Goal: Task Accomplishment & Management: Manage account settings

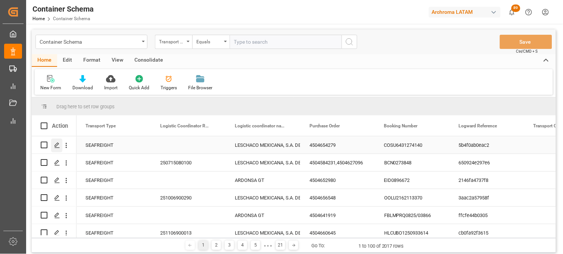
click at [55, 145] on polygon "Press SPACE to select this row." at bounding box center [57, 145] width 4 height 4
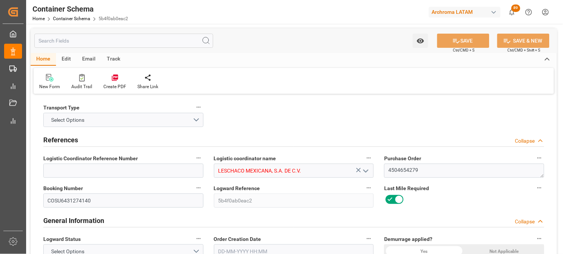
type input "10"
type input "7"
type input "1"
type input "75"
type input "24000"
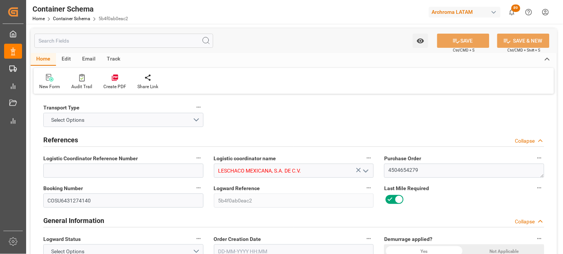
type input "25612.5"
type input "Cosco"
type input "COSCO Shipping Co. Ltd."
type input "CNSHG"
type input "MXZLO"
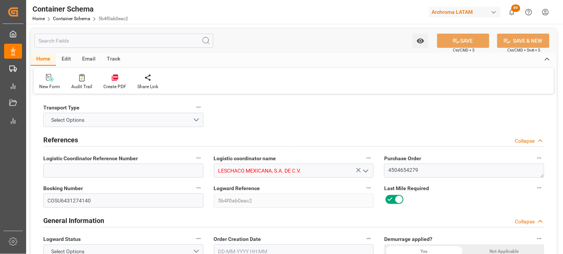
type input "9337913"
type input "[DATE] 07:15"
type input "[DATE]"
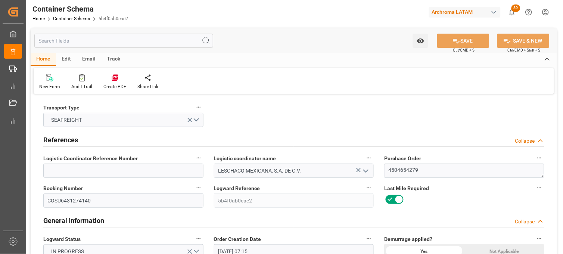
type input "[DATE] 23:30"
type input "[DATE] 00:00"
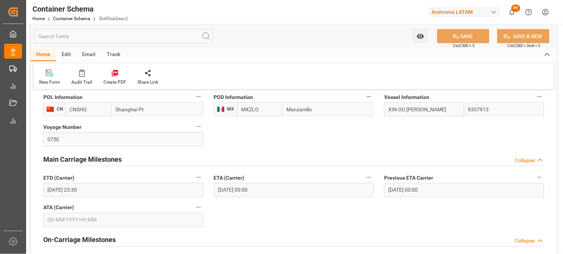
scroll to position [782, 0]
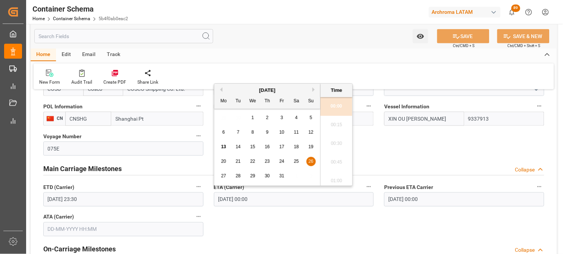
drag, startPoint x: 272, startPoint y: 199, endPoint x: 211, endPoint y: 199, distance: 60.5
click at [211, 199] on div "ETA (Carrier) [DATE] 00:00" at bounding box center [294, 194] width 171 height 30
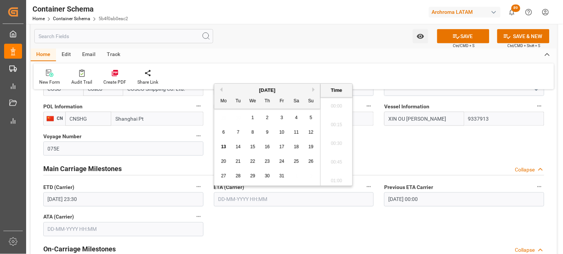
click at [148, 198] on input "[DATE] 23:30" at bounding box center [123, 199] width 160 height 14
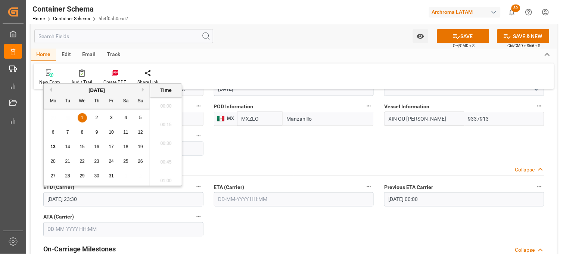
scroll to position [1704, 0]
drag, startPoint x: 91, startPoint y: 199, endPoint x: 40, endPoint y: 196, distance: 50.5
click at [40, 196] on div "ETD (Carrier) [DATE] 23:30" at bounding box center [123, 194] width 171 height 30
click at [234, 201] on input "text" at bounding box center [294, 199] width 160 height 14
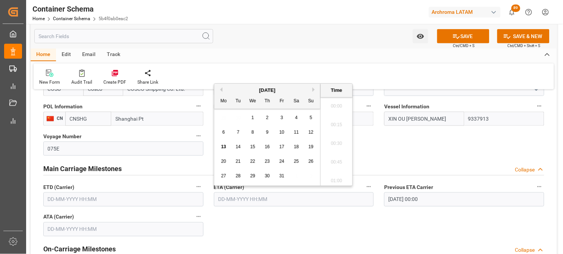
scroll to position [693, 0]
click at [223, 117] on div "29 30 1 2 3 4 5" at bounding box center [268, 118] width 102 height 15
click at [308, 162] on span "26" at bounding box center [310, 161] width 5 height 5
click at [337, 165] on li "10:00" at bounding box center [337, 160] width 32 height 19
type input "26-10-2025 10:00"
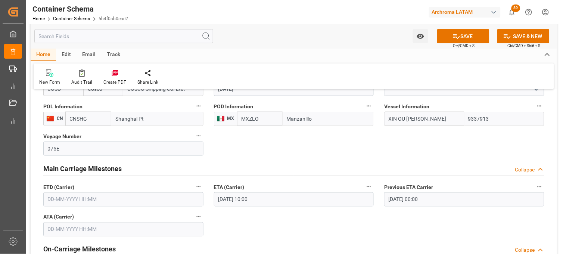
click at [129, 197] on input "text" at bounding box center [123, 199] width 160 height 14
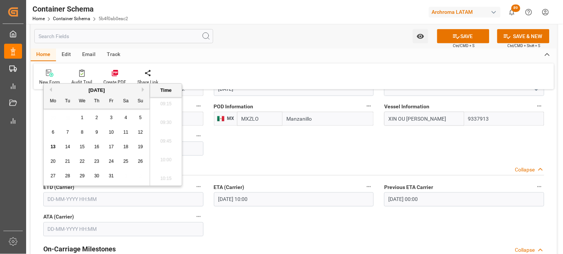
click at [84, 120] on div "1" at bounding box center [82, 118] width 9 height 9
click at [171, 159] on li "23:30" at bounding box center [166, 158] width 32 height 19
type input "01-10-2025 23:30"
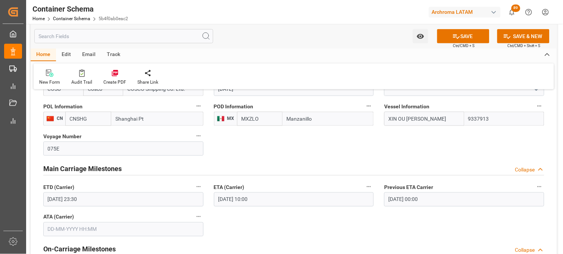
scroll to position [112, 0]
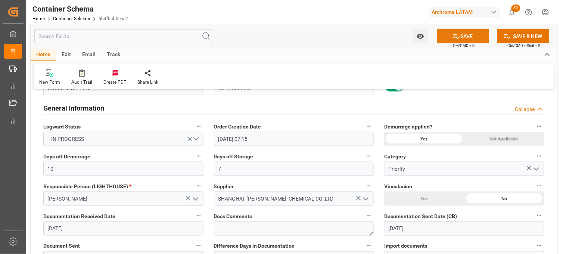
click at [450, 36] on button "SAVE" at bounding box center [463, 36] width 52 height 14
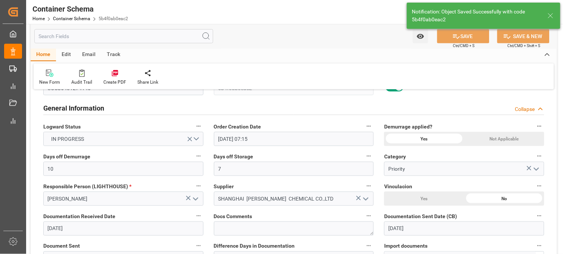
type input "26-10-2025 00:00"
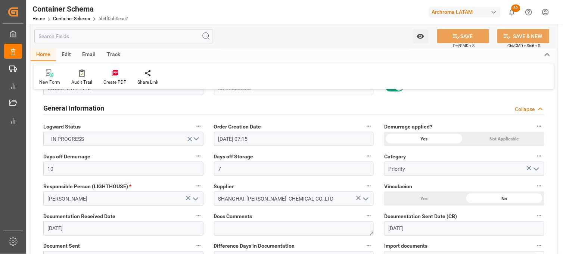
click at [381, 159] on div "Category Priority" at bounding box center [464, 164] width 171 height 30
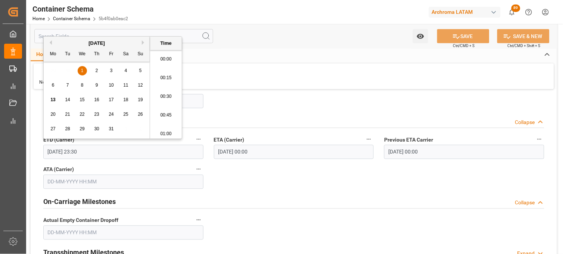
scroll to position [1704, 0]
drag, startPoint x: 109, startPoint y: 151, endPoint x: 31, endPoint y: 146, distance: 77.9
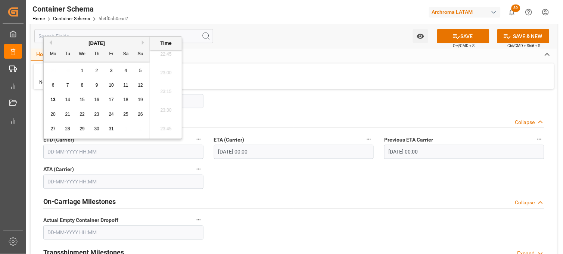
click at [453, 36] on icon at bounding box center [457, 36] width 8 height 8
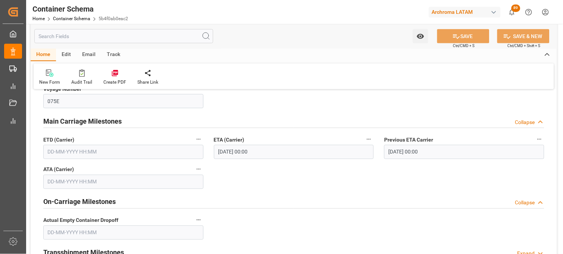
click at [61, 153] on input "text" at bounding box center [123, 152] width 160 height 14
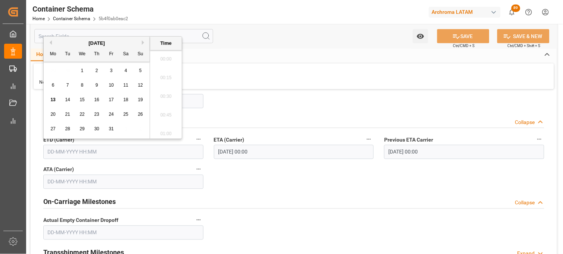
scroll to position [712, 0]
click at [84, 70] on div "1" at bounding box center [82, 70] width 9 height 9
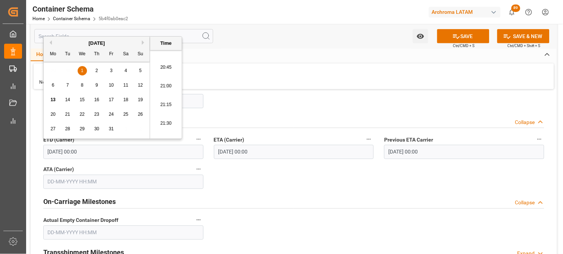
scroll to position [1704, 0]
click at [164, 131] on li "23:45" at bounding box center [166, 129] width 32 height 19
type input "01-10-2025 23:45"
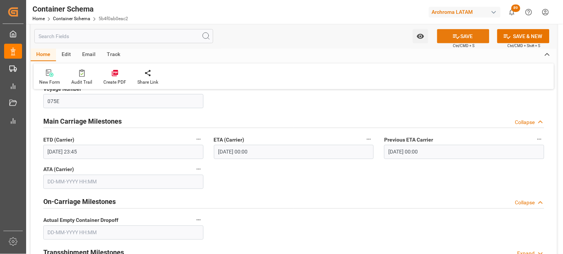
click at [460, 35] on button "SAVE" at bounding box center [463, 36] width 52 height 14
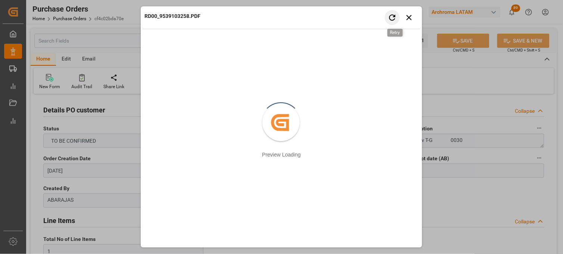
scroll to position [539, 0]
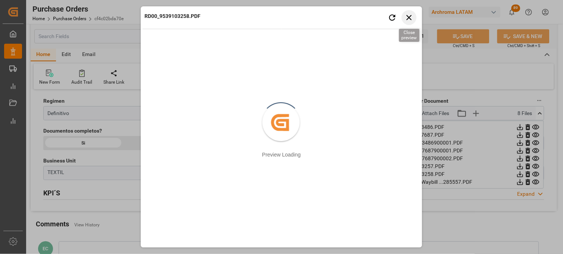
click at [409, 13] on icon "button" at bounding box center [409, 17] width 9 height 9
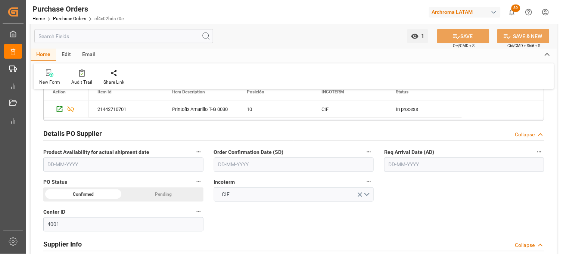
scroll to position [207, 0]
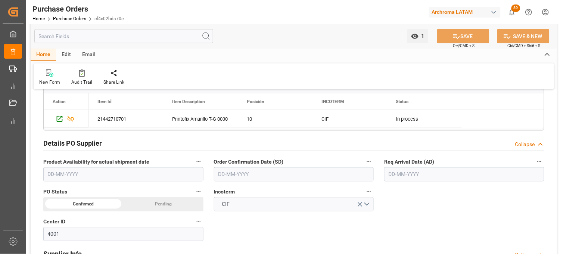
click at [424, 178] on input "text" at bounding box center [464, 174] width 160 height 14
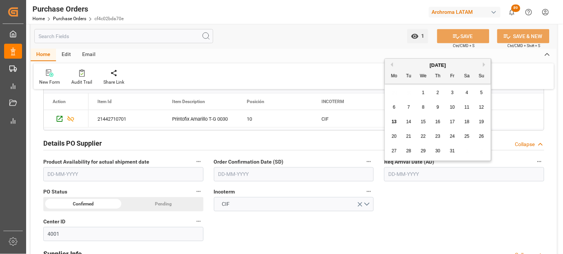
click at [398, 156] on div "27 28 29 30 31 1 2" at bounding box center [438, 151] width 102 height 15
click at [438, 152] on span "30" at bounding box center [437, 150] width 5 height 5
type input "30-10-2025"
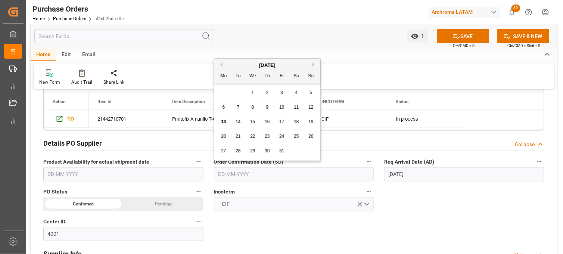
click at [260, 174] on input "text" at bounding box center [294, 174] width 160 height 14
click at [221, 95] on div "29 30 1 2 3 4 5" at bounding box center [268, 93] width 102 height 15
click at [308, 124] on div "19" at bounding box center [311, 122] width 9 height 9
type input "19-10-2025"
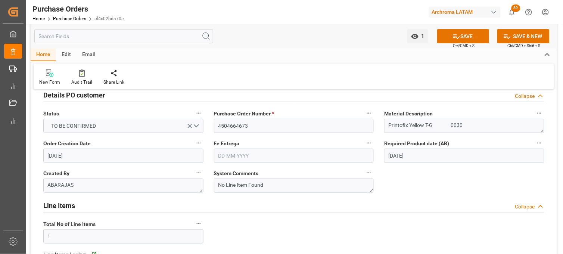
scroll to position [0, 0]
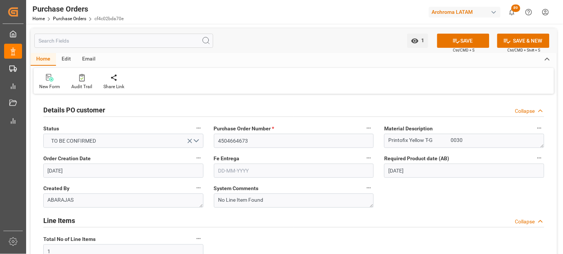
click at [256, 170] on input "text" at bounding box center [294, 171] width 160 height 14
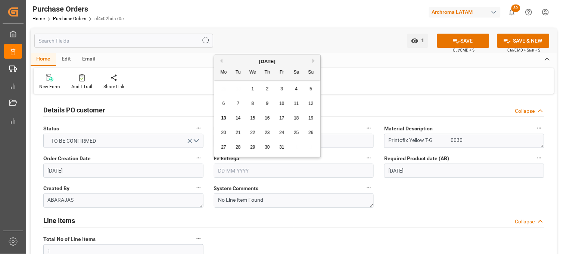
click at [313, 60] on button "Next Month" at bounding box center [315, 61] width 4 height 4
click at [224, 117] on span "10" at bounding box center [223, 117] width 5 height 5
type input "10-11-2025"
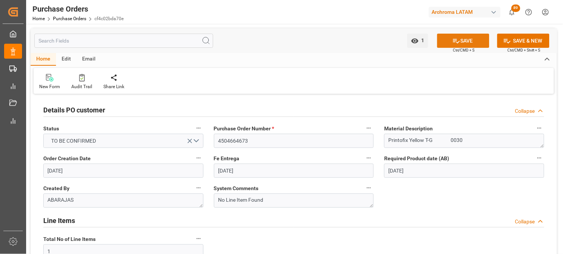
click at [456, 46] on button "SAVE" at bounding box center [463, 41] width 52 height 14
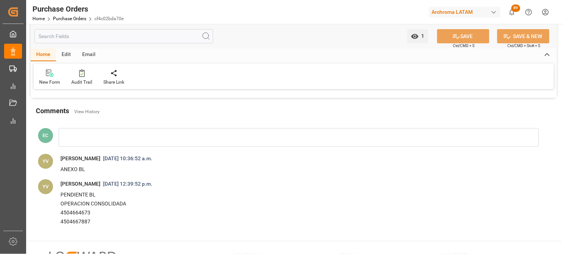
scroll to position [705, 0]
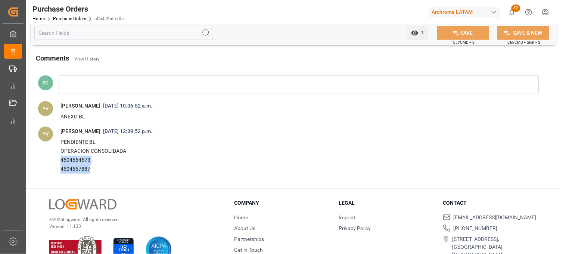
drag, startPoint x: 86, startPoint y: 171, endPoint x: 58, endPoint y: 163, distance: 28.6
click at [58, 163] on span "PENDIENTE BL OPERACION CONSOLIDADA 4504664673 4504667887" at bounding box center [298, 156] width 487 height 40
copy div "4504664673 4504667887"
click at [66, 16] on link "Purchase Orders" at bounding box center [69, 18] width 33 height 5
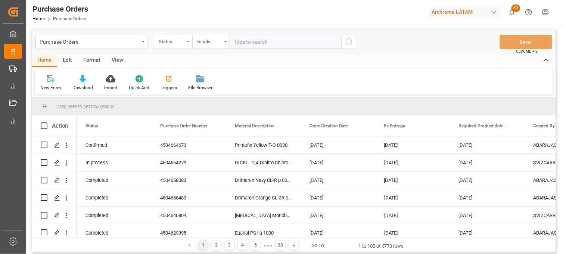
click at [182, 39] on div "Status" at bounding box center [171, 41] width 25 height 9
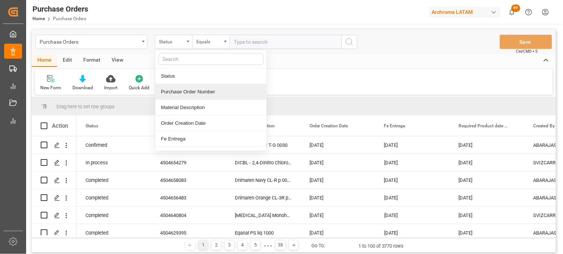
click at [174, 91] on div "Purchase Order Number" at bounding box center [210, 92] width 111 height 16
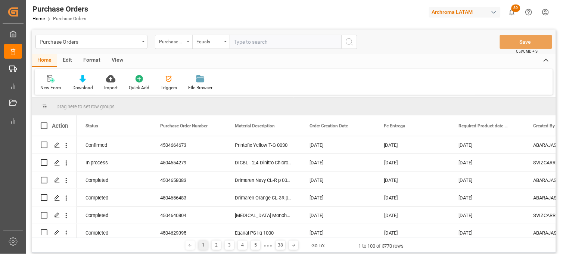
click at [217, 49] on div "Purchase Orders Purchase Order Number Equals Save Ctrl/CMD + S" at bounding box center [294, 42] width 524 height 25
click at [245, 55] on div "Home Edit Format View" at bounding box center [294, 60] width 524 height 13
click at [220, 44] on div "Equals" at bounding box center [208, 41] width 25 height 9
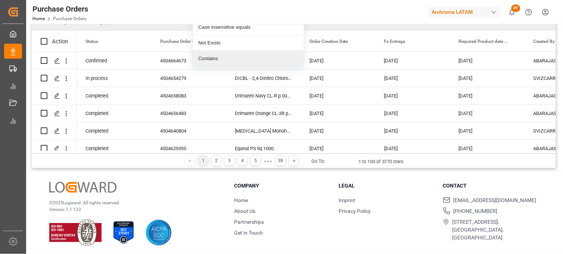
scroll to position [87, 0]
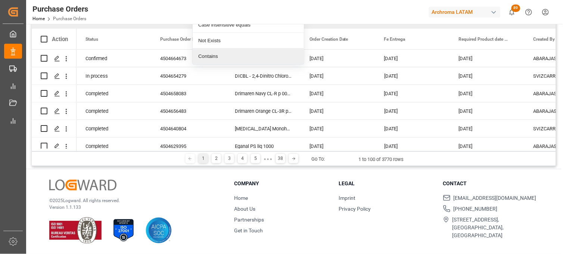
click at [207, 54] on div "Contains" at bounding box center [248, 57] width 111 height 16
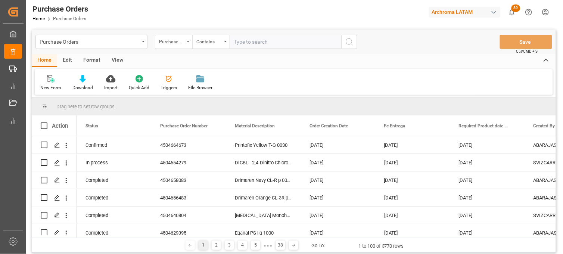
click at [237, 43] on input "text" at bounding box center [286, 42] width 112 height 14
paste input "4504664673 4504667887"
click at [266, 41] on input "4504664673 4504667887" at bounding box center [286, 42] width 112 height 14
click at [302, 43] on input "4504664673,4504667887" at bounding box center [286, 42] width 112 height 14
type input "4504664673,4504667887"
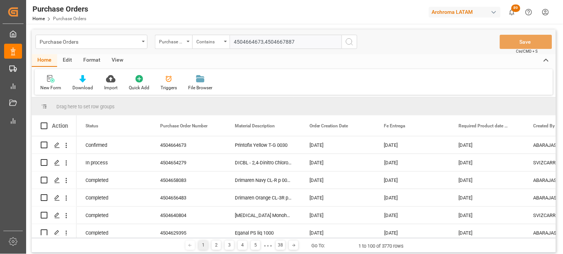
click at [345, 44] on icon "search button" at bounding box center [349, 41] width 9 height 9
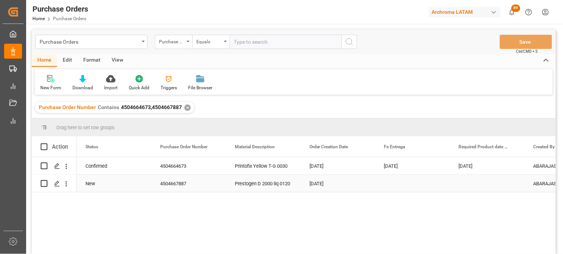
click at [391, 182] on div "Press SPACE to select this row." at bounding box center [412, 183] width 75 height 17
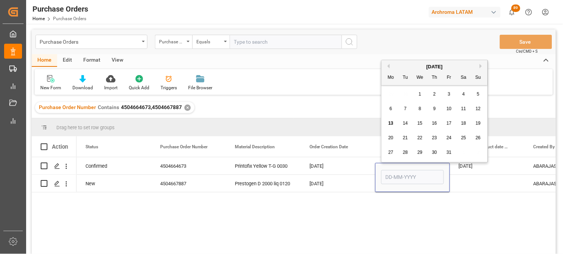
click at [449, 110] on span "10" at bounding box center [449, 108] width 5 height 5
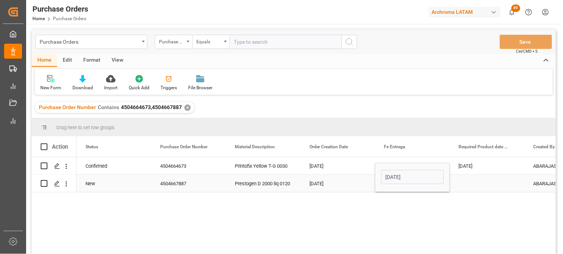
click at [396, 179] on input "10-10-2025" at bounding box center [412, 177] width 63 height 14
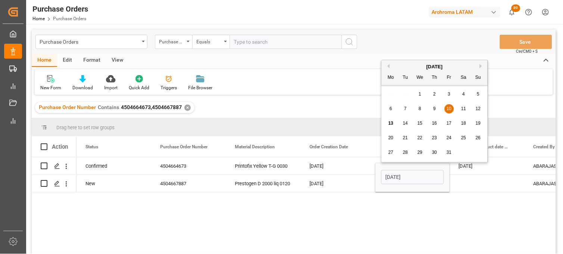
click at [480, 66] on button "Next Month" at bounding box center [482, 66] width 4 height 4
click at [390, 127] on div "10" at bounding box center [391, 123] width 9 height 9
type input "10-11-2025"
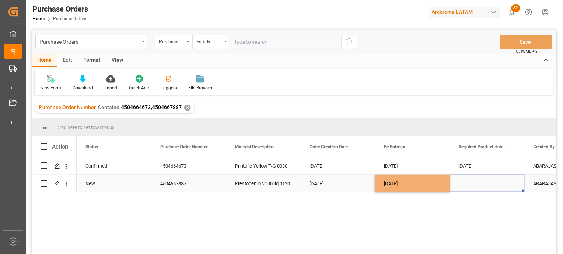
click at [465, 183] on div "Press SPACE to select this row." at bounding box center [487, 183] width 75 height 17
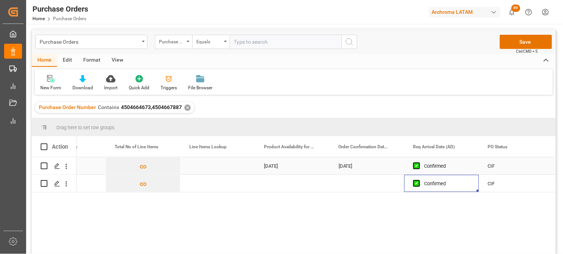
scroll to position [0, 643]
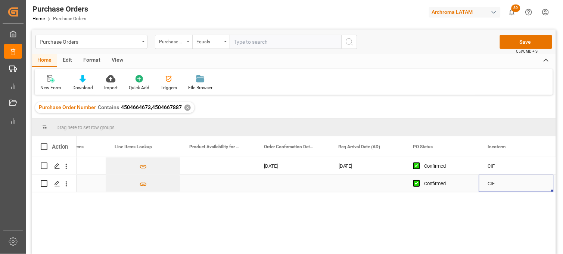
click at [272, 183] on div "Press SPACE to select this row." at bounding box center [292, 183] width 75 height 17
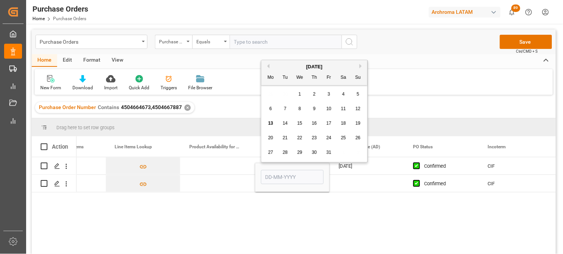
click at [357, 124] on span "19" at bounding box center [358, 123] width 5 height 5
type input "19-10-2025"
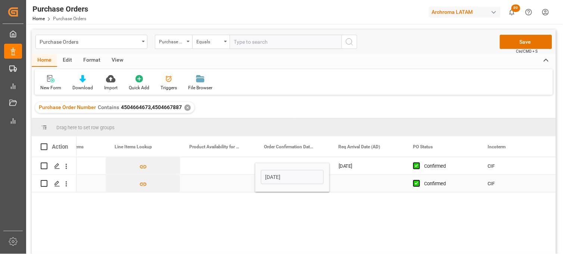
click at [355, 182] on div "Press SPACE to select this row." at bounding box center [367, 183] width 75 height 17
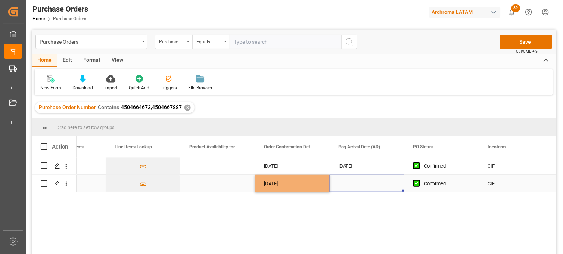
click at [354, 182] on div "Press SPACE to select this row." at bounding box center [367, 183] width 75 height 17
click at [353, 180] on div "Press SPACE to select this row." at bounding box center [367, 183] width 75 height 17
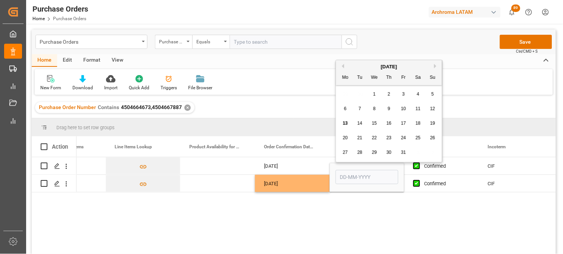
click at [388, 154] on span "30" at bounding box center [389, 152] width 5 height 5
type input "30-10-2025"
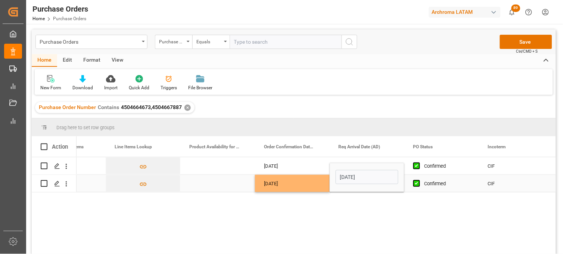
click at [446, 184] on div "Confirmed" at bounding box center [448, 183] width 46 height 17
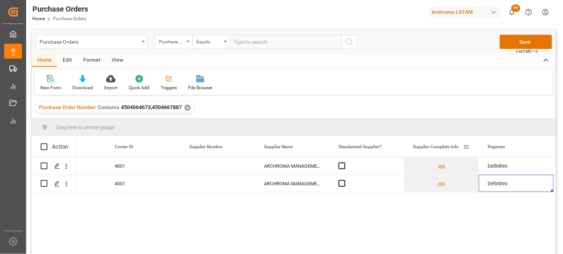
scroll to position [0, 0]
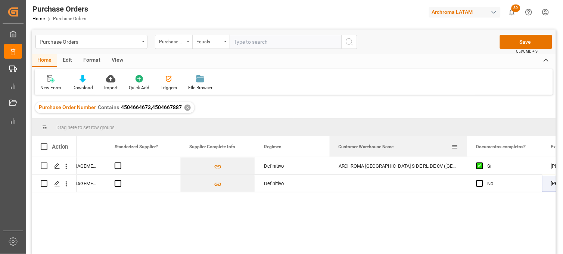
drag, startPoint x: 404, startPoint y: 140, endPoint x: 467, endPoint y: 141, distance: 63.1
click at [467, 141] on div at bounding box center [467, 146] width 3 height 21
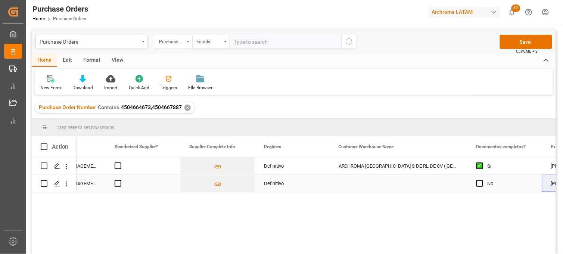
click at [381, 183] on div "Press SPACE to select this row." at bounding box center [399, 183] width 138 height 17
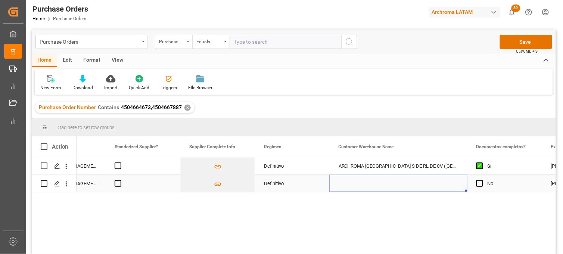
click at [381, 183] on div "Press SPACE to select this row." at bounding box center [399, 183] width 138 height 17
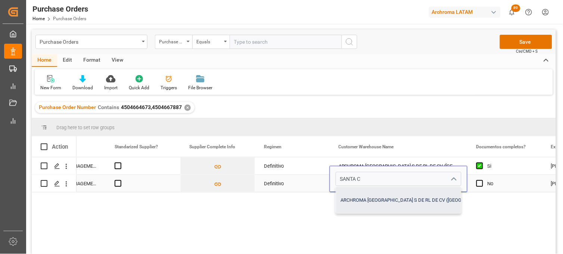
click at [378, 196] on div "ARCHROMA [GEOGRAPHIC_DATA] S DE RL DE CV ([GEOGRAPHIC_DATA][PERSON_NAME])" at bounding box center [435, 200] width 199 height 26
type input "ARCHROMA [GEOGRAPHIC_DATA] S DE RL DE CV ([GEOGRAPHIC_DATA][PERSON_NAME])"
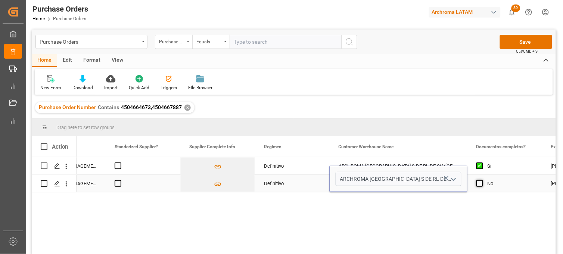
click at [477, 184] on span "Press SPACE to select this row." at bounding box center [480, 183] width 7 height 7
click at [482, 180] on input "Press SPACE to select this row." at bounding box center [482, 180] width 0 height 0
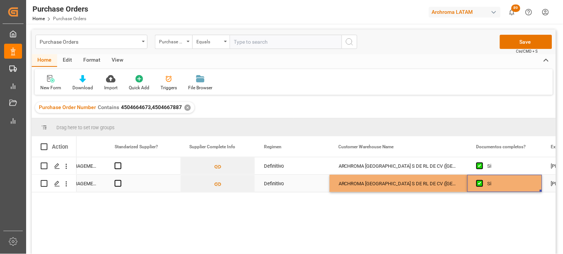
click at [457, 184] on div "ARCHROMA [GEOGRAPHIC_DATA] S DE RL DE CV ([GEOGRAPHIC_DATA][PERSON_NAME])" at bounding box center [399, 183] width 138 height 17
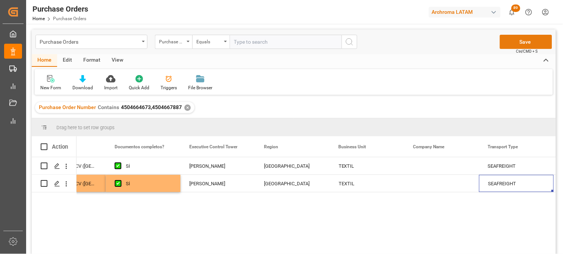
click at [516, 37] on button "Save" at bounding box center [526, 42] width 52 height 14
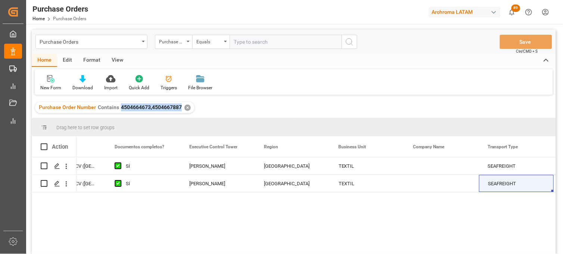
drag, startPoint x: 176, startPoint y: 109, endPoint x: 120, endPoint y: 109, distance: 55.6
click at [121, 109] on span "4504664673,4504667887" at bounding box center [151, 107] width 61 height 6
copy span "4504664673,4504667887"
click at [105, 40] on div "Purchase Orders" at bounding box center [90, 41] width 100 height 9
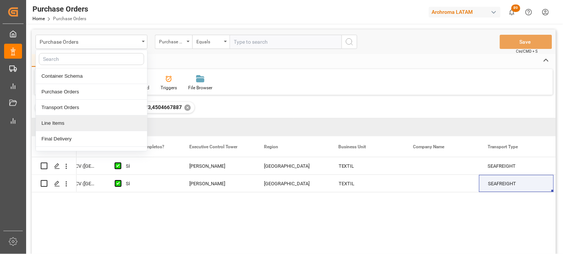
click at [62, 125] on div "Line Items" at bounding box center [91, 123] width 111 height 16
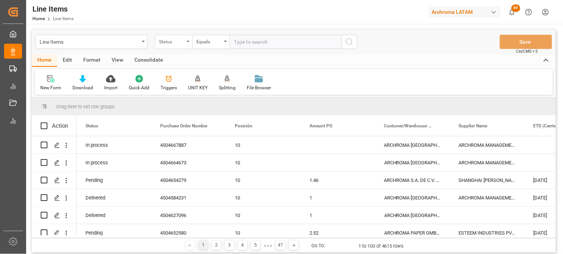
click at [169, 43] on div "Status" at bounding box center [171, 41] width 25 height 9
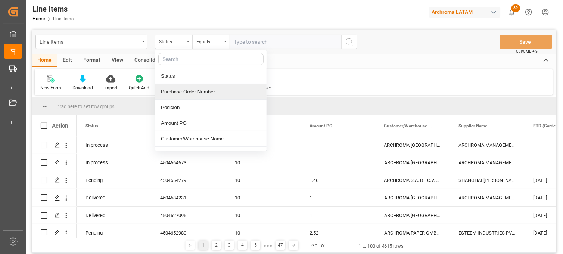
click at [167, 90] on div "Purchase Order Number" at bounding box center [210, 92] width 111 height 16
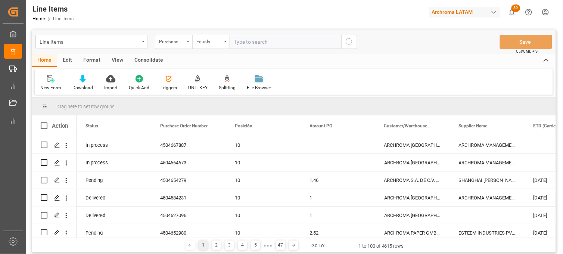
click at [205, 42] on div "Equals" at bounding box center [208, 41] width 25 height 9
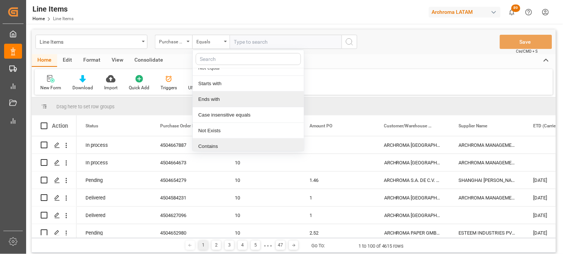
scroll to position [43, 0]
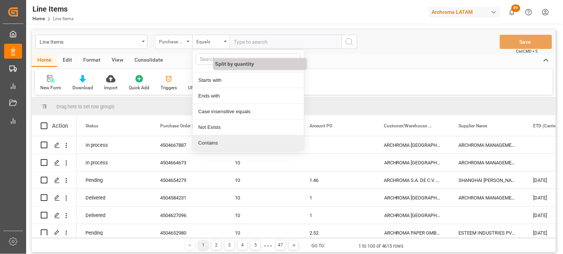
drag, startPoint x: 214, startPoint y: 140, endPoint x: 232, endPoint y: 61, distance: 81.5
click at [214, 140] on div "Contains" at bounding box center [248, 143] width 111 height 16
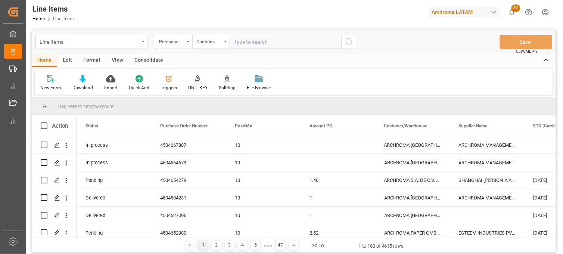
click at [241, 35] on input "text" at bounding box center [286, 42] width 112 height 14
paste input "4504664673,4504667887"
type input "4504664673,4504667887"
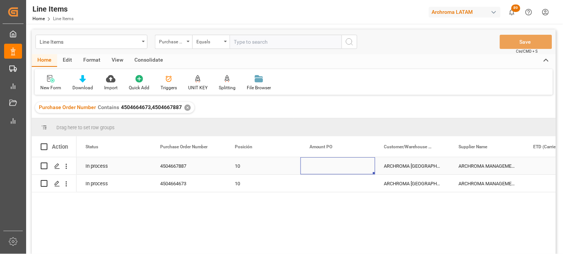
click at [327, 165] on div "Press SPACE to select this row." at bounding box center [338, 165] width 75 height 17
click at [320, 167] on div "Press SPACE to select this row." at bounding box center [338, 165] width 75 height 17
click at [320, 167] on input "Press SPACE to select this row." at bounding box center [338, 170] width 63 height 14
type input "2.07"
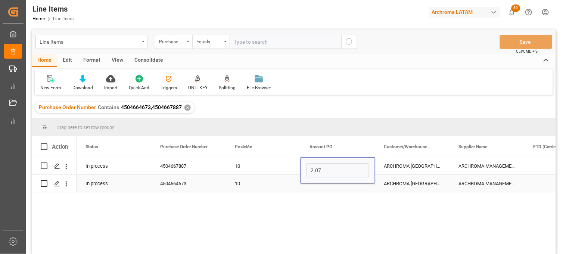
click at [323, 184] on div "Press SPACE to select this row." at bounding box center [338, 183] width 75 height 17
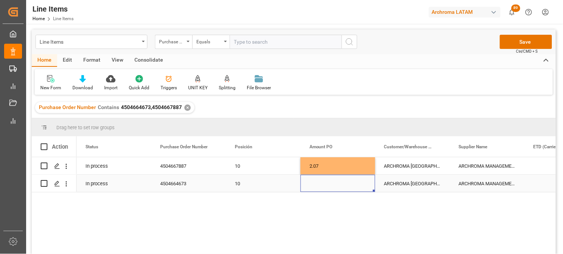
click at [311, 185] on div "Press SPACE to select this row." at bounding box center [338, 183] width 75 height 17
type input "11.57"
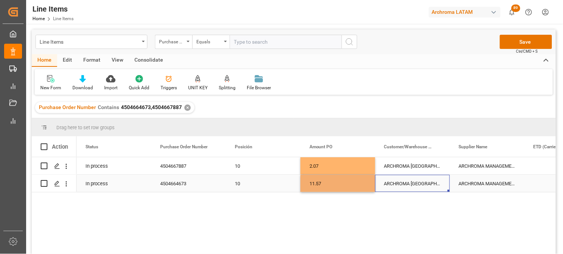
click at [400, 183] on div "ARCHROMA [GEOGRAPHIC_DATA] S DE RL DE CV ([GEOGRAPHIC_DATA][PERSON_NAME])" at bounding box center [412, 183] width 75 height 17
click at [400, 167] on div "ARCHROMA MEXICO S DE RL DE CV (SANTA CLARA)" at bounding box center [412, 165] width 75 height 17
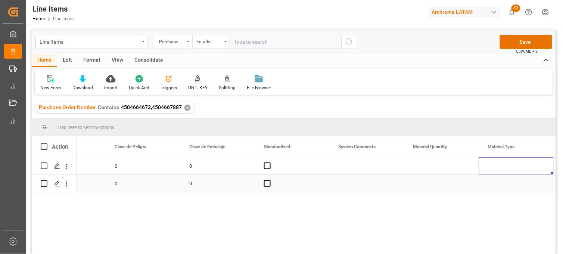
scroll to position [0, 867]
click at [357, 168] on div "Press SPACE to select this row." at bounding box center [367, 165] width 75 height 17
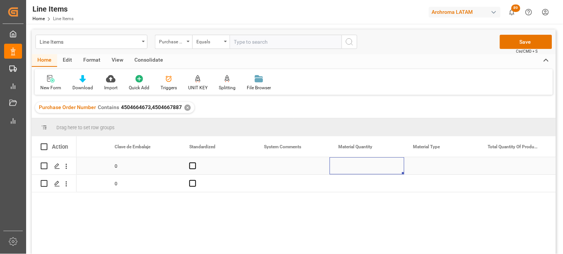
click at [350, 167] on div "Press SPACE to select this row." at bounding box center [367, 165] width 75 height 17
click at [350, 167] on input "Press SPACE to select this row." at bounding box center [367, 170] width 63 height 14
type input "2"
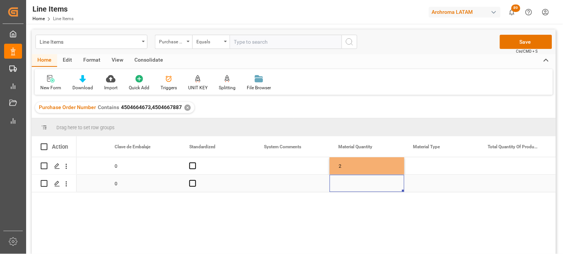
click at [346, 186] on div "Press SPACE to select this row." at bounding box center [367, 183] width 75 height 17
click at [345, 183] on div "Press SPACE to select this row." at bounding box center [367, 183] width 75 height 17
click at [345, 183] on input "Press SPACE to select this row." at bounding box center [367, 179] width 63 height 14
type input "18"
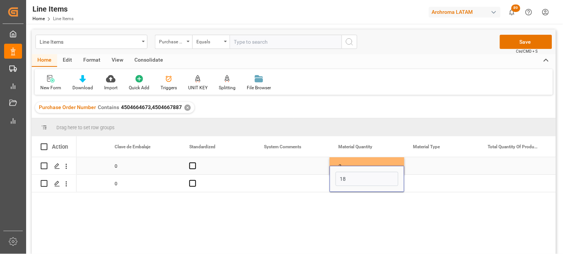
click at [432, 165] on div "Press SPACE to select this row." at bounding box center [441, 165] width 75 height 17
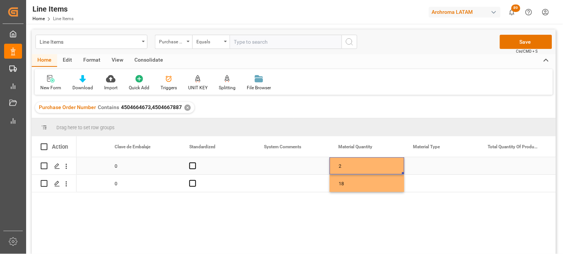
click at [373, 166] on div "2" at bounding box center [367, 165] width 75 height 17
click at [426, 165] on div "Press SPACE to select this row." at bounding box center [441, 165] width 75 height 17
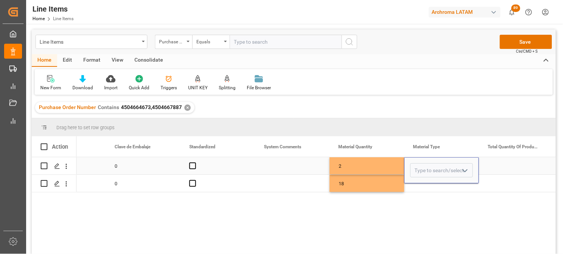
click at [426, 165] on input "Press SPACE to select this row." at bounding box center [441, 170] width 63 height 14
click at [424, 188] on div "DRUMS" at bounding box center [442, 192] width 62 height 26
type input "DRUMS"
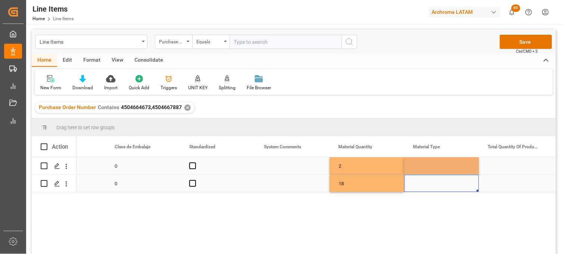
click at [424, 185] on div "Press SPACE to select this row." at bounding box center [441, 183] width 75 height 17
click at [422, 184] on div "Press SPACE to select this row." at bounding box center [441, 183] width 75 height 17
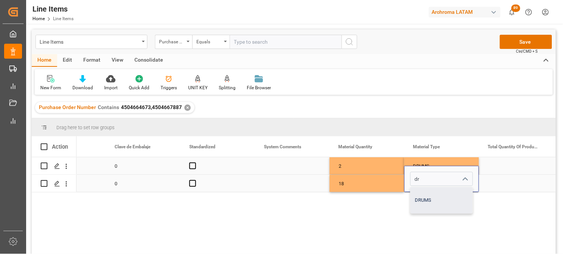
click at [422, 200] on div "DRUMS" at bounding box center [442, 200] width 62 height 26
type input "DRUMS"
click at [363, 169] on div "2" at bounding box center [367, 165] width 75 height 17
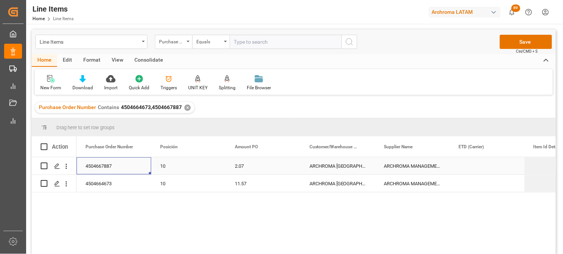
scroll to position [0, 0]
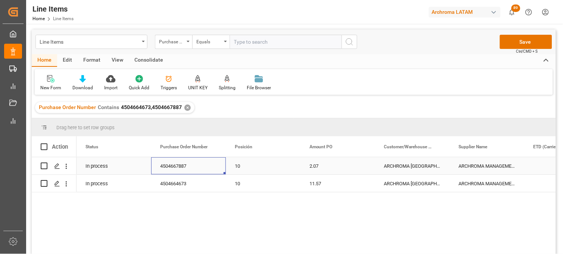
click at [397, 163] on div "ARCHROMA MEXICO S DE RL DE CV (SANTA CLARA)" at bounding box center [412, 165] width 75 height 17
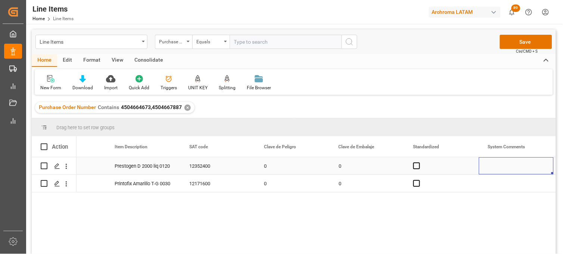
scroll to position [0, 718]
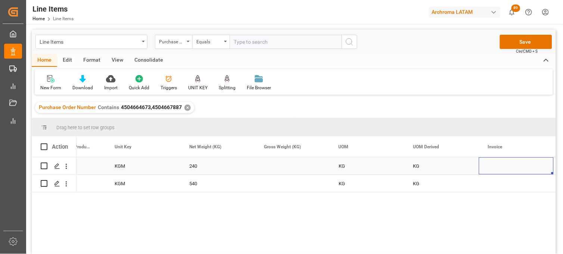
click at [503, 169] on div "Press SPACE to select this row." at bounding box center [516, 165] width 75 height 17
click at [503, 168] on input "Press SPACE to select this row." at bounding box center [516, 170] width 63 height 14
paste input "9539103257"
type input "9539103257"
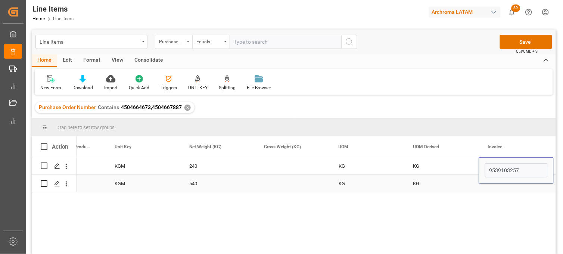
click at [499, 185] on div "Press SPACE to select this row." at bounding box center [516, 183] width 75 height 17
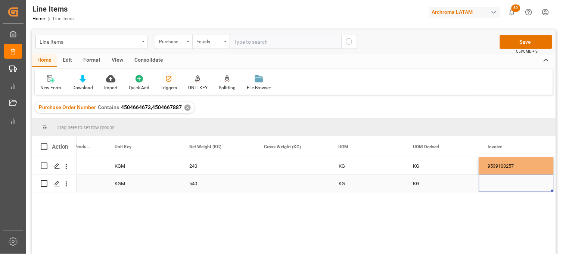
click at [497, 181] on div "Press SPACE to select this row." at bounding box center [516, 183] width 75 height 17
click at [497, 181] on input "Press SPACE to select this row." at bounding box center [516, 179] width 63 height 14
paste input "9539103258"
type input "9539103258"
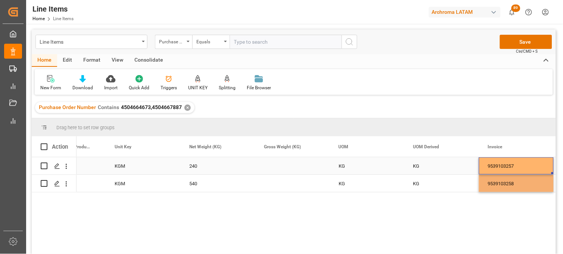
click at [498, 162] on div "9539103257" at bounding box center [516, 165] width 75 height 17
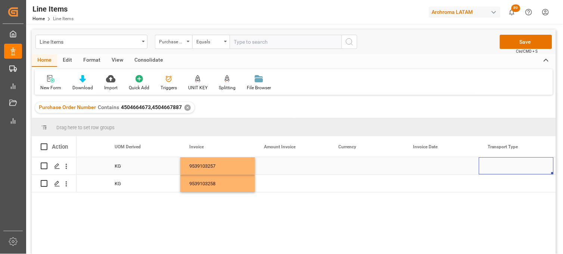
click at [500, 165] on div "Press SPACE to select this row." at bounding box center [516, 165] width 75 height 17
click at [500, 166] on input "Press SPACE to select this row." at bounding box center [516, 170] width 63 height 14
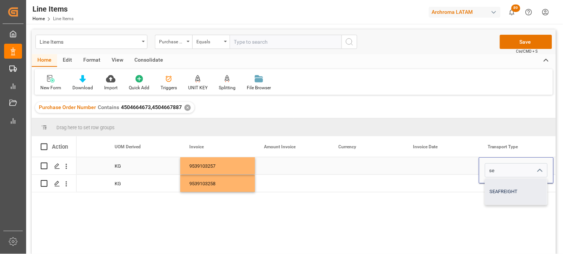
click at [499, 187] on div "SEAFREIGHT" at bounding box center [516, 192] width 62 height 26
type input "SEAFREIGHT"
click at [499, 185] on div "Press SPACE to select this row." at bounding box center [516, 183] width 75 height 17
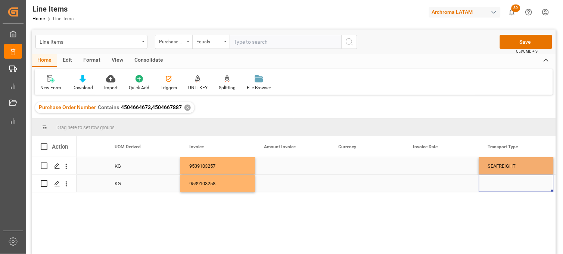
click at [499, 185] on div "Press SPACE to select this row." at bounding box center [516, 183] width 75 height 17
click at [498, 181] on input "Press SPACE to select this row." at bounding box center [516, 179] width 63 height 14
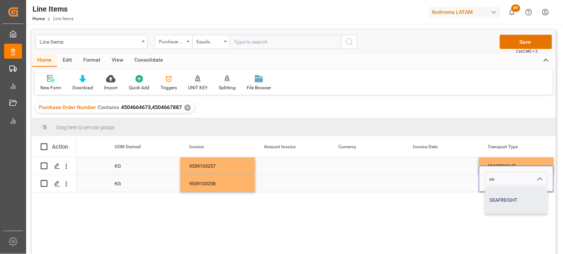
click at [502, 199] on div "SEAFREIGHT" at bounding box center [516, 200] width 62 height 26
type input "SEAFREIGHT"
click at [422, 161] on div "Press SPACE to select this row." at bounding box center [441, 165] width 75 height 17
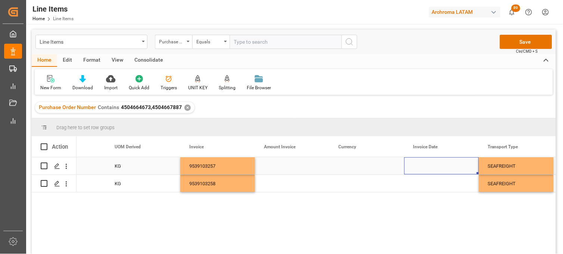
click at [422, 163] on div "Press SPACE to select this row." at bounding box center [441, 165] width 75 height 17
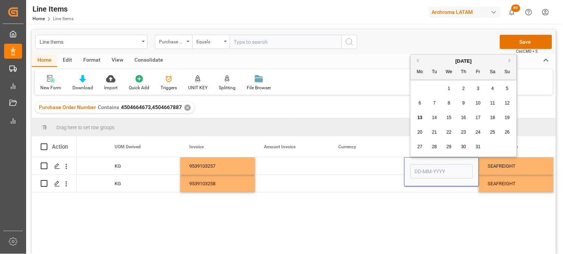
click at [479, 91] on div "3" at bounding box center [478, 88] width 9 height 9
type input "[DATE]"
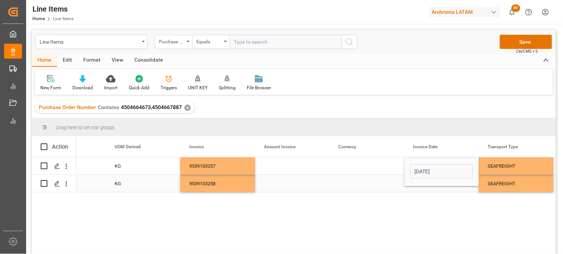
click at [424, 188] on div "Press SPACE to select this row." at bounding box center [441, 183] width 75 height 17
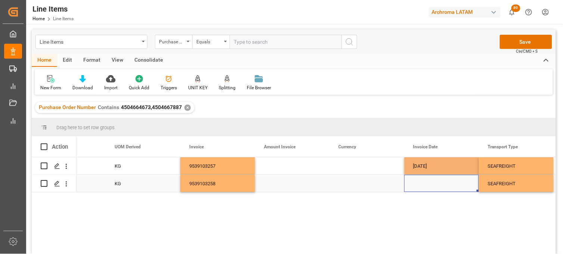
click at [424, 184] on div "Press SPACE to select this row." at bounding box center [441, 183] width 75 height 17
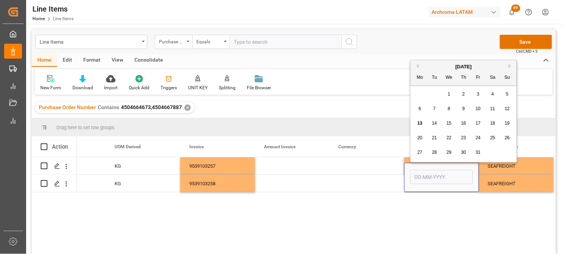
click at [478, 95] on span "3" at bounding box center [478, 93] width 3 height 5
type input "[DATE]"
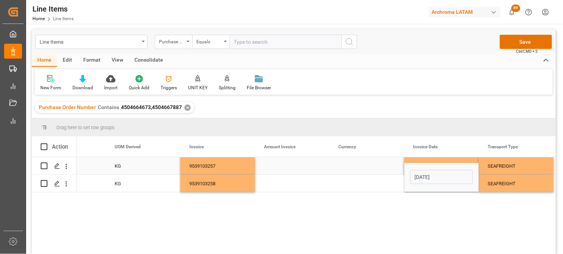
click at [359, 165] on div "Press SPACE to select this row." at bounding box center [367, 165] width 75 height 17
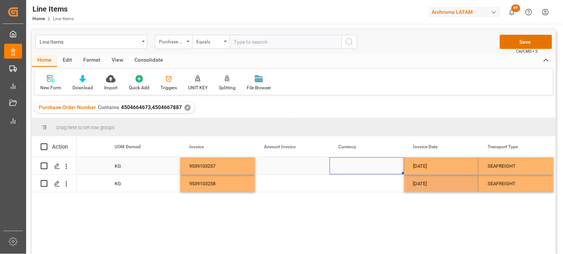
click at [354, 166] on div "Press SPACE to select this row." at bounding box center [367, 165] width 75 height 17
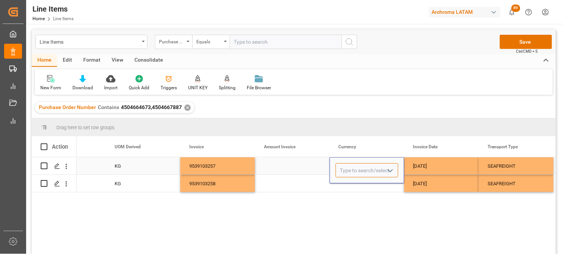
click at [354, 166] on input "Press SPACE to select this row." at bounding box center [367, 170] width 63 height 14
click at [357, 183] on div "USD" at bounding box center [367, 192] width 62 height 26
type input "USD"
click at [348, 186] on div "Press SPACE to select this row." at bounding box center [367, 183] width 75 height 17
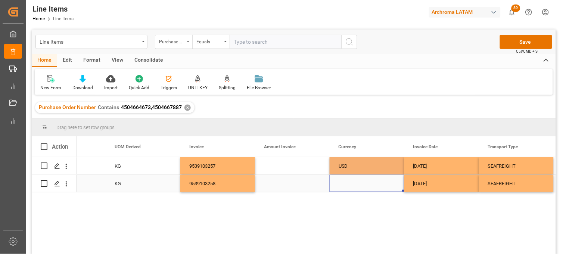
click at [347, 182] on div "Press SPACE to select this row." at bounding box center [367, 183] width 75 height 17
click at [347, 182] on input "Press SPACE to select this row." at bounding box center [367, 179] width 63 height 14
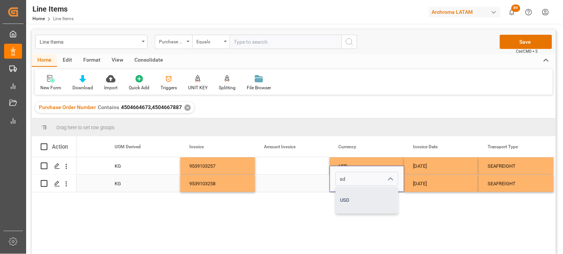
click at [350, 193] on div "USD" at bounding box center [367, 200] width 62 height 26
type input "USD"
click at [302, 172] on div "Press SPACE to select this row." at bounding box center [292, 165] width 75 height 17
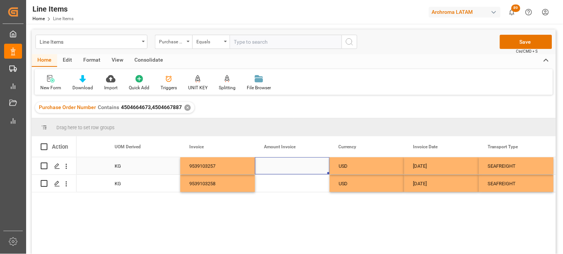
click at [282, 165] on div "Press SPACE to select this row." at bounding box center [292, 165] width 75 height 17
click at [282, 165] on input "Press SPACE to select this row." at bounding box center [292, 170] width 63 height 14
click at [279, 167] on input "Press SPACE to select this row." at bounding box center [292, 170] width 63 height 14
type input "496.80"
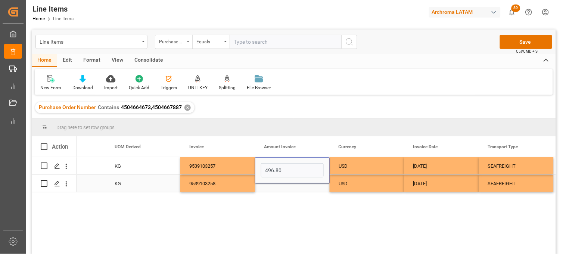
click at [287, 188] on div "Press SPACE to select this row." at bounding box center [292, 183] width 75 height 17
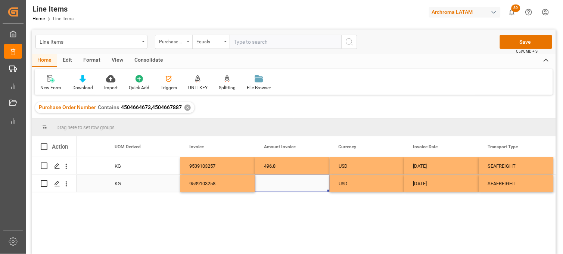
click at [273, 184] on div "Press SPACE to select this row." at bounding box center [292, 183] width 75 height 17
click at [273, 184] on input "Press SPACE to select this row." at bounding box center [292, 179] width 63 height 14
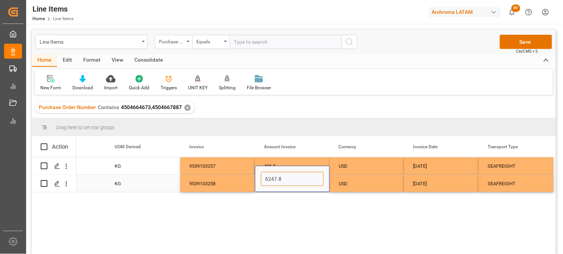
type input "6247.80"
click at [353, 186] on div "USD" at bounding box center [367, 183] width 57 height 17
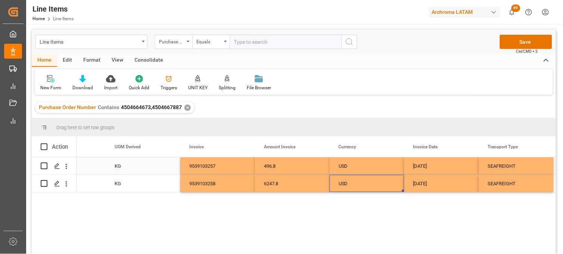
click at [212, 164] on div "9539103257" at bounding box center [217, 165] width 75 height 17
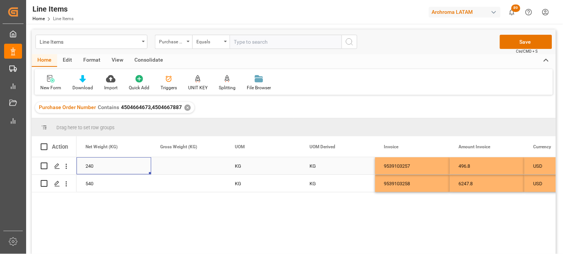
scroll to position [0, 1344]
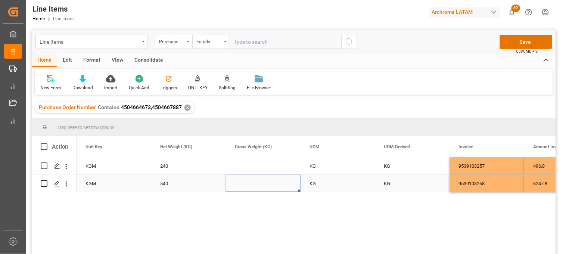
click at [252, 185] on div "Press SPACE to select this row." at bounding box center [263, 183] width 75 height 17
click at [252, 185] on input "Press SPACE to select this row." at bounding box center [263, 179] width 63 height 14
type input "563.220"
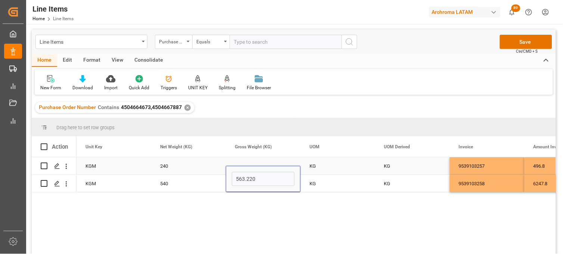
click at [245, 163] on div "Press SPACE to select this row." at bounding box center [263, 165] width 75 height 17
click at [244, 169] on div "Press SPACE to select this row." at bounding box center [263, 165] width 75 height 17
click at [247, 166] on div "Press SPACE to select this row." at bounding box center [263, 165] width 75 height 17
click at [249, 166] on input "Press SPACE to select this row." at bounding box center [263, 170] width 63 height 14
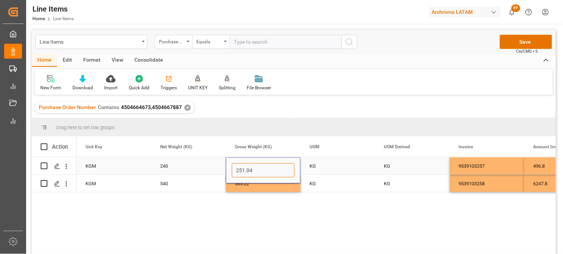
type input "251.040"
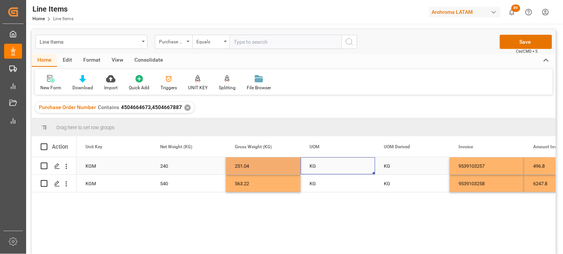
click at [320, 167] on div "KG" at bounding box center [338, 165] width 75 height 17
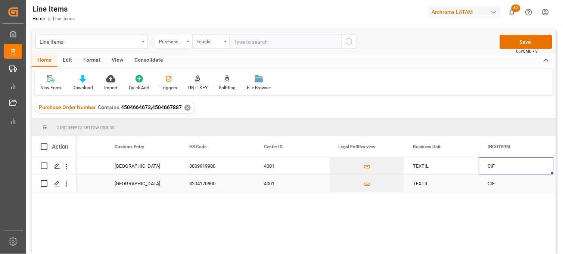
scroll to position [0, 2137]
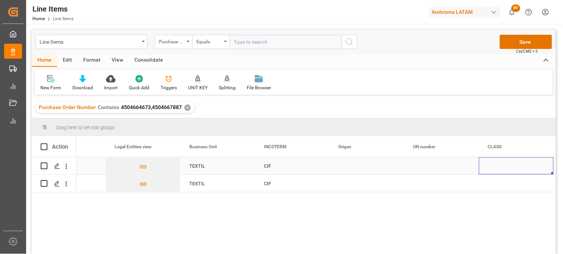
click at [349, 165] on div "Press SPACE to select this row." at bounding box center [367, 165] width 75 height 17
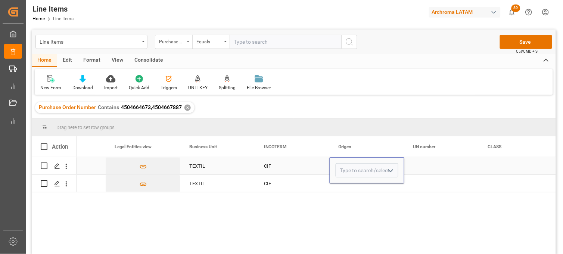
click at [349, 165] on input "Press SPACE to select this row." at bounding box center [367, 170] width 63 height 14
type input "w"
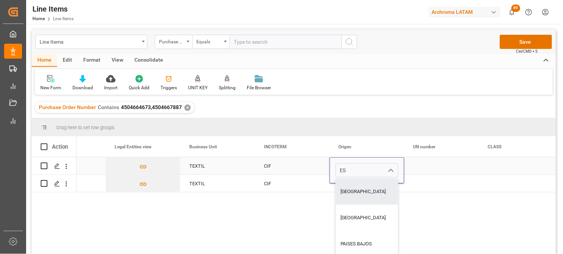
click at [353, 189] on div "ESPAÑA" at bounding box center [367, 192] width 62 height 26
type input "ESPAÑA"
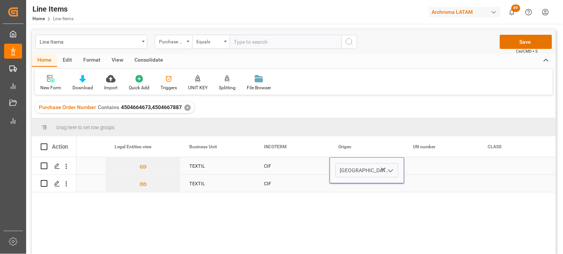
click at [348, 185] on div "Press SPACE to select this row." at bounding box center [367, 183] width 75 height 17
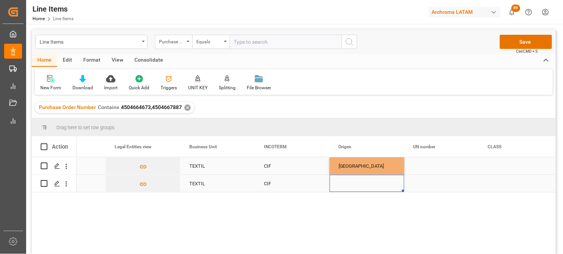
click at [348, 185] on div "Press SPACE to select this row." at bounding box center [367, 183] width 75 height 17
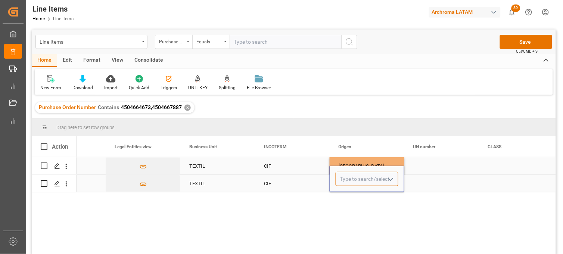
click at [347, 185] on input "Press SPACE to select this row." at bounding box center [367, 179] width 63 height 14
click at [347, 184] on input "Press SPACE to select this row." at bounding box center [367, 179] width 63 height 14
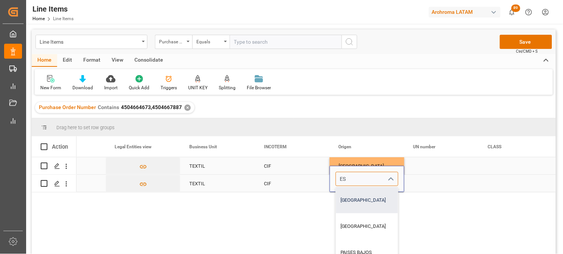
click at [360, 197] on div "ESPAÑA" at bounding box center [367, 200] width 62 height 26
type input "ESPAÑA"
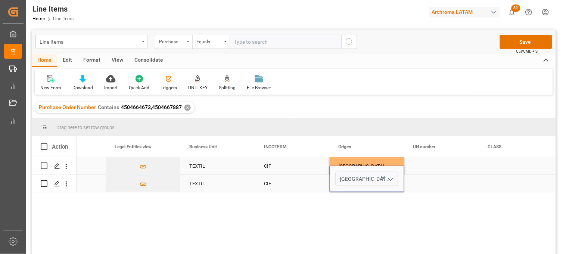
click at [425, 169] on div "Press SPACE to select this row." at bounding box center [441, 165] width 75 height 17
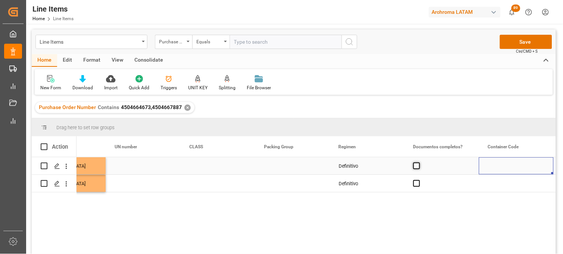
click at [419, 166] on span "Press SPACE to select this row." at bounding box center [416, 165] width 7 height 7
click at [419, 162] on input "Press SPACE to select this row." at bounding box center [419, 162] width 0 height 0
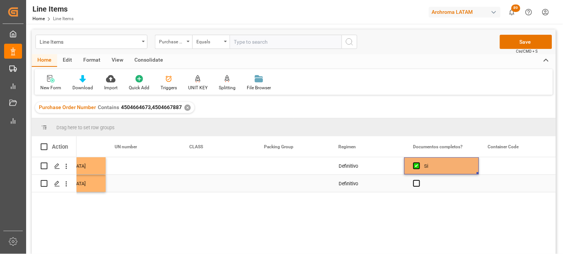
drag, startPoint x: 419, startPoint y: 187, endPoint x: 421, endPoint y: 169, distance: 17.7
click at [419, 187] on div "Press SPACE to select this row." at bounding box center [441, 183] width 75 height 17
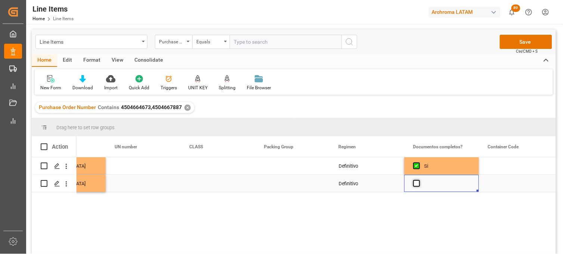
click at [418, 186] on span "Press SPACE to select this row." at bounding box center [416, 183] width 7 height 7
click at [419, 180] on input "Press SPACE to select this row." at bounding box center [419, 180] width 0 height 0
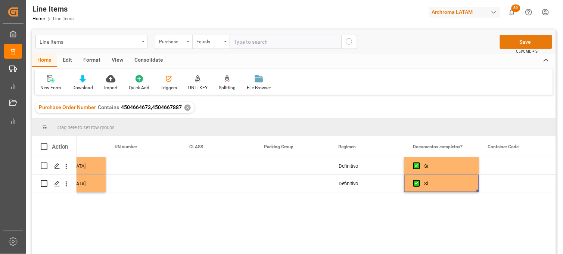
click at [507, 43] on button "Save" at bounding box center [526, 42] width 52 height 14
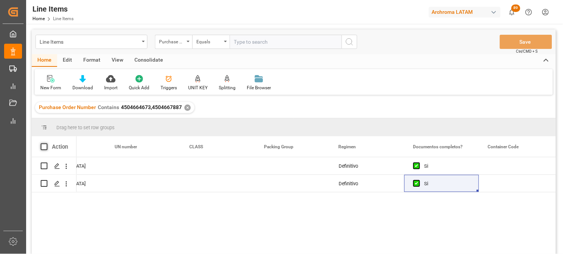
click at [42, 146] on span at bounding box center [44, 146] width 7 height 7
click at [46, 143] on input "checkbox" at bounding box center [46, 143] width 0 height 0
checkbox input "true"
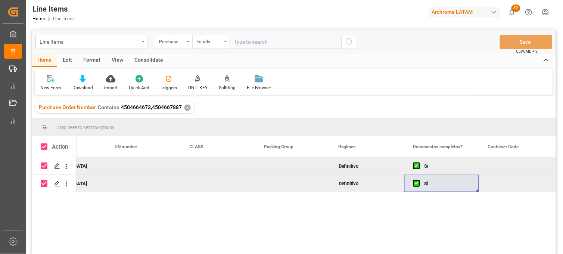
click at [145, 60] on div "Consolidate" at bounding box center [149, 60] width 40 height 13
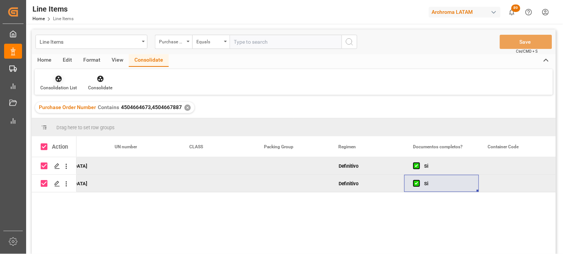
click at [61, 78] on icon at bounding box center [58, 78] width 7 height 7
click at [55, 103] on div "Line Items Purchase Order Number Equals Save Ctrl/CMD + S Home Edit Format View…" at bounding box center [294, 152] width 524 height 244
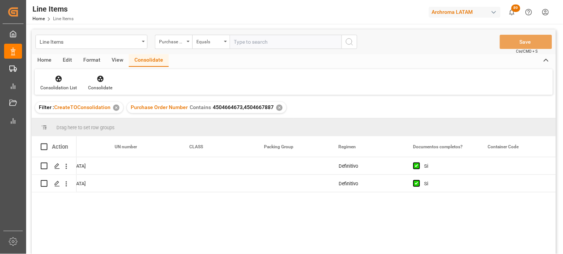
drag, startPoint x: 55, startPoint y: 103, endPoint x: 43, endPoint y: 146, distance: 44.8
click at [43, 146] on span at bounding box center [44, 146] width 7 height 7
click at [46, 143] on input "checkbox" at bounding box center [46, 143] width 0 height 0
checkbox input "true"
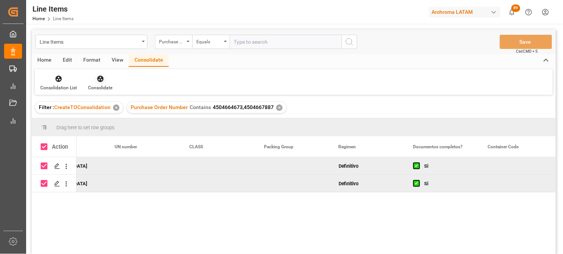
click at [99, 83] on div "Consolidate" at bounding box center [100, 83] width 35 height 16
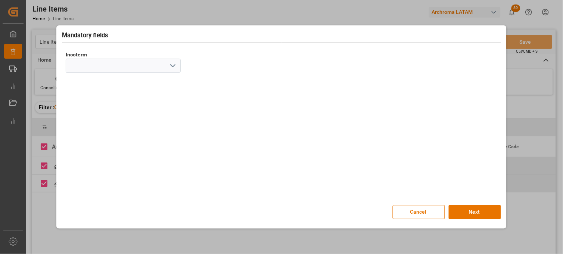
click at [171, 66] on icon "open menu" at bounding box center [172, 65] width 9 height 9
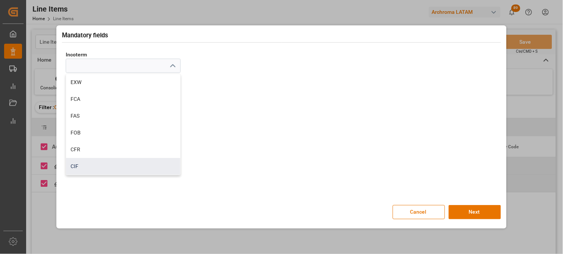
click at [88, 167] on div "CIF" at bounding box center [123, 166] width 114 height 17
type input "CIF"
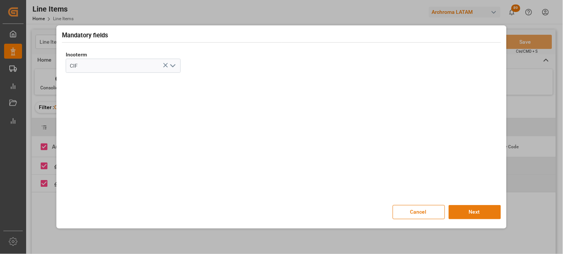
click at [464, 205] on button "Next" at bounding box center [475, 212] width 52 height 14
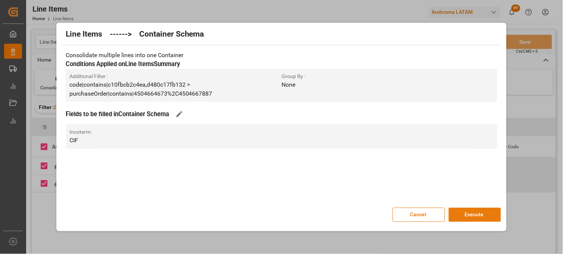
click at [467, 210] on button "Execute" at bounding box center [475, 215] width 52 height 14
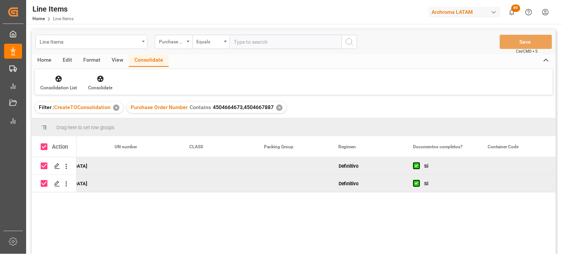
click at [58, 43] on div "Line Items" at bounding box center [90, 41] width 100 height 9
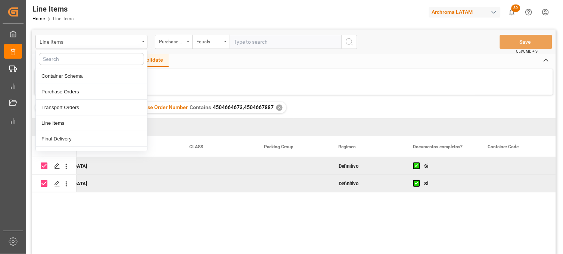
click at [180, 85] on div "Consolidation List Consolidate" at bounding box center [294, 82] width 518 height 26
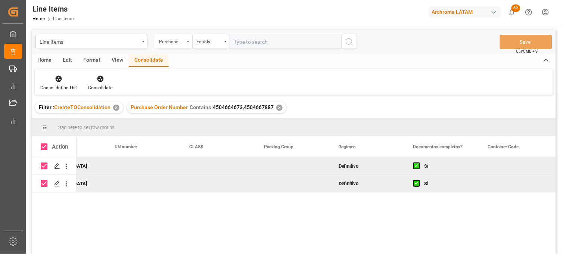
click at [115, 106] on div "✕" at bounding box center [116, 108] width 6 height 6
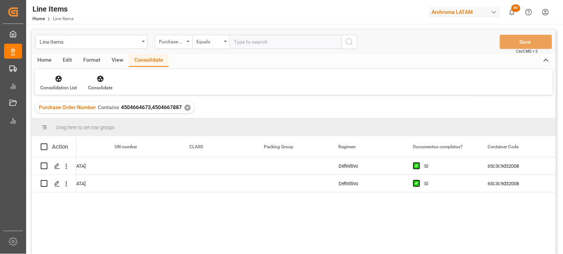
click at [187, 108] on div "✕" at bounding box center [187, 108] width 6 height 6
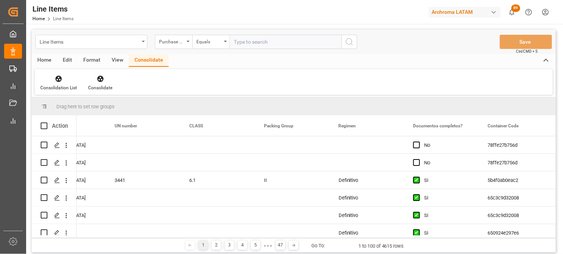
click at [143, 44] on div "Line Items" at bounding box center [91, 42] width 112 height 14
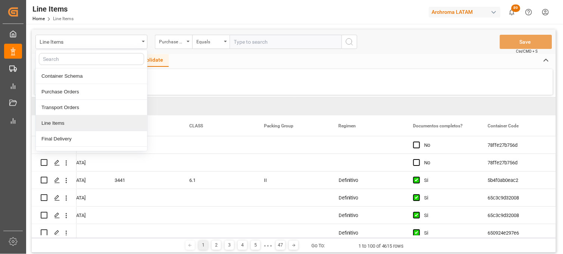
click at [78, 124] on div "Line Items" at bounding box center [91, 123] width 111 height 16
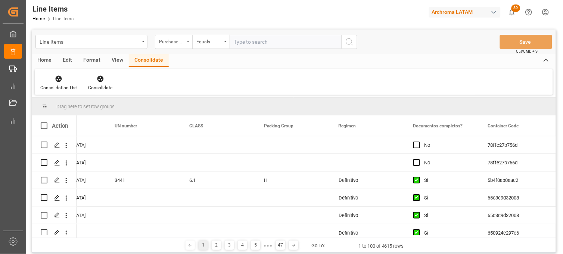
click at [175, 44] on div "Purchase Order Number" at bounding box center [171, 41] width 25 height 9
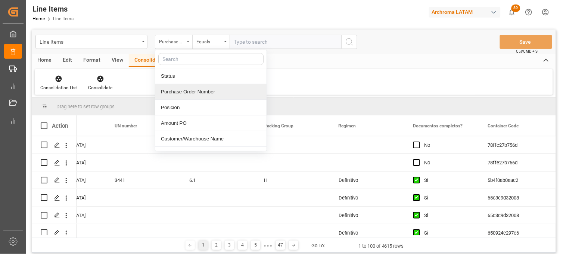
click at [199, 92] on div "Purchase Order Number" at bounding box center [210, 92] width 111 height 16
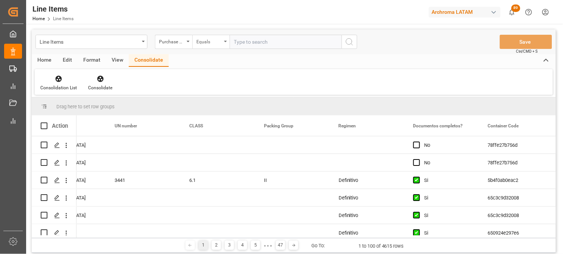
click at [208, 46] on div "Equals" at bounding box center [210, 42] width 37 height 14
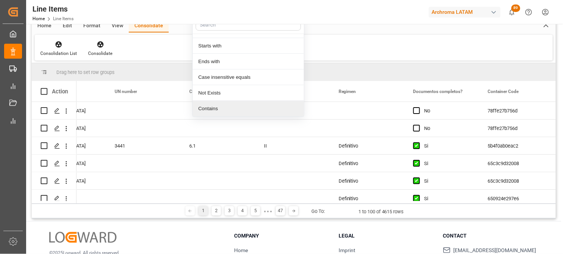
scroll to position [87, 0]
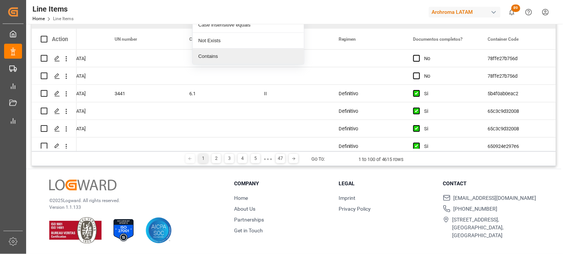
click at [227, 62] on div "Contains" at bounding box center [248, 57] width 111 height 16
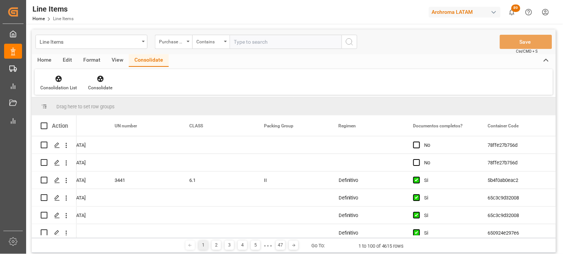
click at [225, 72] on div "Consolidation List Consolidate" at bounding box center [294, 82] width 518 height 26
click at [184, 46] on div "Purchase Order Number" at bounding box center [173, 42] width 37 height 14
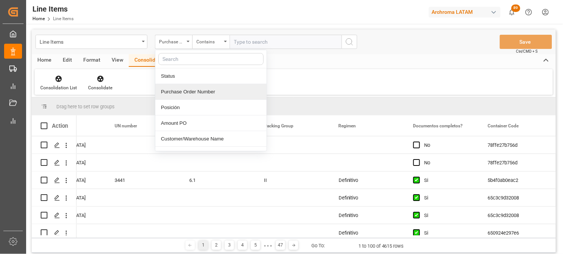
click at [189, 93] on div "Purchase Order Number" at bounding box center [210, 92] width 111 height 16
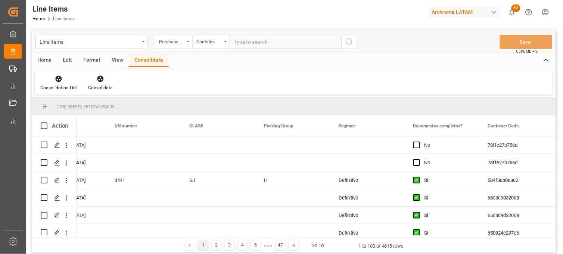
click at [240, 43] on input "text" at bounding box center [286, 42] width 112 height 14
click at [242, 46] on input "text" at bounding box center [286, 42] width 112 height 14
paste input "4504656556,4504656565"
type input "4504656556,4504656565"
click at [350, 43] on icon "search button" at bounding box center [349, 41] width 9 height 9
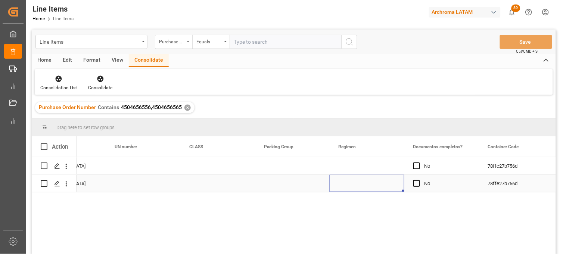
click at [350, 181] on div "Press SPACE to select this row." at bounding box center [367, 183] width 75 height 17
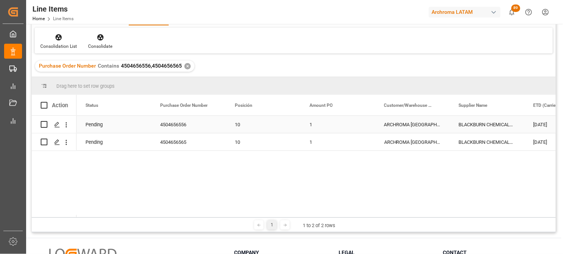
click at [245, 125] on div "10" at bounding box center [263, 124] width 57 height 17
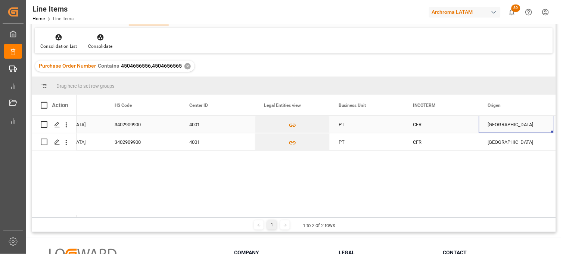
scroll to position [0, 2212]
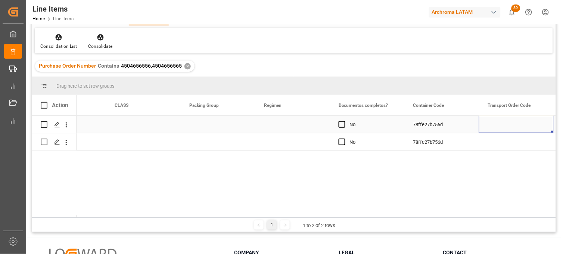
click at [426, 125] on div "78ffe27b756d" at bounding box center [441, 124] width 75 height 17
click at [427, 141] on div "78ffe27b756d" at bounding box center [441, 141] width 75 height 17
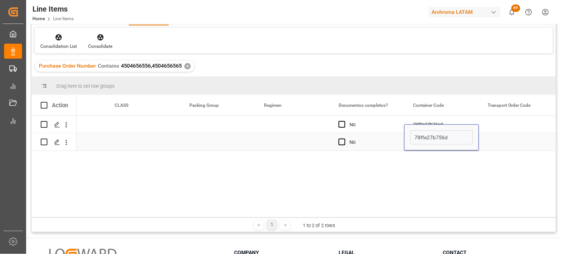
click at [427, 141] on input "78ffe27b756d" at bounding box center [441, 137] width 63 height 14
type input "34bd4b7194e4"
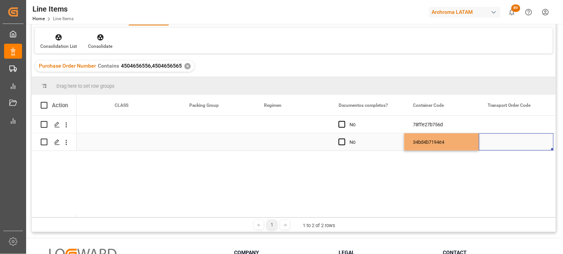
click at [499, 141] on div "Press SPACE to select this row." at bounding box center [516, 141] width 75 height 17
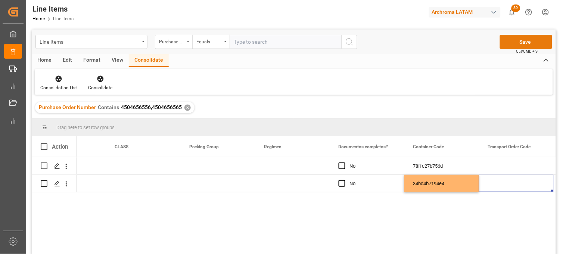
click at [519, 43] on button "Save" at bounding box center [526, 42] width 52 height 14
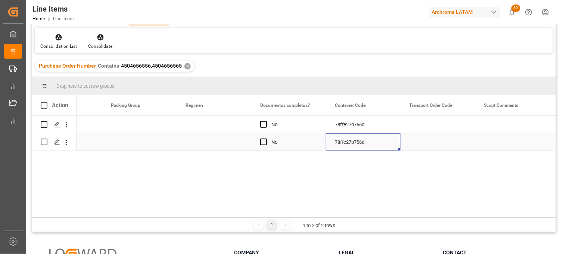
click at [349, 141] on div "78ffe27b756d" at bounding box center [363, 141] width 75 height 17
click at [349, 141] on input "78ffe27b756d" at bounding box center [363, 137] width 63 height 14
paste input "34bd4b7194e4"
type input "34bd4b7194e4"
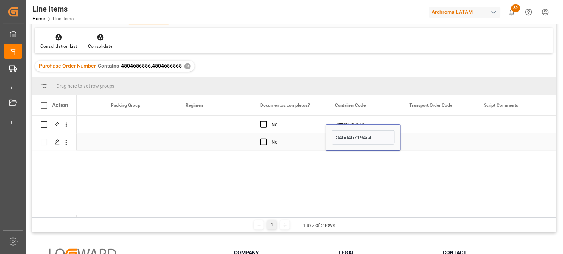
click at [434, 142] on div "Press SPACE to select this row." at bounding box center [438, 141] width 75 height 17
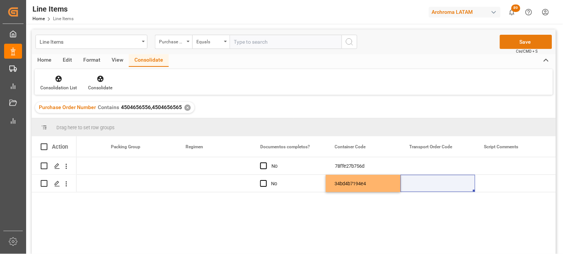
click at [514, 43] on button "Save" at bounding box center [526, 42] width 52 height 14
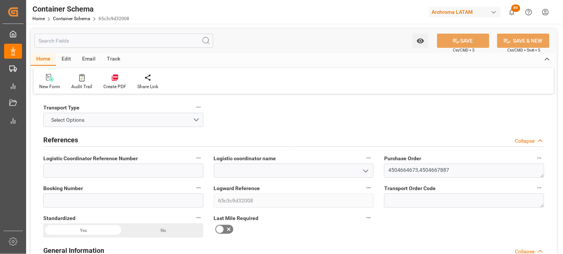
type textarea "4504664673,4504667887"
type input "65c3c9d32008"
type input "ARCHROMA MANAGEMENT GMBH"
type input "Pending"
type input "VERACRUZ"
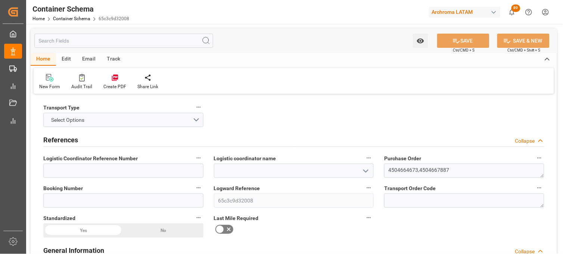
type input "TEXTIL"
type textarea "DRUMS"
type input "20 DRUMS"
type input "ARCHROMA MEXICO S DE RL DE CV (SANTA CLARA)"
type textarea "SANTA CLARA, MÉXICO, ESTADO DE MÉXICO,VIDIRO 8, SANTA CLARA COATITLA , C.P. ATM…"
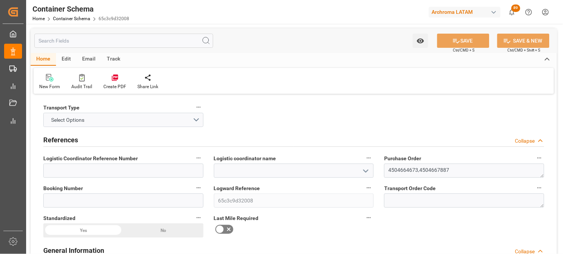
type input "CIF"
type input "0"
type input "2"
type input "20"
type input "780"
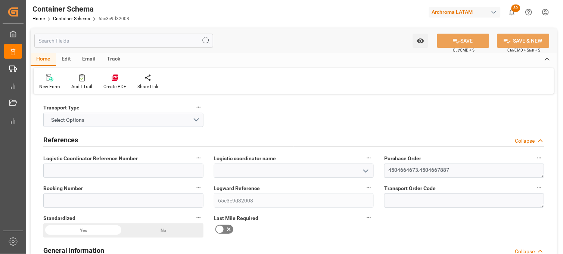
type input "814.26"
click at [197, 117] on button "Select Options" at bounding box center [123, 120] width 160 height 14
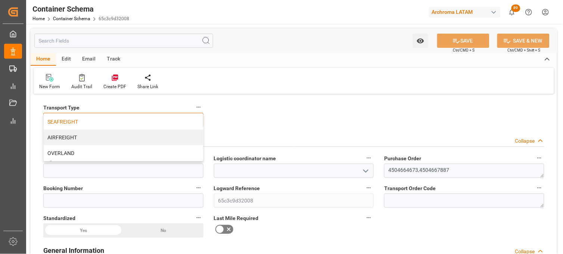
click at [121, 121] on div "SEAFREIGHT" at bounding box center [123, 122] width 159 height 16
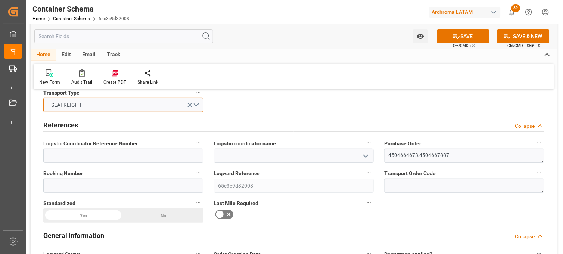
scroll to position [41, 0]
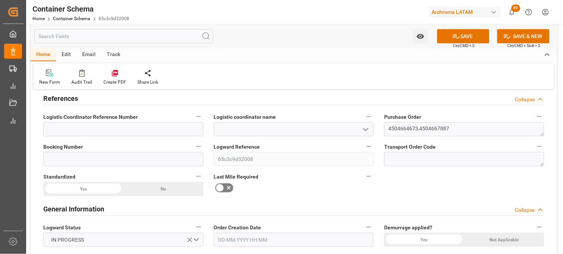
click at [368, 127] on icon "open menu" at bounding box center [365, 129] width 9 height 9
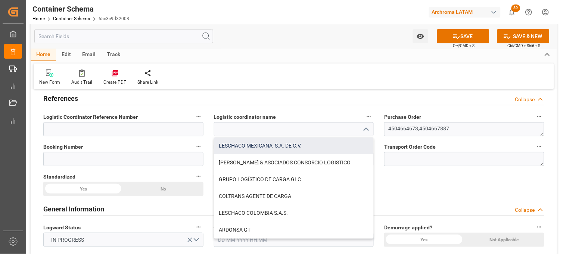
click at [274, 147] on div "LESCHACO MEXICANA, S.A. DE C.V." at bounding box center [293, 145] width 159 height 17
type input "LESCHACO MEXICANA, S.A. DE C.V."
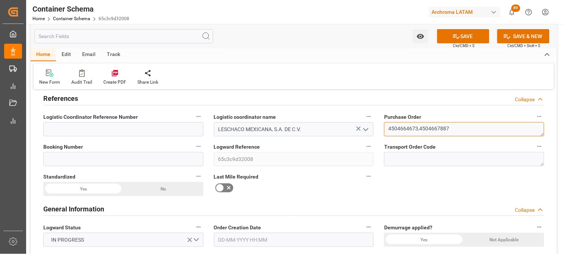
drag, startPoint x: 416, startPoint y: 127, endPoint x: 405, endPoint y: 127, distance: 11.6
click at [405, 127] on textarea "4504664673,4504667887" at bounding box center [464, 129] width 160 height 14
drag, startPoint x: 419, startPoint y: 128, endPoint x: 379, endPoint y: 128, distance: 39.6
click at [379, 128] on div "Purchase Order 4504664673,4504667887" at bounding box center [464, 124] width 171 height 30
click at [127, 151] on label "Booking Number" at bounding box center [123, 147] width 160 height 10
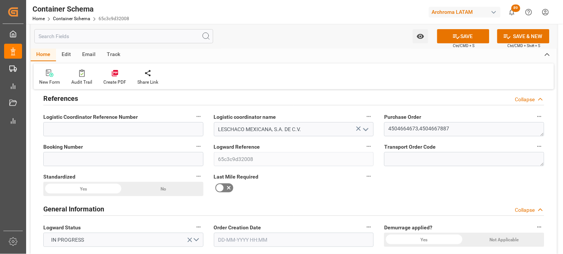
click at [194, 151] on button "Booking Number" at bounding box center [199, 147] width 10 height 10
click at [117, 162] on input at bounding box center [123, 159] width 160 height 14
paste input "BCN0285557"
type input "BCN0285557"
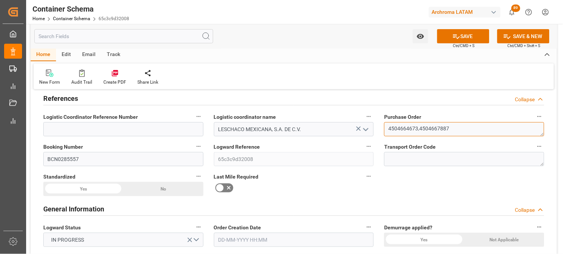
click at [408, 128] on textarea "4504664673,4504667887" at bounding box center [464, 129] width 160 height 14
drag, startPoint x: 417, startPoint y: 127, endPoint x: 378, endPoint y: 131, distance: 39.0
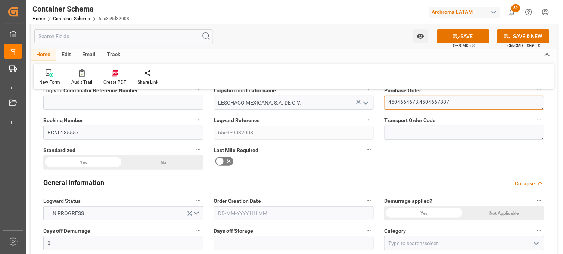
scroll to position [83, 0]
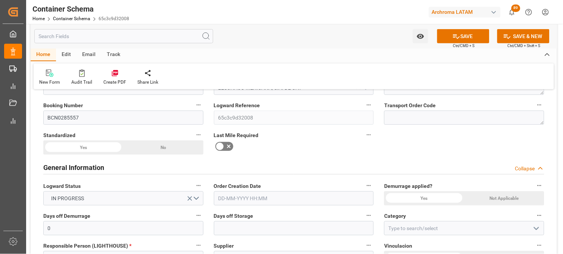
click at [225, 146] on icon at bounding box center [228, 146] width 9 height 9
click at [0, 0] on input "checkbox" at bounding box center [0, 0] width 0 height 0
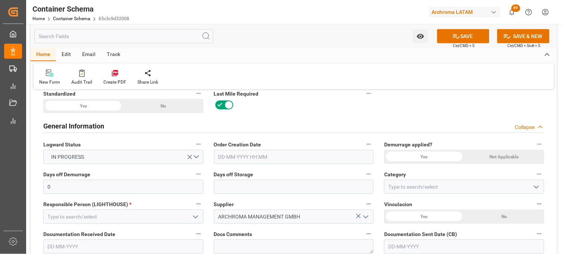
scroll to position [166, 0]
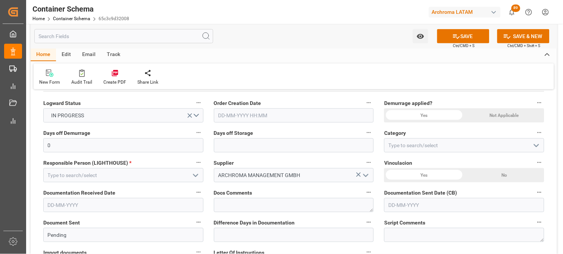
click at [230, 117] on input "text" at bounding box center [294, 115] width 160 height 14
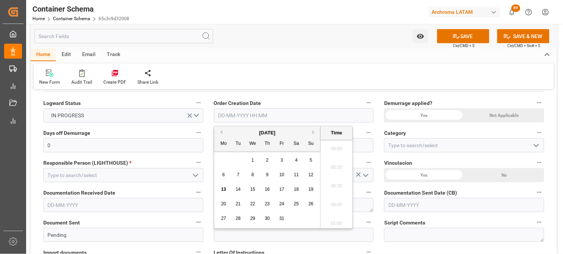
scroll to position [712, 0]
click at [223, 159] on div "29 30 1 2 3 4 5" at bounding box center [268, 160] width 102 height 15
click at [222, 190] on span "13" at bounding box center [223, 189] width 5 height 5
click at [335, 187] on li "10:00" at bounding box center [337, 184] width 32 height 19
type input "13-10-2025 10:00"
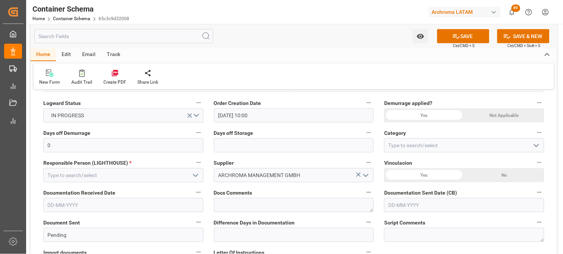
click at [418, 116] on div "Yes" at bounding box center [424, 115] width 80 height 14
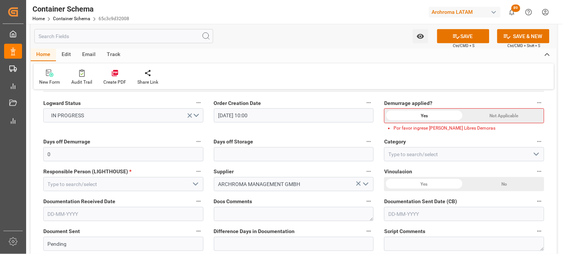
click at [502, 116] on div "Not Applicable" at bounding box center [505, 116] width 80 height 14
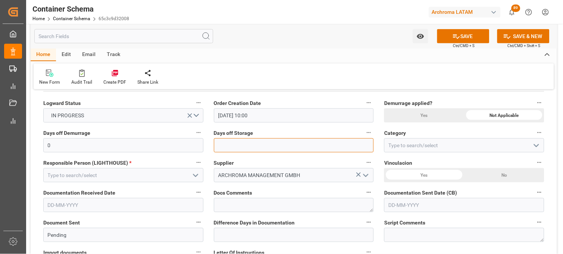
click at [275, 150] on input "text" at bounding box center [294, 145] width 160 height 14
type input "7"
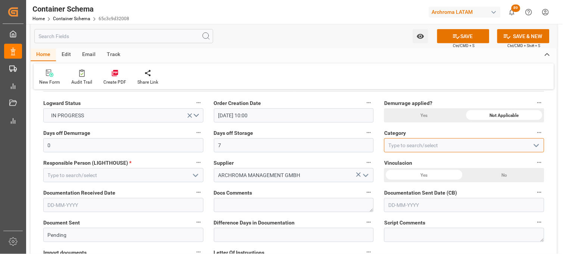
click at [389, 146] on input at bounding box center [464, 145] width 160 height 14
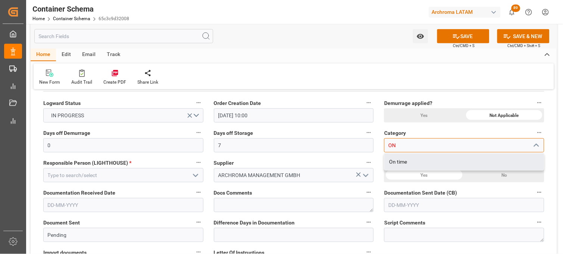
drag, startPoint x: 395, startPoint y: 160, endPoint x: 339, endPoint y: 161, distance: 56.0
click at [394, 160] on div "On time" at bounding box center [464, 161] width 159 height 17
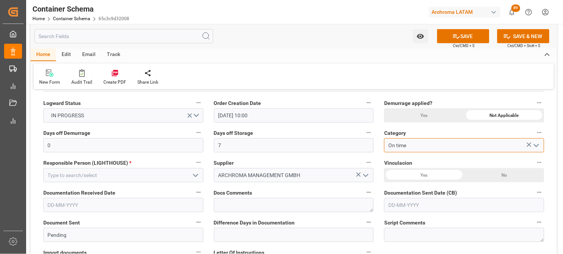
type input "On time"
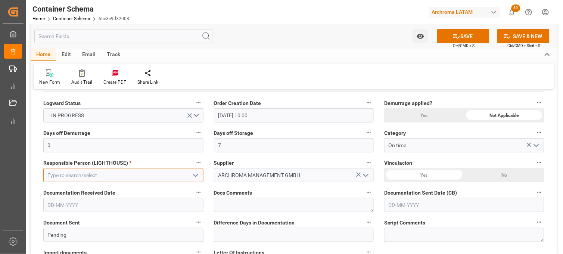
click at [102, 174] on input at bounding box center [123, 175] width 160 height 14
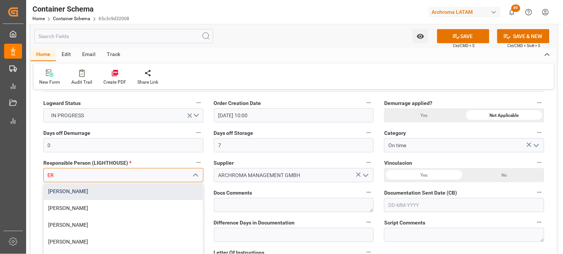
click at [87, 191] on div "[PERSON_NAME]" at bounding box center [123, 191] width 159 height 17
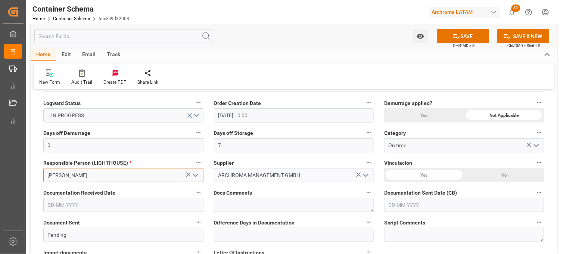
type input "[PERSON_NAME]"
click at [398, 173] on div "Yes" at bounding box center [424, 175] width 80 height 14
click at [51, 205] on input "text" at bounding box center [123, 205] width 160 height 14
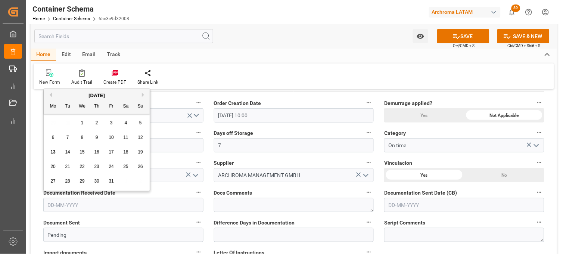
click at [52, 124] on div "29 30 1 2 3 4 5" at bounding box center [97, 123] width 102 height 15
click at [115, 141] on div "10" at bounding box center [111, 137] width 9 height 9
type input "[DATE]"
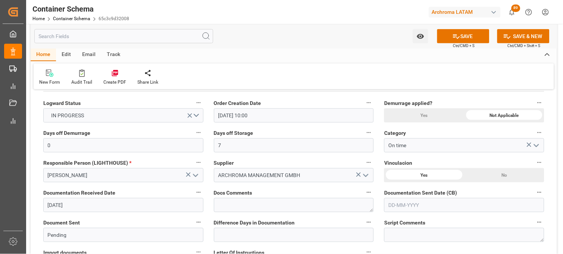
click at [406, 207] on input "text" at bounding box center [464, 205] width 160 height 14
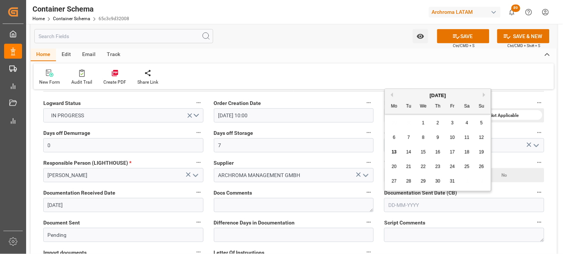
drag, startPoint x: 395, startPoint y: 153, endPoint x: 375, endPoint y: 156, distance: 20.0
click at [395, 153] on span "13" at bounding box center [394, 151] width 5 height 5
type input "[DATE]"
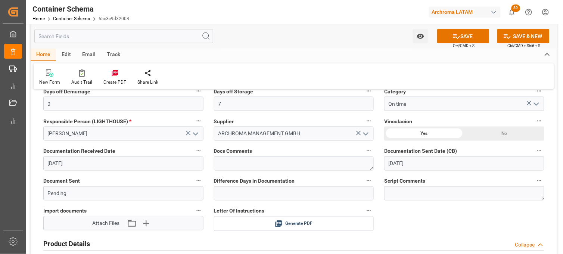
scroll to position [249, 0]
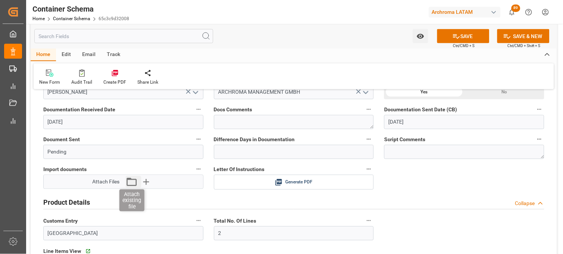
click at [135, 181] on icon "button" at bounding box center [132, 182] width 12 height 12
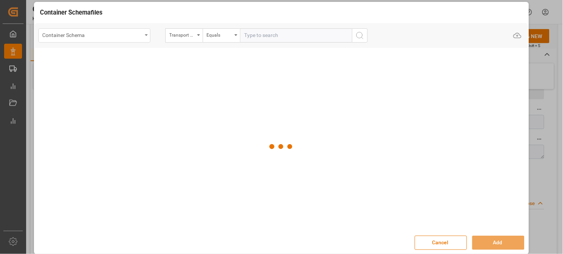
click at [143, 36] on div "Container Schema" at bounding box center [94, 35] width 112 height 14
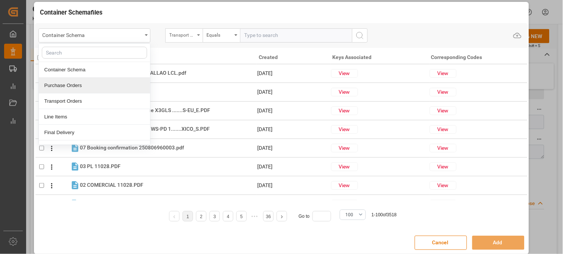
drag, startPoint x: 87, startPoint y: 83, endPoint x: 182, endPoint y: 41, distance: 103.5
click at [88, 83] on div "Purchase Orders" at bounding box center [94, 86] width 111 height 16
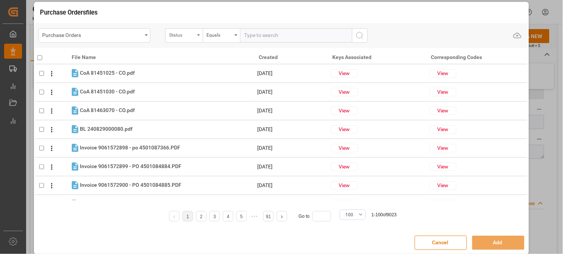
click at [190, 37] on div "Status" at bounding box center [182, 34] width 25 height 9
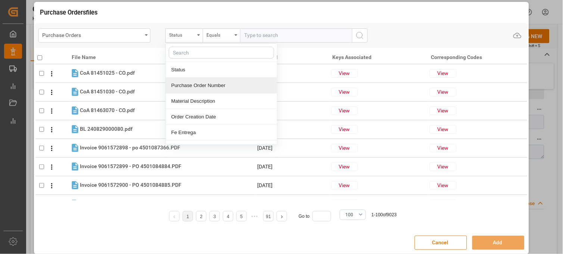
click at [182, 86] on div "Purchase Order Number" at bounding box center [221, 86] width 111 height 16
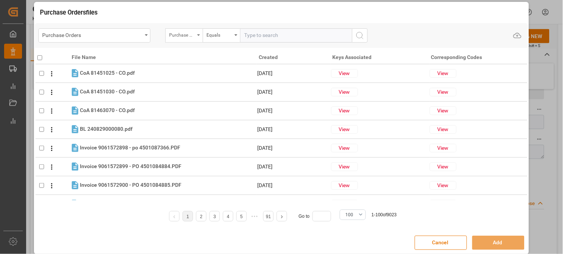
click at [188, 35] on div "Purchase Order Number" at bounding box center [182, 34] width 25 height 9
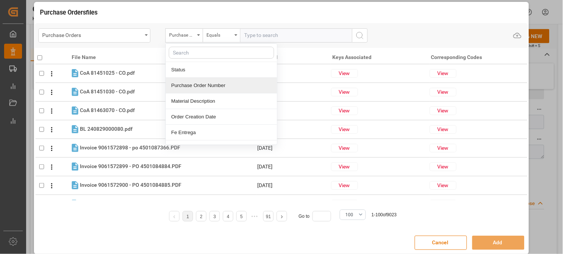
click at [206, 91] on div "Purchase Order Number" at bounding box center [221, 86] width 111 height 16
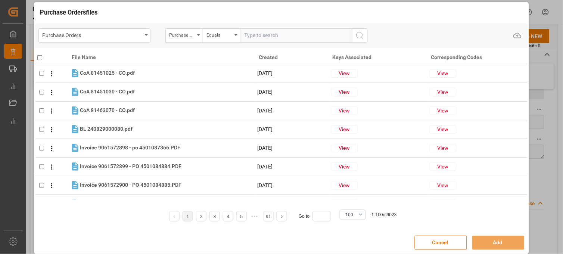
click at [269, 38] on input "text" at bounding box center [296, 35] width 112 height 14
paste input "4504664673"
type input "4504664673"
click at [360, 36] on icon "search button" at bounding box center [360, 35] width 9 height 9
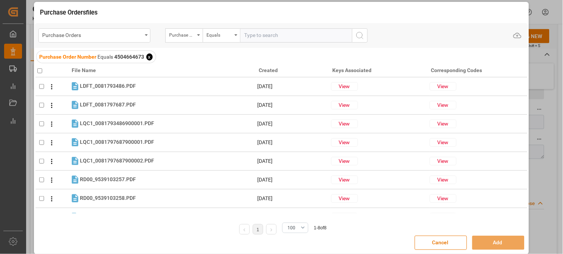
click at [40, 70] on input "checkbox" at bounding box center [39, 70] width 5 height 5
checkbox input "true"
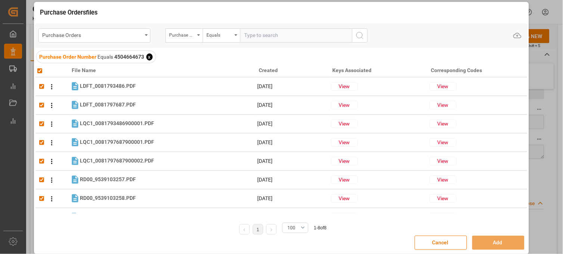
checkbox input "true"
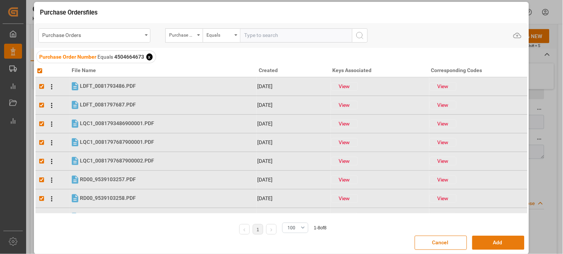
click at [487, 238] on button "Add" at bounding box center [498, 243] width 52 height 14
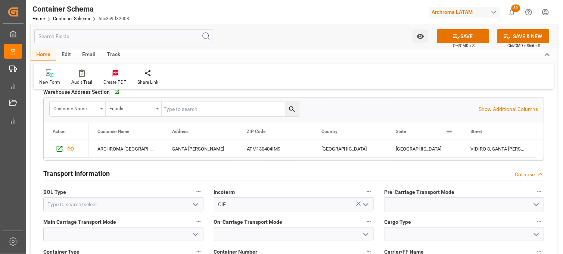
scroll to position [664, 0]
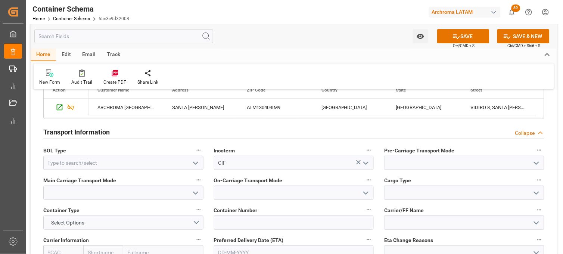
click at [196, 162] on icon "open menu" at bounding box center [195, 163] width 9 height 9
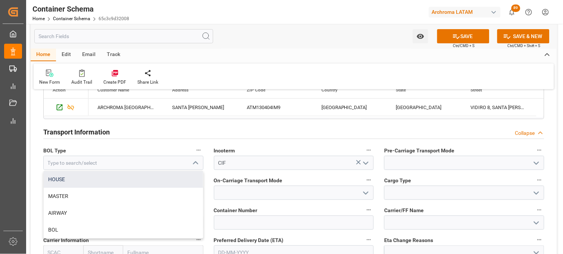
click at [65, 180] on div "HOUSE" at bounding box center [123, 179] width 159 height 17
type input "HOUSE"
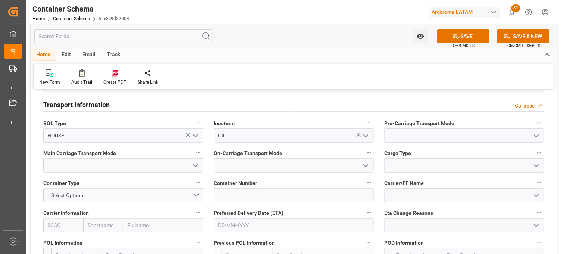
scroll to position [705, 0]
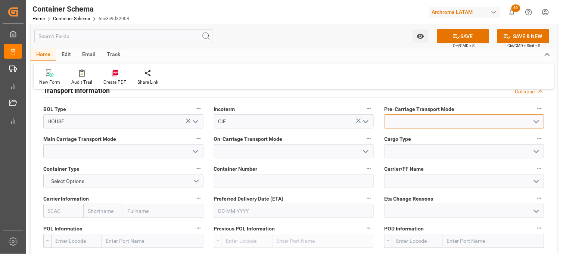
click at [401, 122] on input at bounding box center [464, 121] width 160 height 14
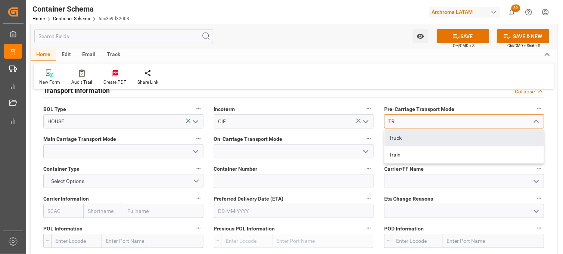
click at [399, 137] on div "Truck" at bounding box center [464, 138] width 159 height 17
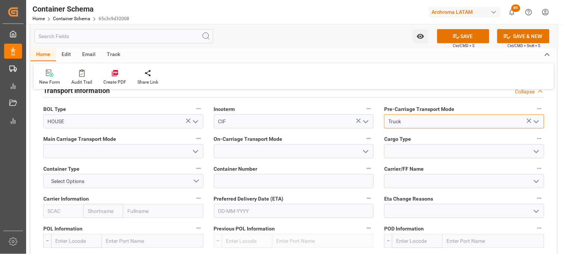
type input "Truck"
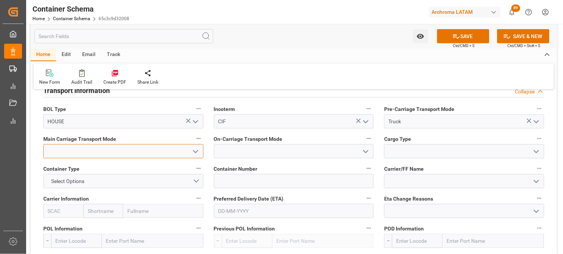
click at [154, 153] on input at bounding box center [123, 151] width 160 height 14
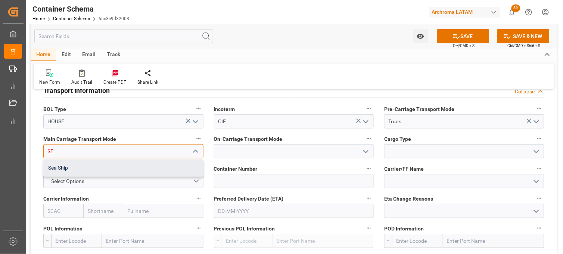
click at [146, 173] on div "Sea Ship" at bounding box center [123, 167] width 159 height 17
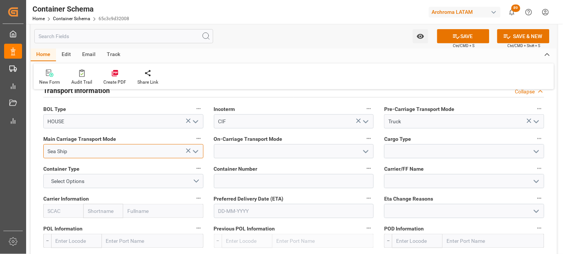
type input "Sea Ship"
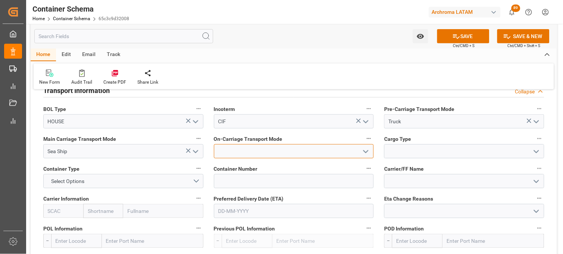
click at [226, 146] on input at bounding box center [294, 151] width 160 height 14
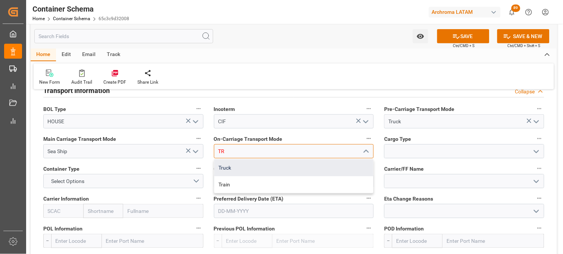
click at [229, 165] on div "Truck" at bounding box center [293, 167] width 159 height 17
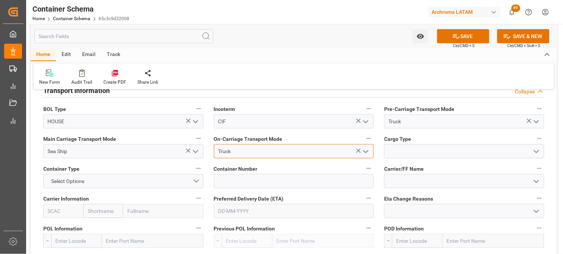
type input "Truck"
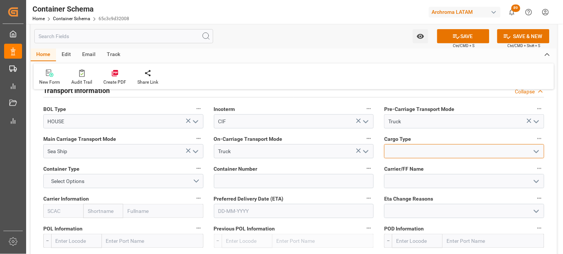
click at [404, 145] on input at bounding box center [464, 151] width 160 height 14
type input "O"
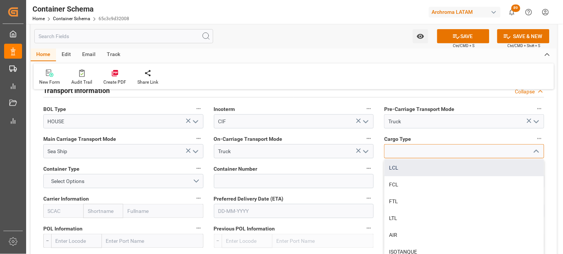
click at [400, 168] on div "LCL" at bounding box center [464, 167] width 159 height 17
type input "LCL"
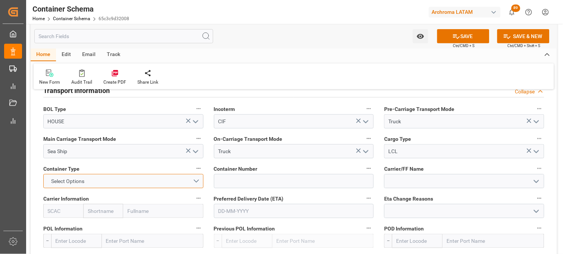
click at [193, 180] on button "Select Options" at bounding box center [123, 181] width 160 height 14
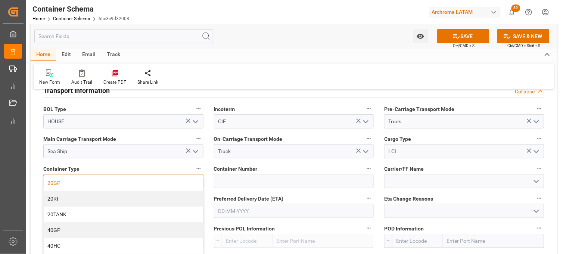
click at [78, 185] on div "20GP" at bounding box center [123, 183] width 159 height 16
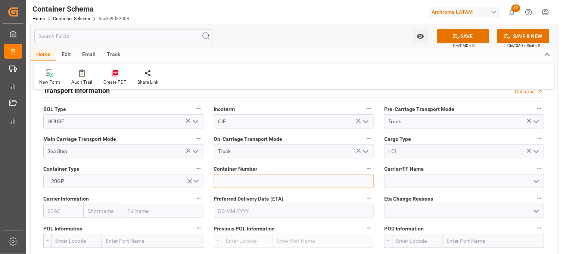
click at [249, 181] on input at bounding box center [294, 181] width 160 height 14
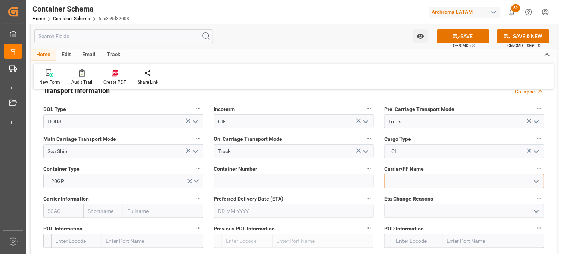
click at [408, 180] on input at bounding box center [464, 181] width 160 height 14
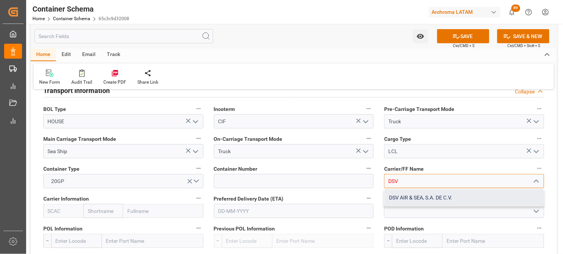
click at [410, 198] on div "DSV AIR & SEA, S.A. DE C.V." at bounding box center [464, 197] width 159 height 17
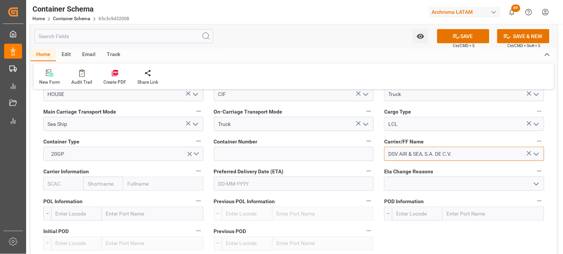
scroll to position [747, 0]
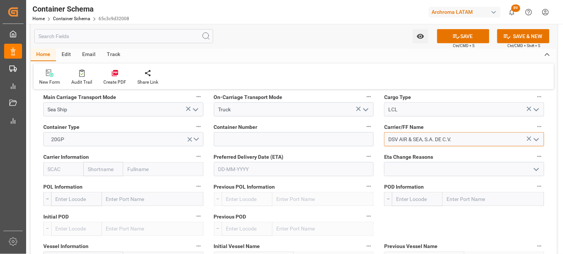
type input "DSV AIR & SEA, S.A. DE C.V."
click at [109, 168] on input "text" at bounding box center [103, 169] width 40 height 14
type input "HAPA"
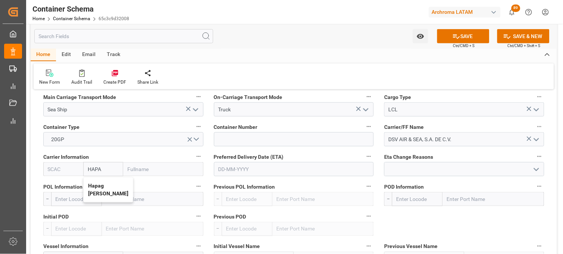
click at [97, 184] on b "Hapag Lloyd" at bounding box center [108, 190] width 40 height 14
type input "HLCU"
type input "Hapag Lloyd"
type input "Hapag Lloyd Aktiengesellschaft"
type input "Hapag Lloyd"
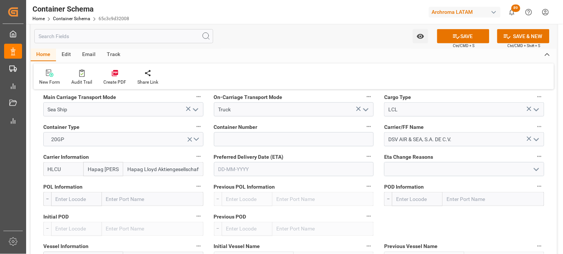
click at [233, 167] on input "text" at bounding box center [294, 169] width 160 height 14
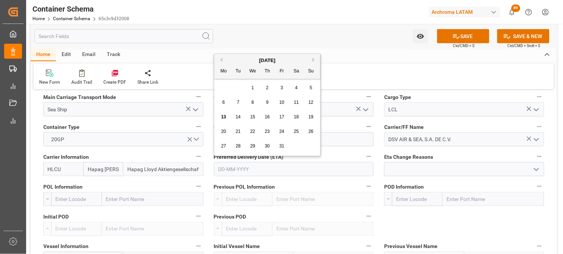
click at [226, 87] on div "29 30 1 2 3 4 5" at bounding box center [268, 88] width 102 height 15
click at [267, 147] on span "30" at bounding box center [267, 145] width 5 height 5
type input "[DATE]"
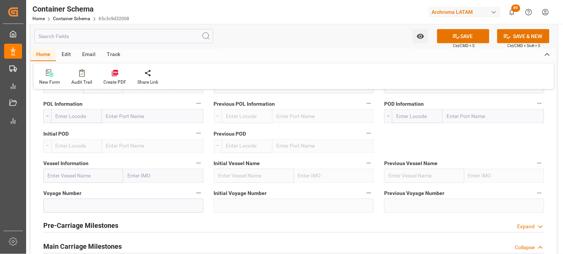
scroll to position [788, 0]
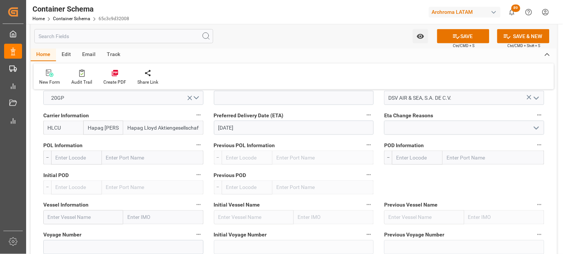
click at [112, 155] on input "text" at bounding box center [153, 157] width 102 height 14
type input "BARCELONA"
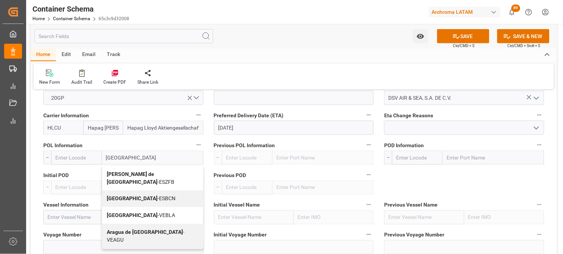
click at [115, 196] on b "Barcelona" at bounding box center [132, 199] width 51 height 6
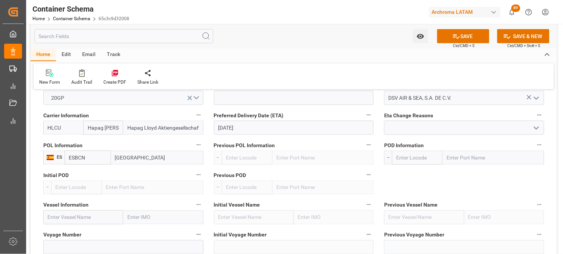
type input "ESBCN"
type input "Barcelona"
click at [453, 152] on input "text" at bounding box center [494, 157] width 102 height 14
type input "VERACRU"
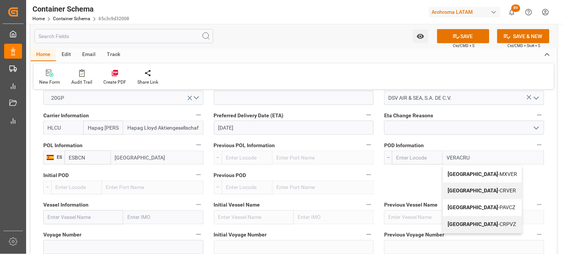
click at [456, 173] on b "Veracruz" at bounding box center [473, 174] width 51 height 6
type input "MXVER"
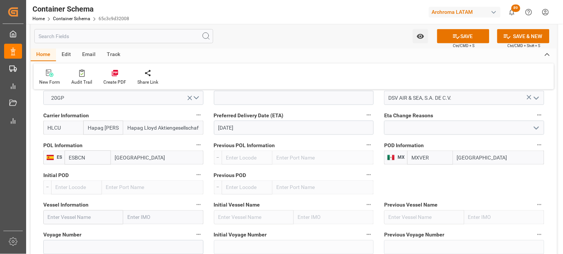
type input "Veracruz"
click at [68, 221] on input "text" at bounding box center [83, 217] width 80 height 14
paste input "COLOMBIA EXPRESS"
type input "COLOMBIA EXPRESS"
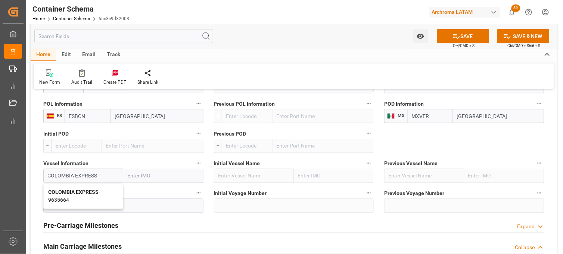
click at [76, 201] on div "COLOMBIA EXPRESS - 9635664" at bounding box center [83, 196] width 79 height 25
type input "9635664"
type input "COLOMBIA EXPRESS"
click at [87, 204] on input at bounding box center [123, 206] width 160 height 14
click at [80, 204] on input at bounding box center [123, 206] width 160 height 14
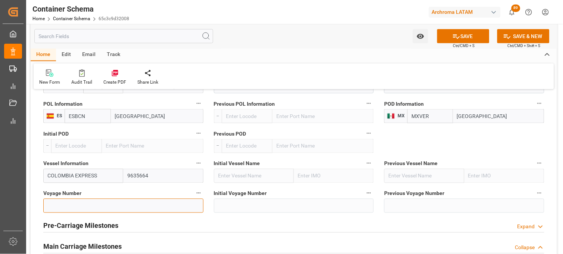
paste input "542W"
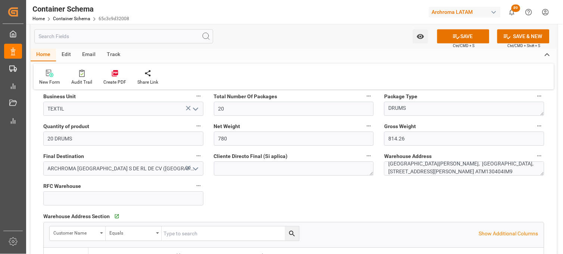
scroll to position [6, 0]
type input "542W"
click at [461, 36] on button "SAVE" at bounding box center [463, 36] width 52 height 14
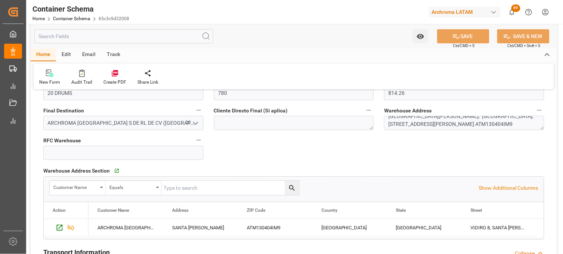
scroll to position [581, 0]
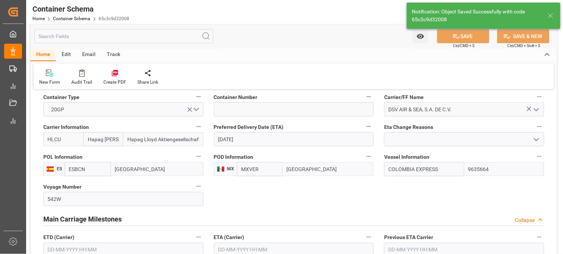
type input "Document Sent"
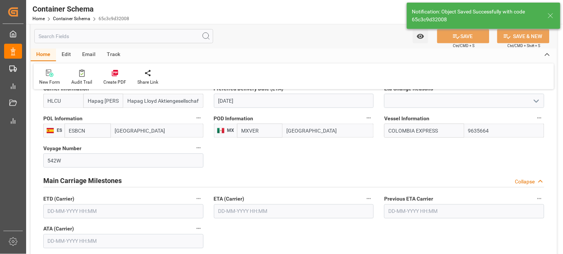
scroll to position [800, 0]
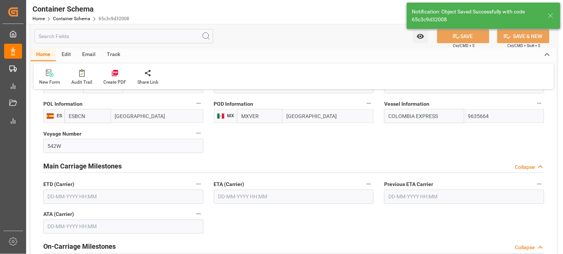
click at [233, 198] on input "text" at bounding box center [294, 197] width 160 height 14
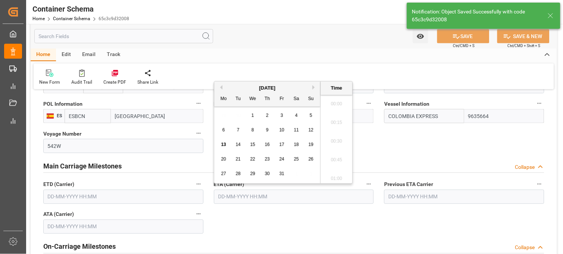
scroll to position [712, 0]
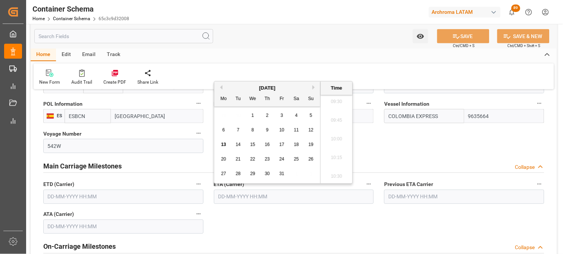
drag, startPoint x: 223, startPoint y: 116, endPoint x: 228, endPoint y: 130, distance: 14.9
click at [223, 118] on div "29 30 1 2 3 4 5" at bounding box center [268, 115] width 102 height 15
click at [267, 173] on span "30" at bounding box center [267, 173] width 5 height 5
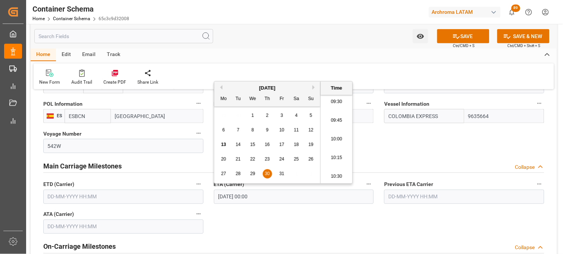
click at [336, 159] on li "10:15" at bounding box center [337, 158] width 32 height 19
type input "30-10-2025 10:15"
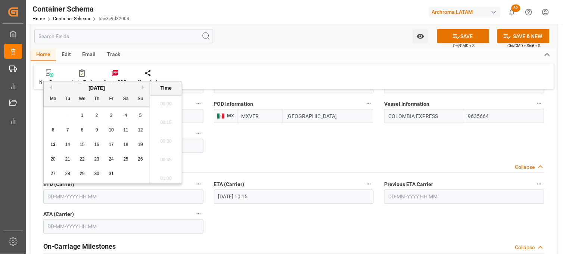
click at [91, 195] on input "text" at bounding box center [123, 197] width 160 height 14
click at [139, 146] on span "19" at bounding box center [140, 144] width 5 height 5
click at [166, 114] on li "09:45" at bounding box center [166, 120] width 32 height 19
type input "19-10-2025 09:45"
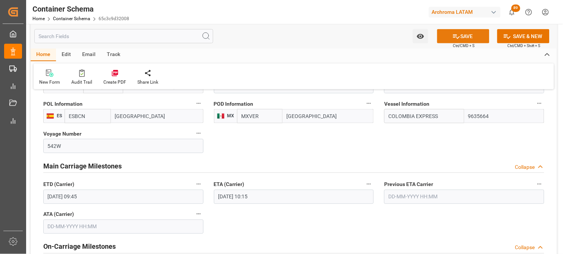
click at [450, 39] on button "SAVE" at bounding box center [463, 36] width 52 height 14
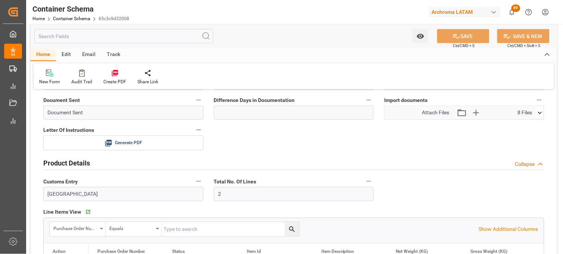
scroll to position [217, 0]
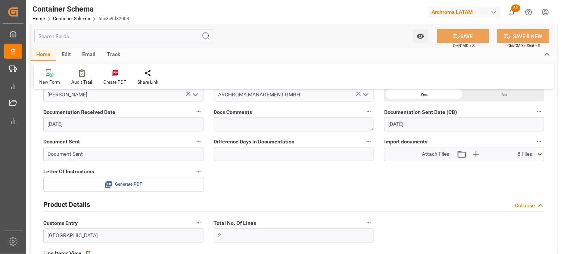
click at [106, 181] on icon at bounding box center [109, 185] width 8 height 8
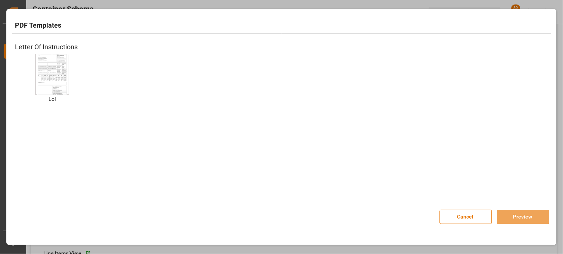
click at [62, 72] on img at bounding box center [52, 74] width 30 height 42
click at [515, 218] on button "Preview" at bounding box center [523, 217] width 52 height 14
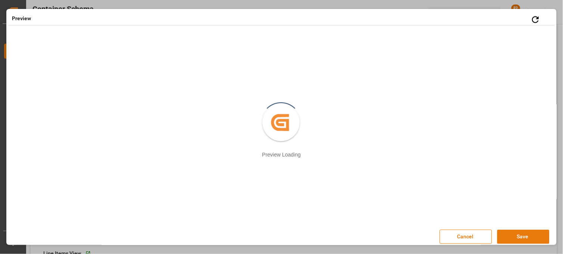
click at [515, 236] on button "Save" at bounding box center [523, 237] width 52 height 14
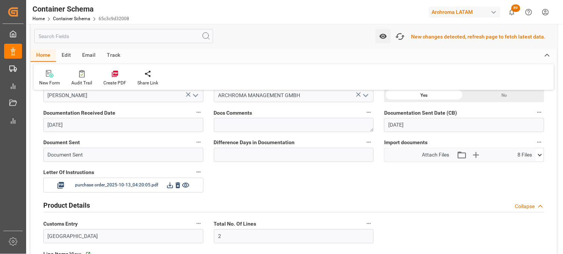
scroll to position [217, 0]
click at [170, 184] on icon at bounding box center [170, 185] width 8 height 8
click at [404, 32] on icon "button" at bounding box center [400, 37] width 12 height 12
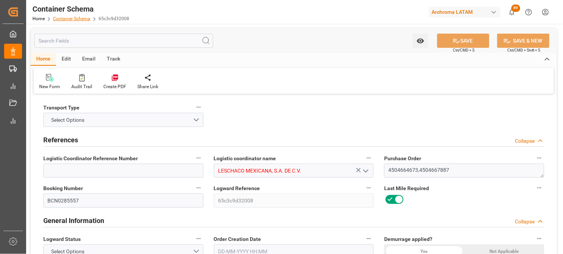
type input "0"
type input "7"
type input "2"
type input "20"
type input "780"
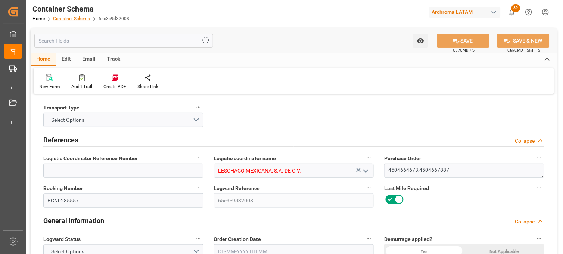
type input "814.26"
type input "Hapag Lloyd"
type input "Hapag Lloyd Aktiengesellschaft"
type input "ESBCN"
type input "MXVER"
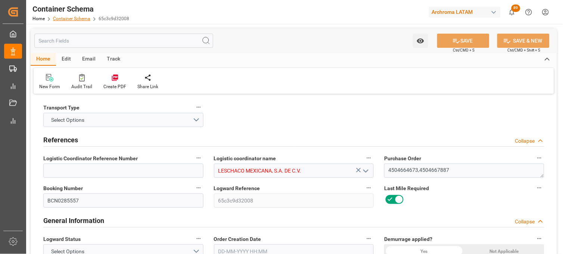
type input "9635664"
type input "13-10-2025 10:00"
type input "[DATE]"
type input "30-10-2025"
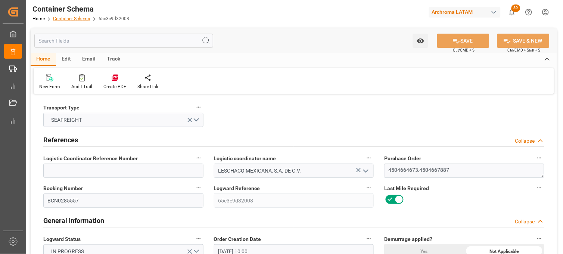
type input "19-10-2025 09:45"
type input "30-10-2025 10:15"
click at [74, 20] on link "Container Schema" at bounding box center [71, 18] width 37 height 5
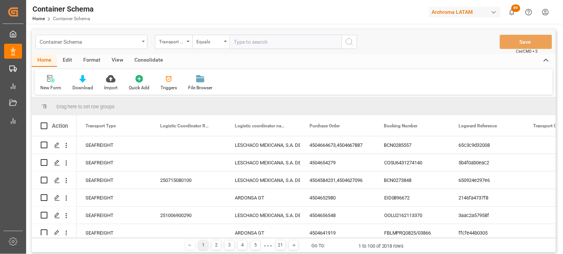
click at [145, 45] on div "Container Schema" at bounding box center [91, 42] width 112 height 14
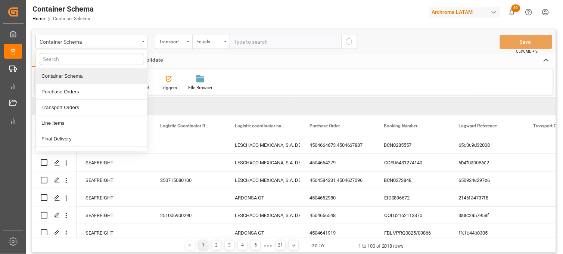
click at [79, 81] on div "Container Schema" at bounding box center [91, 76] width 111 height 16
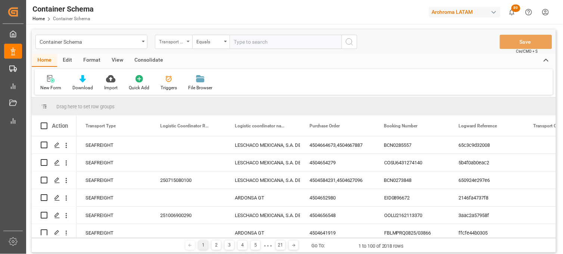
click at [184, 43] on div "Transport Type" at bounding box center [171, 41] width 25 height 9
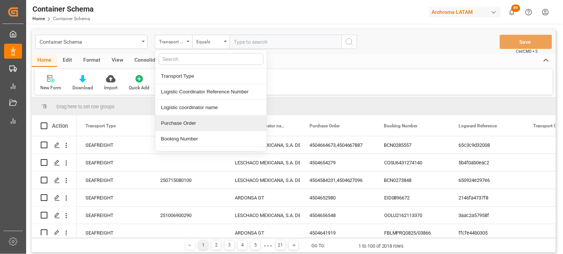
click at [177, 118] on div "Purchase Order" at bounding box center [210, 123] width 111 height 16
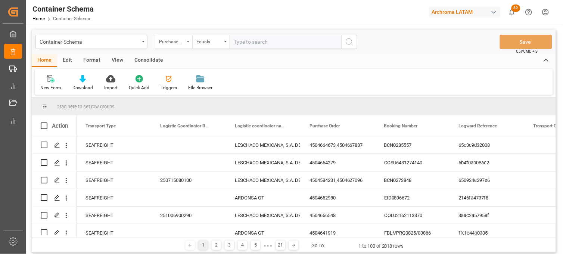
click at [239, 43] on input "text" at bounding box center [286, 42] width 112 height 14
paste input "4504656556"
type input "4504656556"
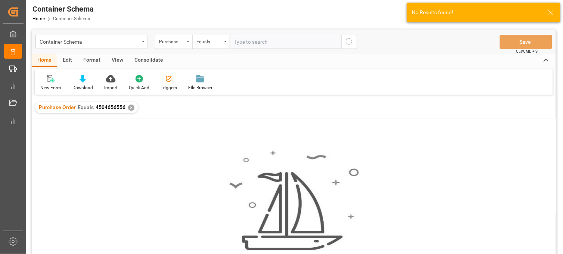
click at [130, 108] on div "✕" at bounding box center [131, 108] width 6 height 6
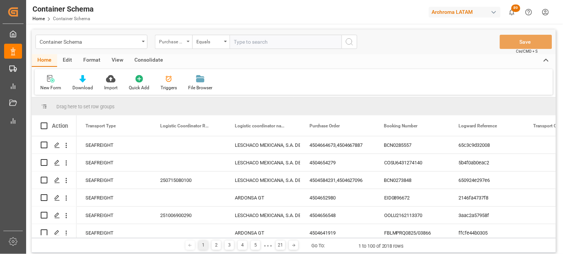
click at [181, 44] on div "Purchase Order" at bounding box center [171, 41] width 25 height 9
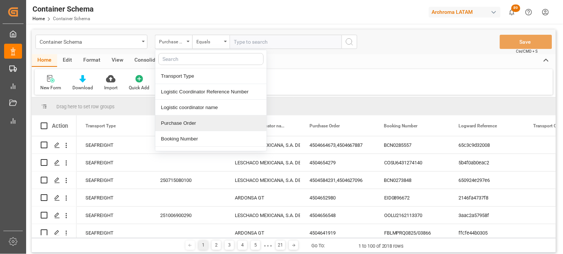
drag, startPoint x: 181, startPoint y: 120, endPoint x: 195, endPoint y: 56, distance: 65.1
click at [183, 117] on div "Purchase Order" at bounding box center [210, 123] width 111 height 16
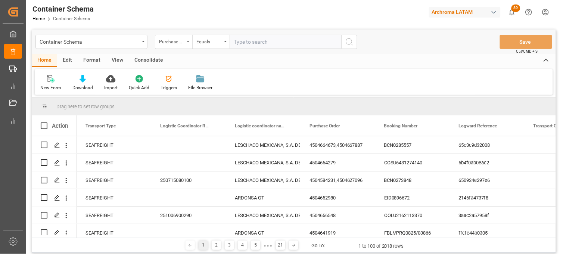
click at [242, 40] on input "text" at bounding box center [286, 42] width 112 height 14
paste input "4504656556"
click at [290, 40] on input "4504656556" at bounding box center [286, 42] width 112 height 14
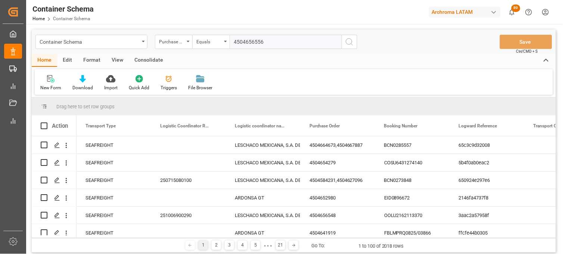
type input "4504656556"
click at [349, 41] on icon "search button" at bounding box center [349, 41] width 9 height 9
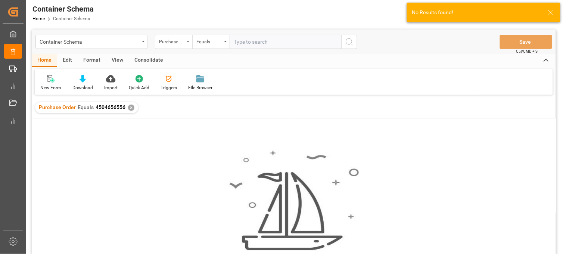
click at [130, 109] on div "✕" at bounding box center [131, 108] width 6 height 6
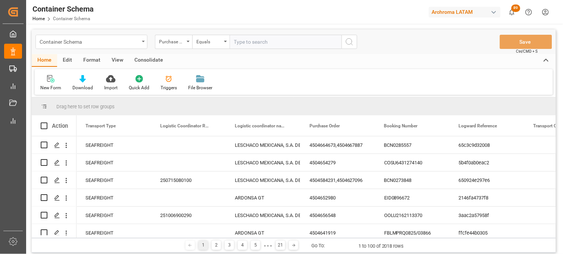
click at [143, 41] on icon "open menu" at bounding box center [143, 41] width 3 height 1
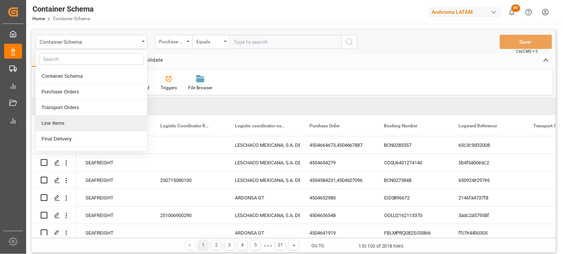
click at [71, 124] on div "Line Items" at bounding box center [91, 123] width 111 height 16
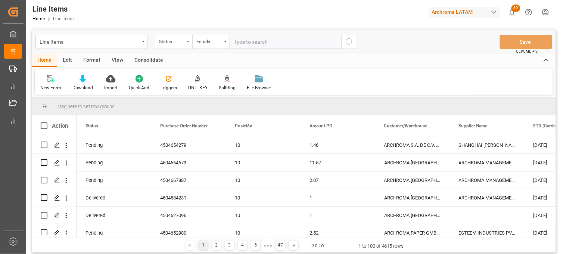
click at [186, 43] on div "Status" at bounding box center [173, 42] width 37 height 14
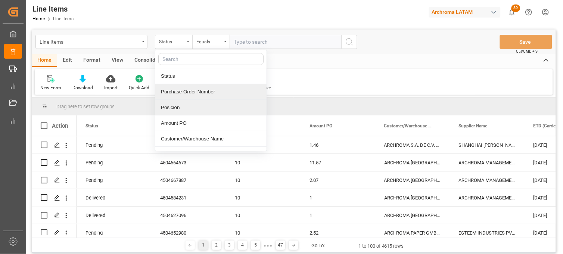
click at [177, 92] on div "Purchase Order Number" at bounding box center [210, 92] width 111 height 16
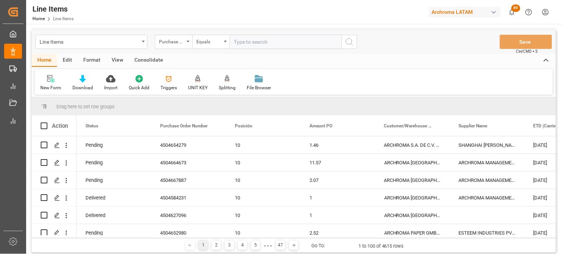
click at [246, 43] on input "text" at bounding box center [286, 42] width 112 height 14
paste input "4504656556"
type input "4504656556"
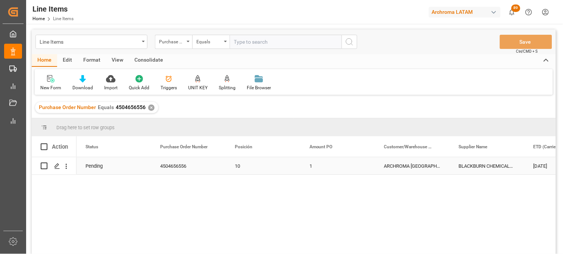
click at [403, 170] on div "ARCHROMA MEXICO S DE RL DE CV (SANTA CLARA)" at bounding box center [412, 165] width 75 height 17
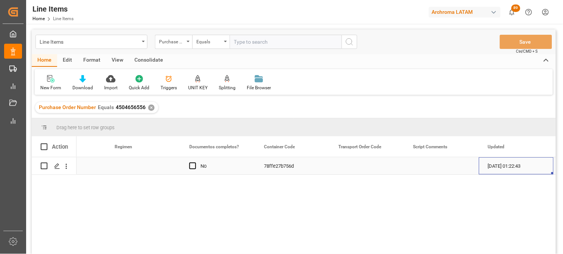
click at [281, 164] on div "78ffe27b756d" at bounding box center [292, 165] width 75 height 17
click at [88, 43] on div "Line Items" at bounding box center [90, 41] width 100 height 9
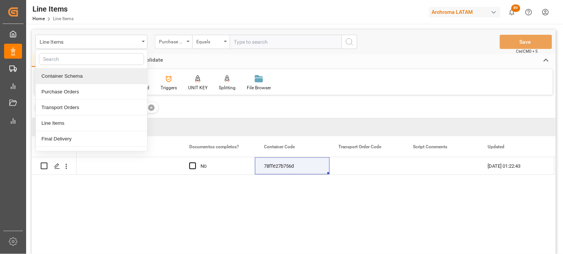
click at [57, 78] on div "Container Schema" at bounding box center [91, 76] width 111 height 16
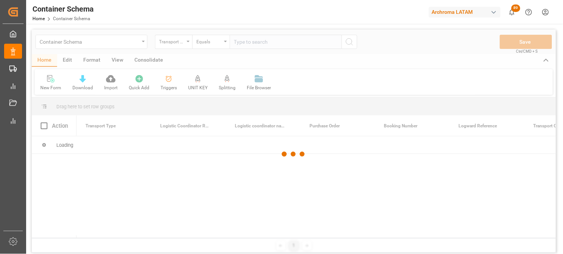
click at [181, 47] on div at bounding box center [294, 154] width 524 height 249
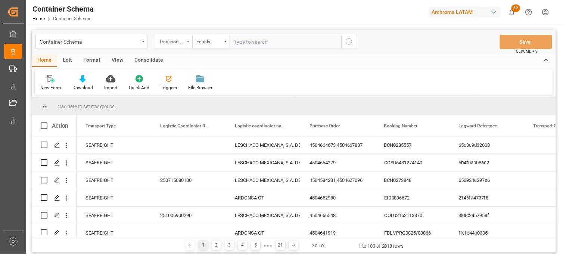
click at [186, 42] on div "Transport Type" at bounding box center [173, 42] width 37 height 14
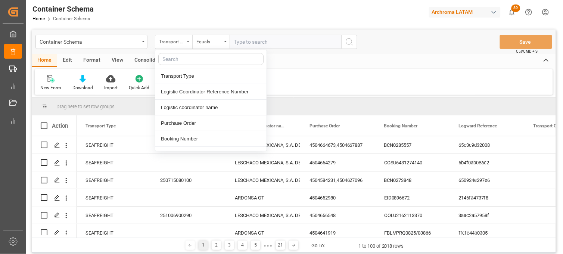
click at [184, 62] on input "text" at bounding box center [210, 59] width 105 height 12
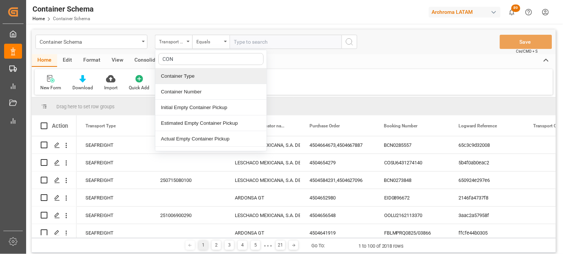
drag, startPoint x: 177, startPoint y: 61, endPoint x: 159, endPoint y: 61, distance: 18.3
click at [159, 61] on input "CON" at bounding box center [210, 59] width 105 height 12
type input "REFE"
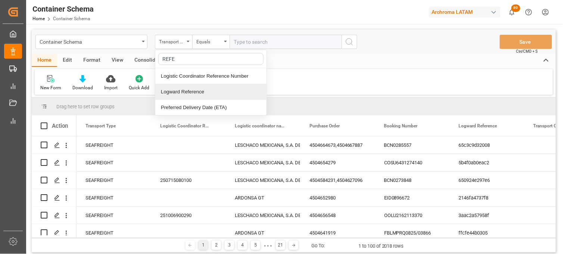
drag, startPoint x: 180, startPoint y: 91, endPoint x: 218, endPoint y: 61, distance: 48.2
click at [180, 91] on div "Logward Reference" at bounding box center [210, 92] width 111 height 16
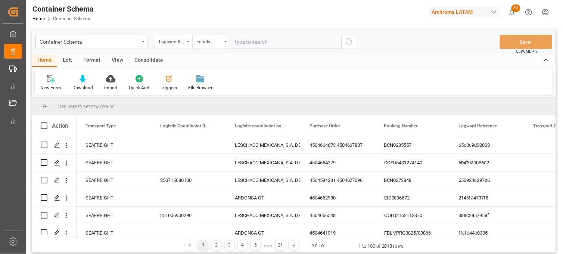
click at [252, 46] on input "text" at bounding box center [286, 42] width 112 height 14
paste input "78ffe27b756d"
type input "78ffe27b756d"
click at [353, 44] on icon "search button" at bounding box center [349, 41] width 9 height 9
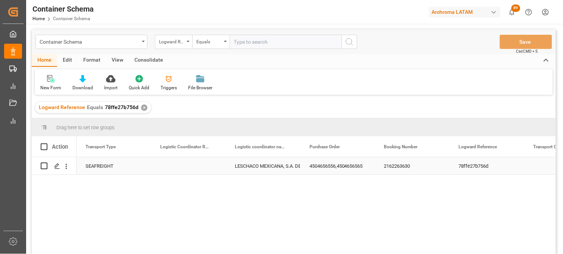
click at [180, 167] on div "Press SPACE to select this row." at bounding box center [188, 165] width 75 height 17
click at [180, 167] on input "Press SPACE to select this row." at bounding box center [188, 170] width 63 height 14
type input "251106900083"
click at [247, 168] on div "LESCHACO MEXICANA, S.A. DE C.V." at bounding box center [263, 166] width 57 height 17
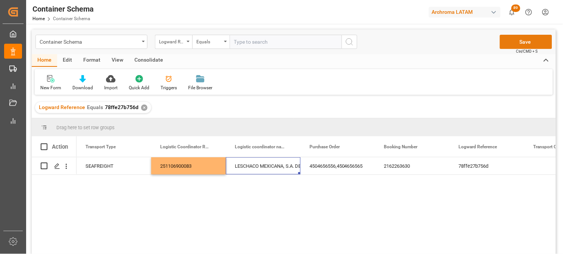
click at [510, 42] on button "Save" at bounding box center [526, 42] width 52 height 14
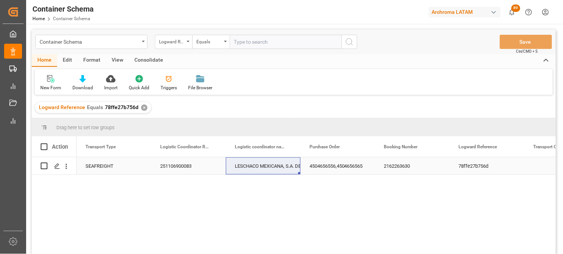
click at [326, 165] on div "4504656556,4504656565" at bounding box center [338, 165] width 75 height 17
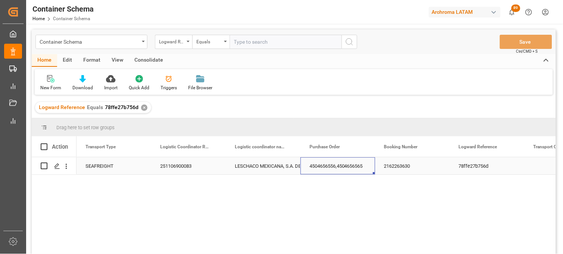
click at [260, 165] on div "LESCHACO MEXICANA, S.A. DE C.V." at bounding box center [263, 166] width 57 height 17
click at [41, 166] on input "Press Space to toggle row selection (unchecked)" at bounding box center [44, 165] width 7 height 7
checkbox input "true"
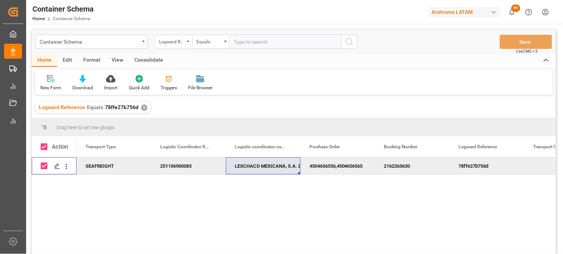
click at [68, 60] on div "Edit" at bounding box center [67, 60] width 21 height 13
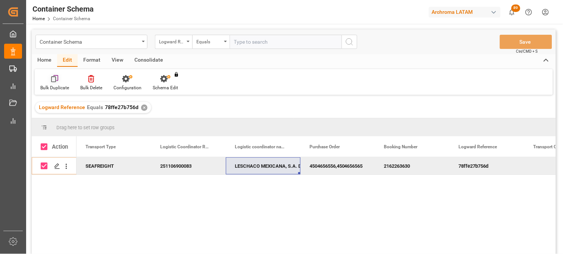
click at [58, 84] on div "Bulk Duplicate" at bounding box center [55, 83] width 40 height 16
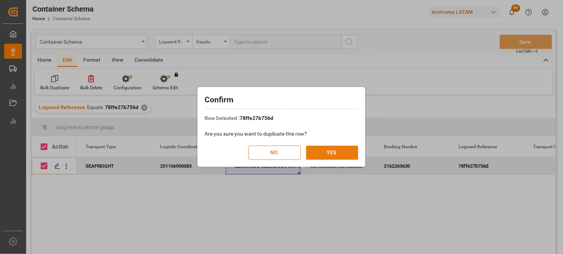
click at [323, 153] on button "YES" at bounding box center [332, 153] width 52 height 14
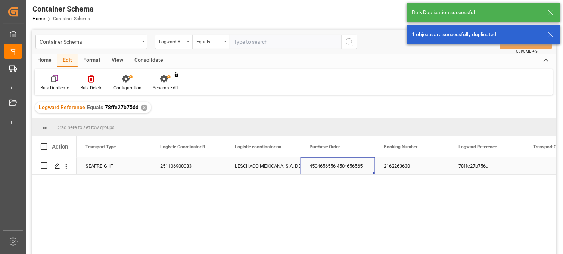
click at [326, 167] on div "4504656556,4504656565" at bounding box center [338, 165] width 75 height 17
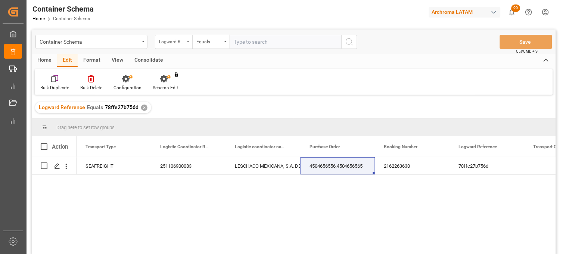
click at [173, 40] on div "Logward Reference" at bounding box center [171, 41] width 25 height 9
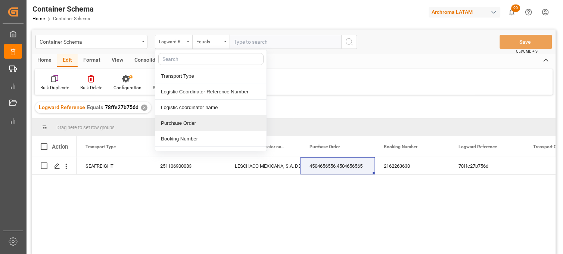
click at [191, 122] on div "Purchase Order" at bounding box center [210, 123] width 111 height 16
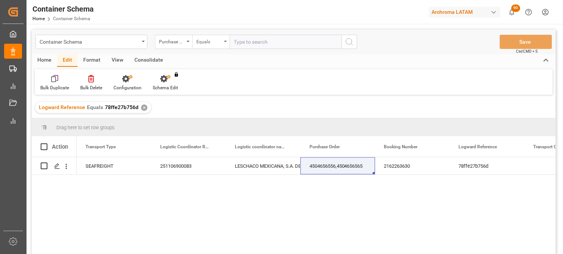
click at [217, 43] on div "Equals" at bounding box center [208, 41] width 25 height 9
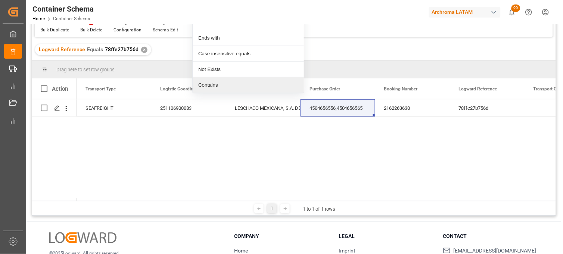
scroll to position [110, 0]
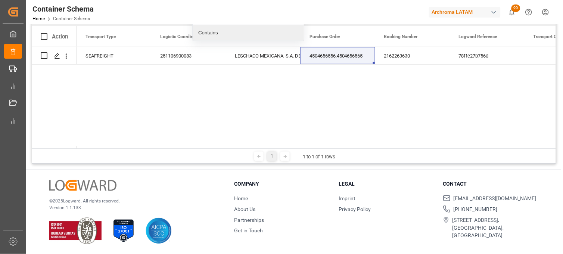
click at [208, 34] on div "Contains" at bounding box center [248, 33] width 111 height 16
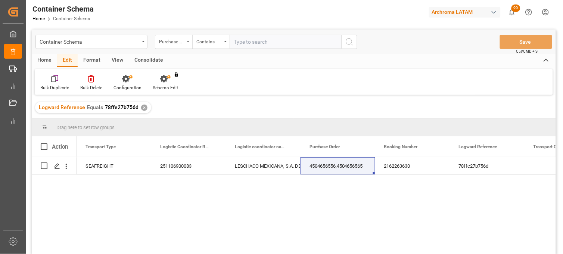
click at [237, 41] on input "text" at bounding box center [286, 42] width 112 height 14
paste input "4504656556,4504656565"
type input "4504656556,4504656565"
click at [346, 42] on icon "search button" at bounding box center [349, 41] width 9 height 9
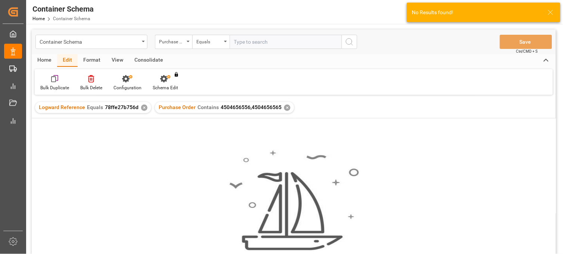
click at [141, 107] on div "✕" at bounding box center [144, 108] width 6 height 6
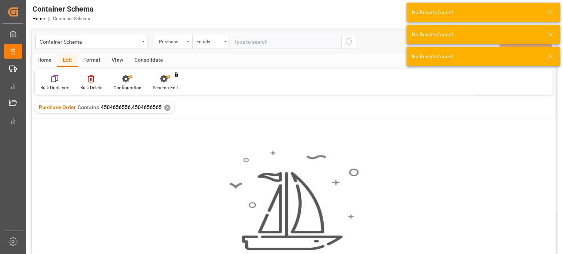
click at [140, 109] on span "4504656556,4504656565" at bounding box center [131, 107] width 61 height 6
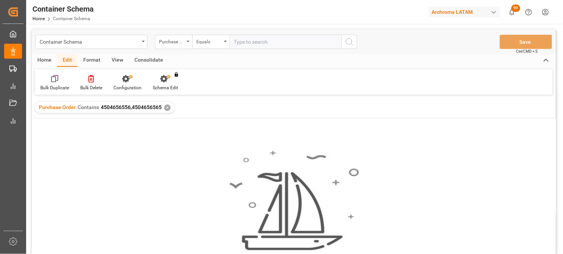
click at [165, 107] on div "✕" at bounding box center [167, 108] width 6 height 6
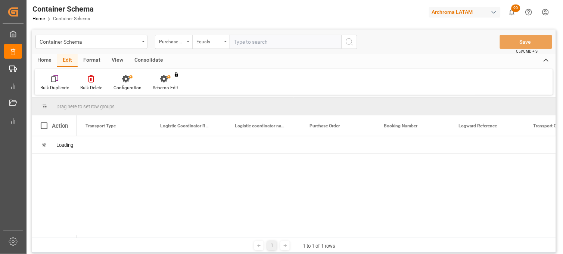
click at [220, 43] on div "Equals" at bounding box center [208, 41] width 25 height 9
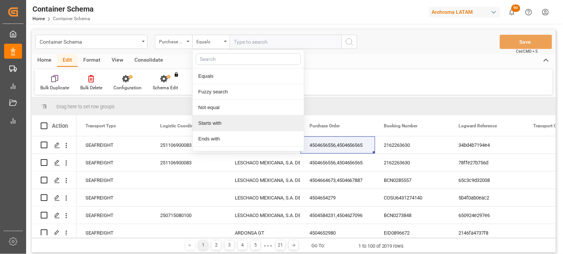
drag, startPoint x: 216, startPoint y: 125, endPoint x: 231, endPoint y: 92, distance: 35.8
click at [218, 124] on div "Starts with" at bounding box center [248, 123] width 111 height 16
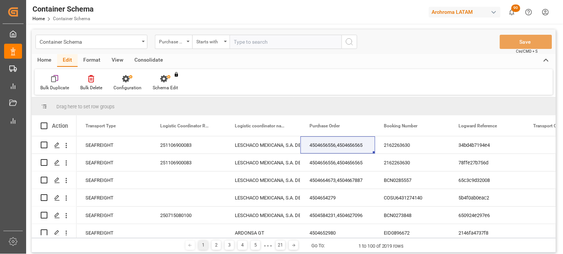
click at [245, 43] on input "text" at bounding box center [286, 42] width 112 height 14
paste input "4504656556,4504656565"
type input "4504656556,4504656565"
click at [350, 43] on icon "search button" at bounding box center [349, 41] width 9 height 9
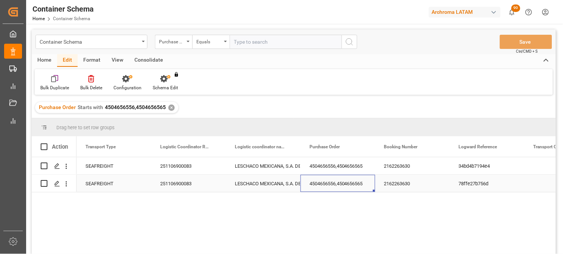
click at [345, 187] on div "4504656556,4504656565" at bounding box center [338, 183] width 75 height 17
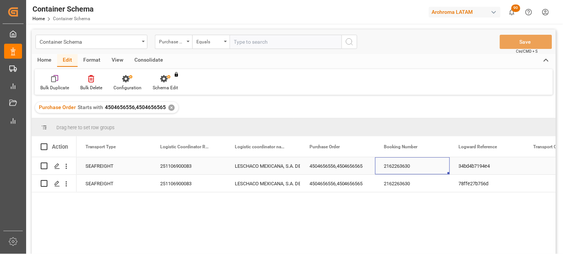
click at [396, 166] on div "2162263630" at bounding box center [412, 165] width 75 height 17
click at [475, 168] on div "34bd4b7194e4" at bounding box center [487, 165] width 75 height 17
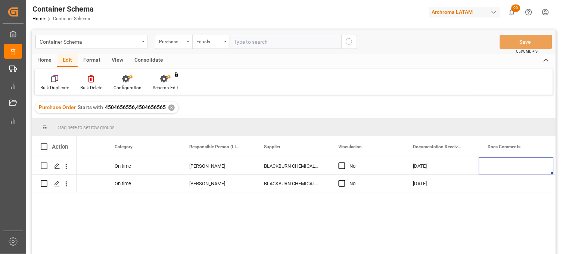
scroll to position [0, 1091]
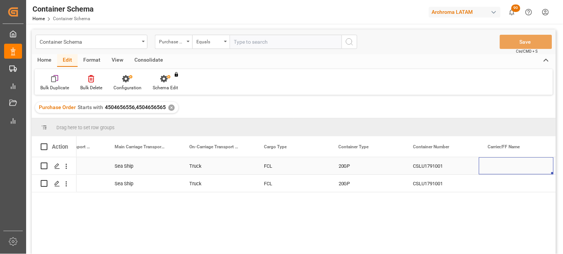
click at [420, 167] on div "CSLU1791001" at bounding box center [441, 165] width 75 height 17
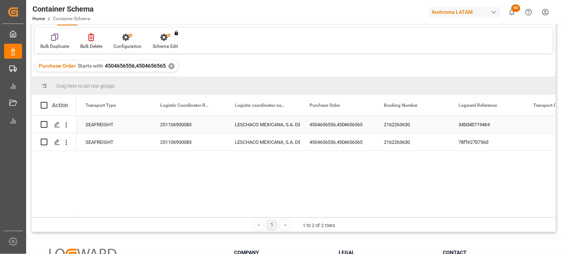
click at [345, 127] on div "4504656556,4504656565" at bounding box center [338, 124] width 75 height 17
click at [345, 127] on input "4504656556,4504656565" at bounding box center [338, 129] width 63 height 14
click at [345, 128] on input "4504656556,4504656565" at bounding box center [338, 129] width 63 height 14
click at [341, 128] on input "4504656556,4504656565" at bounding box center [338, 129] width 63 height 14
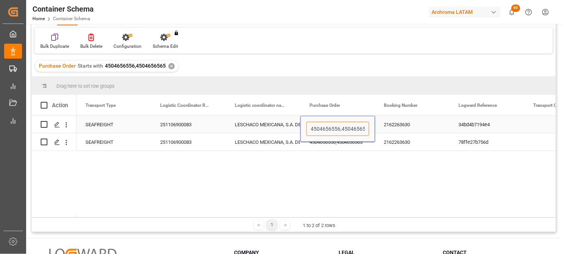
drag, startPoint x: 341, startPoint y: 128, endPoint x: 352, endPoint y: 128, distance: 11.2
click at [352, 128] on input "4504656556,4504656565" at bounding box center [338, 129] width 63 height 14
click at [353, 128] on input "4504656556,4504656565" at bounding box center [338, 129] width 63 height 14
drag, startPoint x: 364, startPoint y: 130, endPoint x: 338, endPoint y: 131, distance: 26.2
click at [338, 131] on input "4504656556,4504656565" at bounding box center [338, 129] width 63 height 14
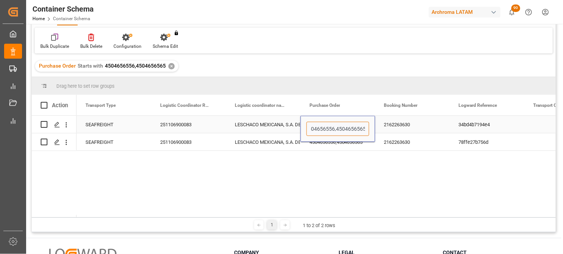
click at [347, 131] on input "4504656556,4504656565" at bounding box center [338, 129] width 63 height 14
drag, startPoint x: 365, startPoint y: 129, endPoint x: 336, endPoint y: 129, distance: 28.8
click at [336, 129] on input "4504656556,4504656565" at bounding box center [338, 129] width 63 height 14
click at [322, 127] on input "4504656556" at bounding box center [338, 129] width 63 height 14
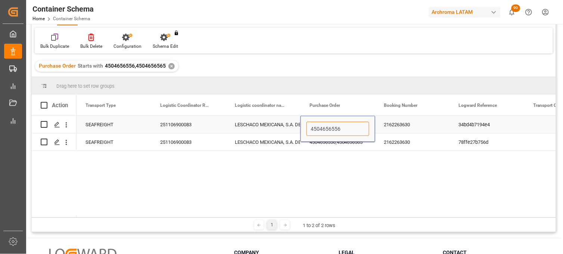
paste input "65"
type input "4504656565"
click at [328, 144] on div "4504656556,4504656565" at bounding box center [338, 141] width 75 height 17
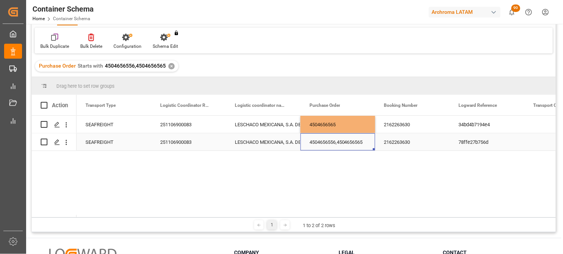
click at [328, 144] on div "4504656556,4504656565" at bounding box center [338, 141] width 75 height 17
drag, startPoint x: 340, startPoint y: 139, endPoint x: 367, endPoint y: 139, distance: 26.5
click at [367, 139] on input "4504656556,4504656565" at bounding box center [338, 137] width 63 height 14
type input "4504656556"
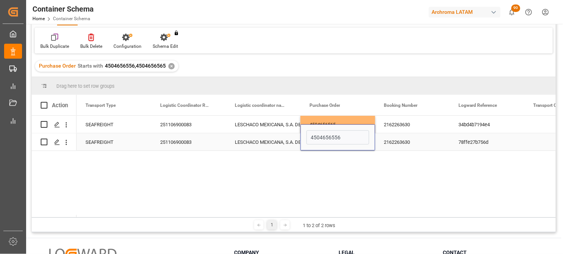
click at [397, 141] on div "2162263630" at bounding box center [412, 141] width 75 height 17
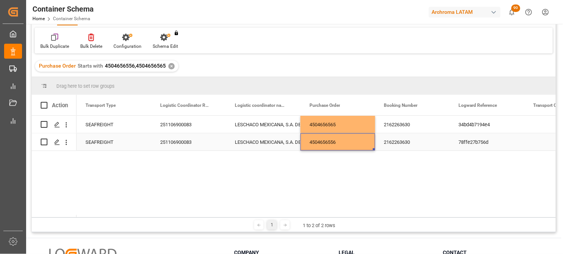
click at [322, 144] on div "4504656556" at bounding box center [338, 141] width 75 height 17
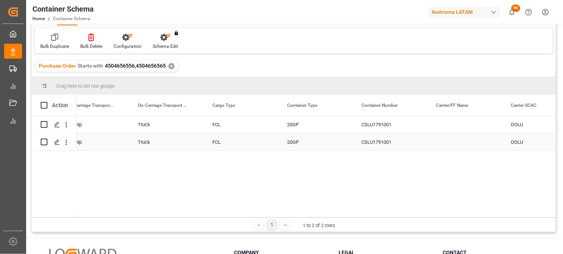
click at [373, 143] on div "CSLU1791001" at bounding box center [390, 141] width 75 height 17
click at [372, 143] on div "CSLU1791001" at bounding box center [390, 141] width 75 height 17
click at [372, 143] on input "CSLU1791001" at bounding box center [390, 137] width 63 height 14
type input "CSNU2321416"
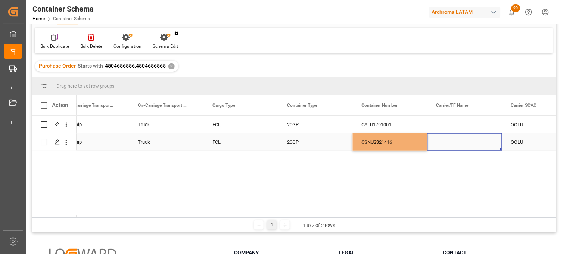
click at [454, 143] on div "Press SPACE to select this row." at bounding box center [465, 141] width 75 height 17
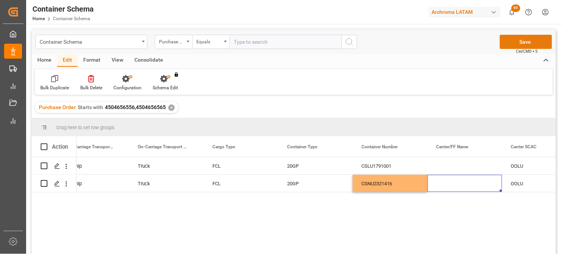
click at [509, 43] on button "Save" at bounding box center [526, 42] width 52 height 14
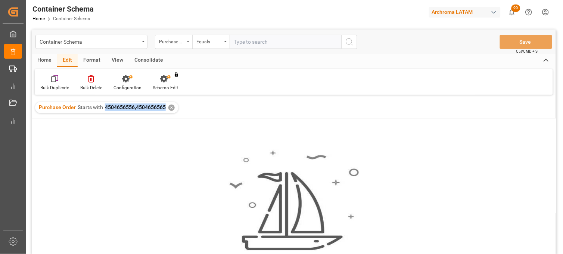
drag, startPoint x: 164, startPoint y: 109, endPoint x: 105, endPoint y: 108, distance: 59.4
click at [105, 108] on span "4504656556,4504656565" at bounding box center [135, 107] width 61 height 6
copy span "4504656556,4504656565"
click at [170, 107] on div "✕" at bounding box center [171, 108] width 6 height 6
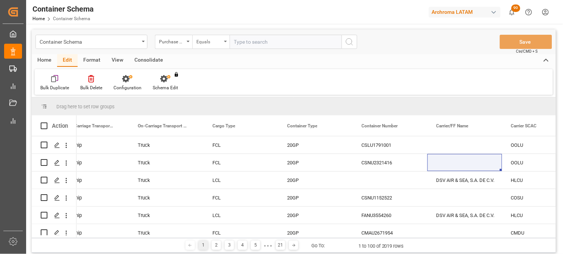
click at [223, 44] on div "Equals" at bounding box center [210, 42] width 37 height 14
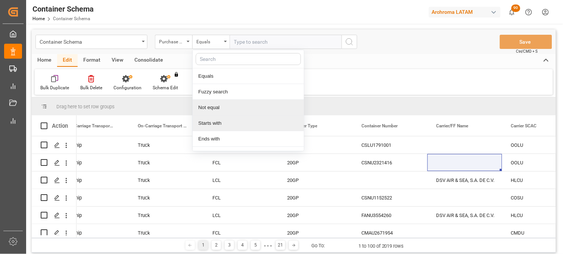
scroll to position [43, 0]
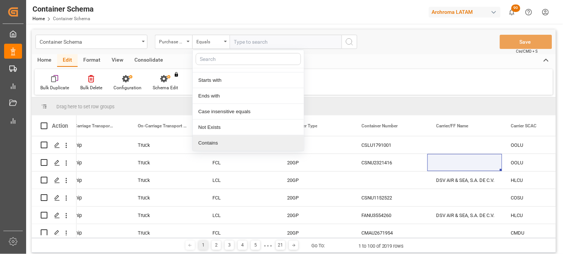
click at [218, 143] on div "Contains" at bounding box center [248, 143] width 111 height 16
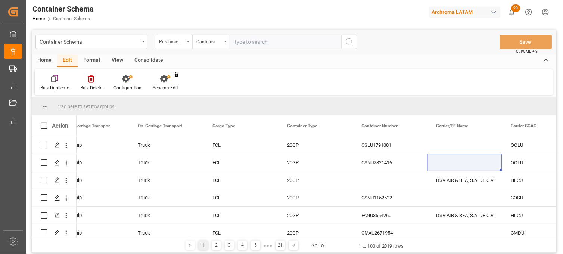
click at [246, 45] on input "text" at bounding box center [286, 42] width 112 height 14
paste input "4504656556,4504656565"
type input "4504656556,4504656565"
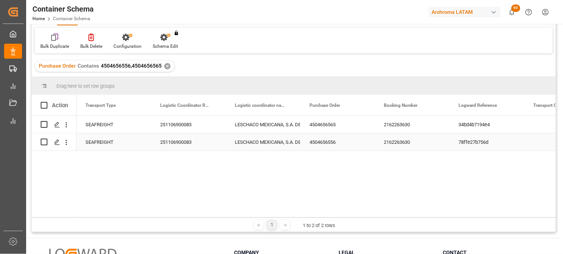
click at [469, 143] on div "78ffe27b756d" at bounding box center [487, 141] width 75 height 17
click at [463, 124] on div "34bd4b7194e4" at bounding box center [487, 124] width 75 height 17
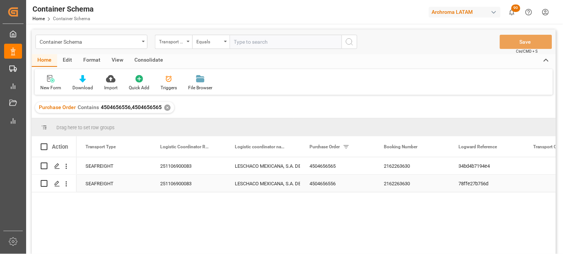
click at [334, 181] on div "4504656556" at bounding box center [338, 183] width 75 height 17
click at [389, 185] on div "2162263630" at bounding box center [412, 183] width 75 height 17
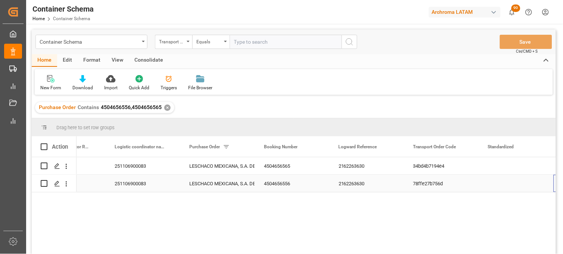
scroll to position [0, 120]
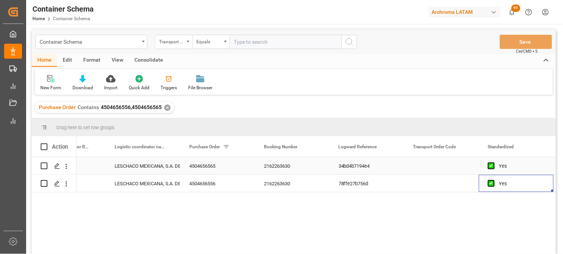
click at [346, 170] on div "34bd4b7194e4" at bounding box center [367, 165] width 75 height 17
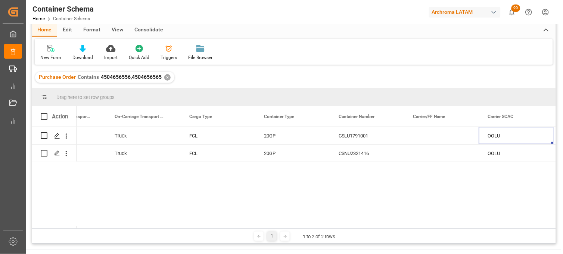
scroll to position [41, 0]
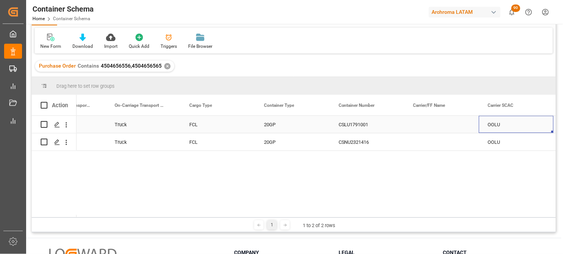
click at [274, 125] on div "20GP" at bounding box center [292, 124] width 75 height 17
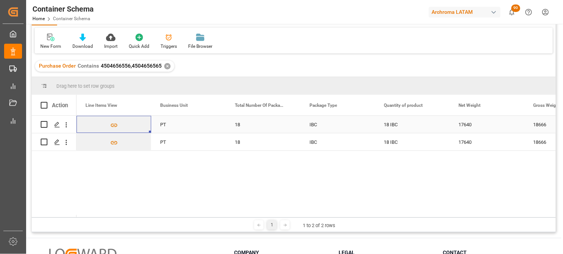
scroll to position [0, 1867]
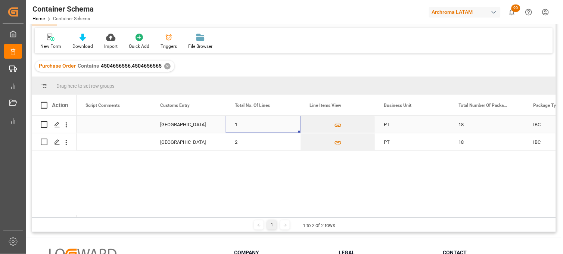
click at [247, 128] on div "1" at bounding box center [263, 124] width 75 height 17
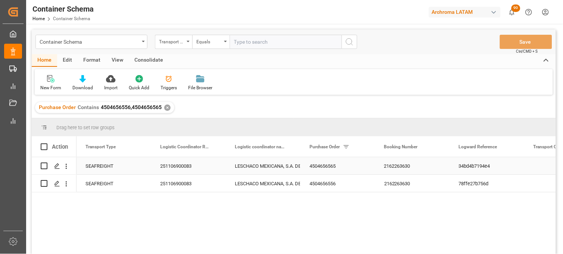
click at [267, 169] on div "LESCHACO MEXICANA, S.A. DE C.V." at bounding box center [263, 166] width 57 height 17
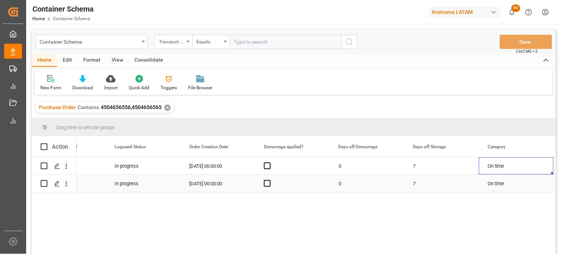
scroll to position [0, 718]
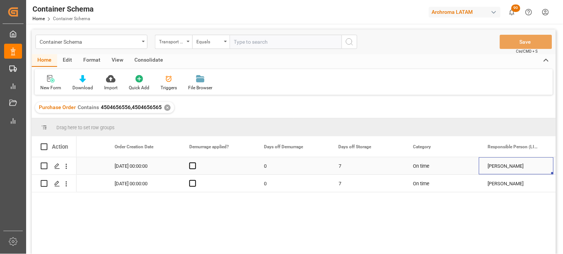
click at [191, 169] on div "Press SPACE to select this row." at bounding box center [217, 165] width 75 height 17
click at [191, 167] on span "Press SPACE to select this row." at bounding box center [192, 165] width 7 height 7
click at [195, 162] on input "Press SPACE to select this row." at bounding box center [195, 162] width 0 height 0
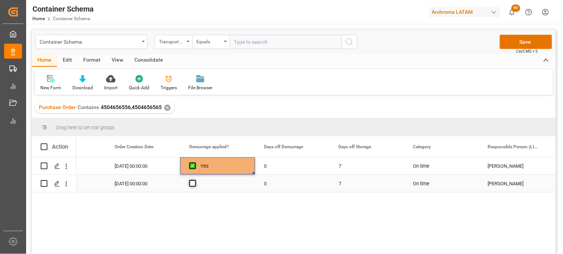
click at [193, 185] on span "Press SPACE to select this row." at bounding box center [192, 183] width 7 height 7
click at [195, 180] on input "Press SPACE to select this row." at bounding box center [195, 180] width 0 height 0
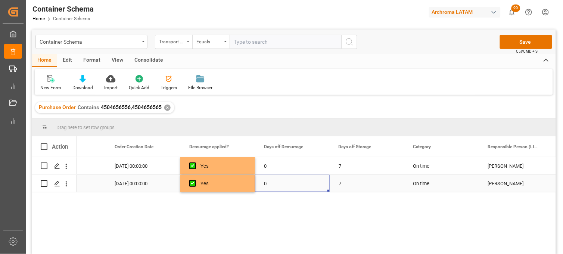
click at [270, 182] on div "0" at bounding box center [292, 183] width 75 height 17
click at [274, 183] on input "0" at bounding box center [292, 179] width 63 height 14
type input "10"
click at [271, 163] on div "0" at bounding box center [292, 165] width 75 height 17
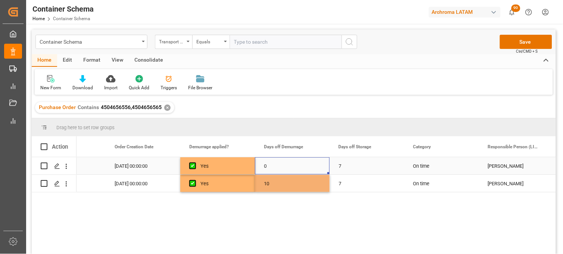
click at [271, 167] on div "0" at bounding box center [292, 165] width 75 height 17
click at [273, 167] on input "0" at bounding box center [292, 170] width 63 height 14
type input "10"
click at [350, 184] on div "7" at bounding box center [367, 183] width 75 height 17
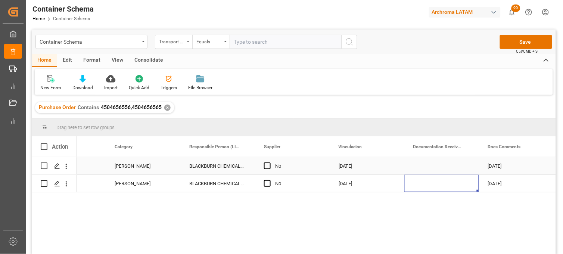
scroll to position [0, 0]
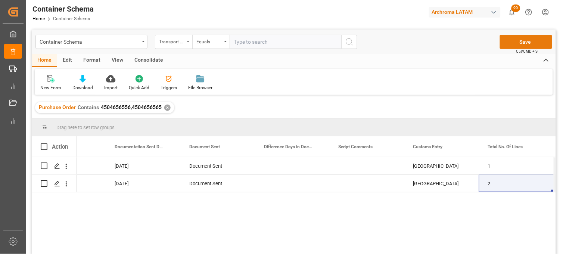
click at [517, 46] on button "Save" at bounding box center [526, 42] width 52 height 14
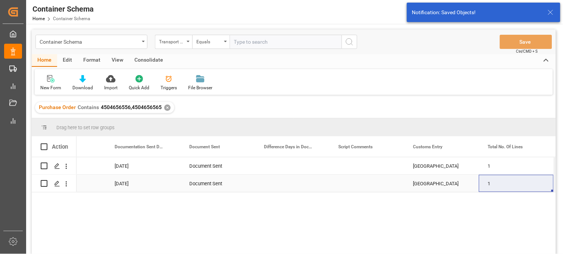
click at [207, 186] on div "Document Sent" at bounding box center [217, 183] width 75 height 17
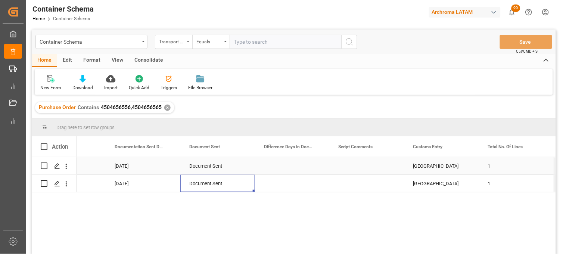
drag, startPoint x: 117, startPoint y: 165, endPoint x: 122, endPoint y: 169, distance: 6.9
click at [117, 166] on div "[DATE]" at bounding box center [143, 165] width 75 height 17
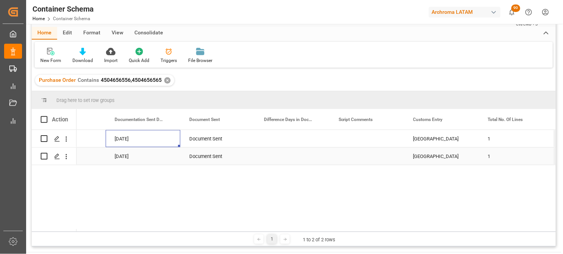
scroll to position [41, 0]
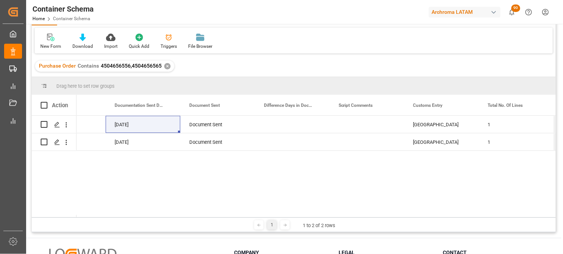
drag, startPoint x: 114, startPoint y: 217, endPoint x: 43, endPoint y: 215, distance: 71.0
click at [42, 215] on div "Drag here to set row groups Drag here to set column labels Action Documentation…" at bounding box center [294, 154] width 524 height 155
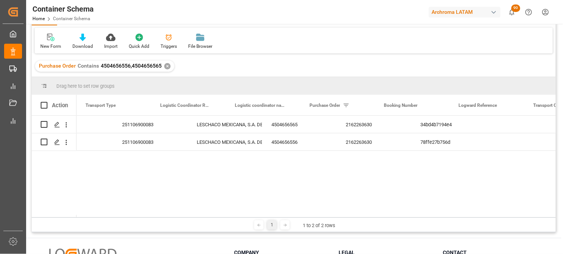
scroll to position [0, 0]
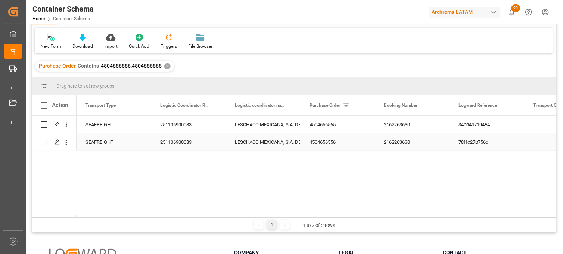
click at [183, 140] on div "251106900083" at bounding box center [188, 141] width 75 height 17
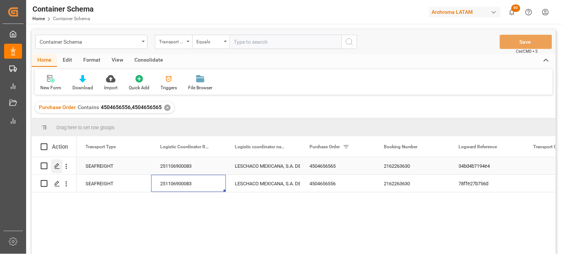
click at [59, 166] on icon "Press SPACE to select this row." at bounding box center [57, 166] width 6 height 6
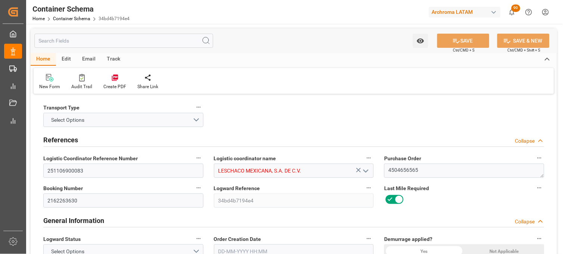
type input "10"
type input "7"
type input "1"
type input "18"
type input "17640"
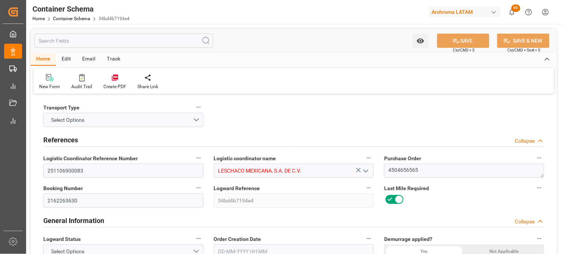
type input "18666"
type input "OOCL"
type input "Orient Overseas Container Line Ltd"
type input "GBBLB"
type input "MXVER"
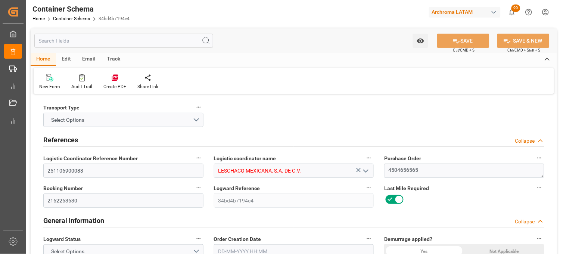
type input "9350018"
type input "[DATE] 00:00"
type input "[DATE]"
type input "[DATE] 00:00"
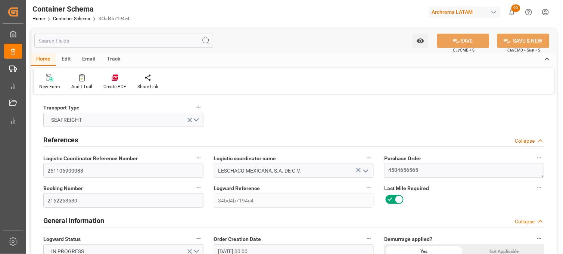
type input "[DATE] 00:00"
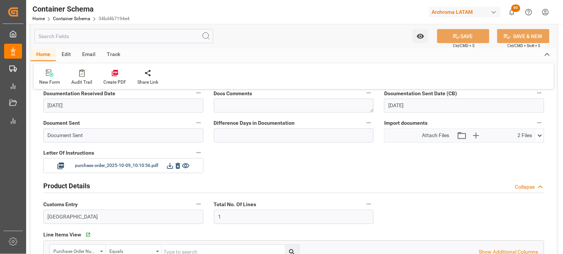
scroll to position [249, 0]
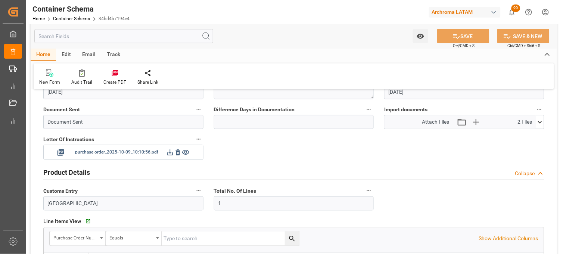
click at [186, 152] on icon at bounding box center [186, 153] width 8 height 8
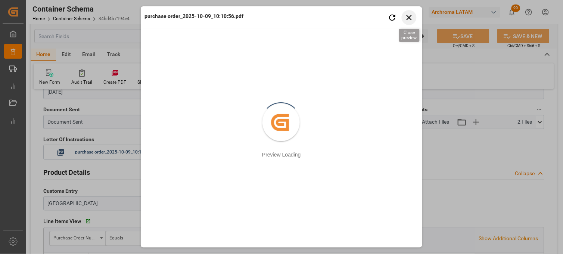
click at [410, 19] on icon "button" at bounding box center [409, 17] width 9 height 9
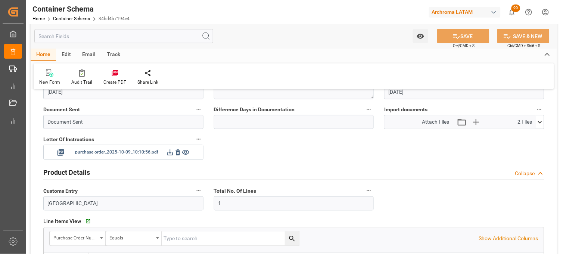
click at [179, 153] on icon at bounding box center [178, 153] width 8 height 8
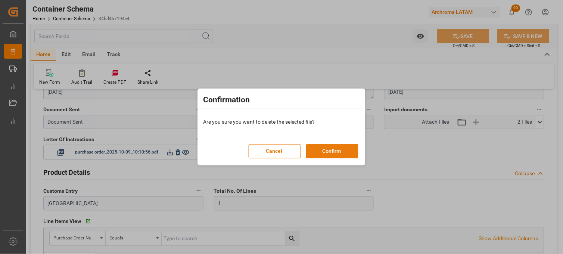
click at [333, 150] on button "Confirm" at bounding box center [332, 151] width 52 height 14
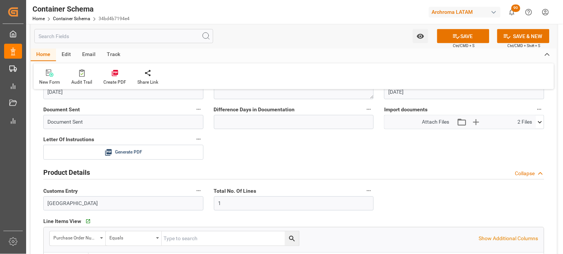
click at [453, 39] on icon at bounding box center [457, 36] width 8 height 8
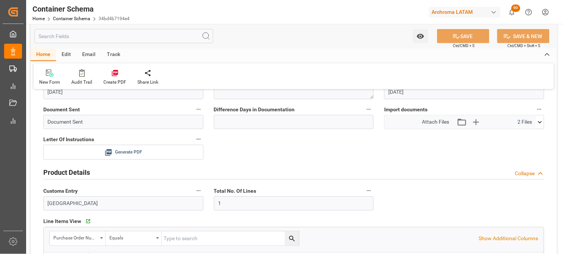
click at [109, 150] on icon at bounding box center [109, 153] width 8 height 8
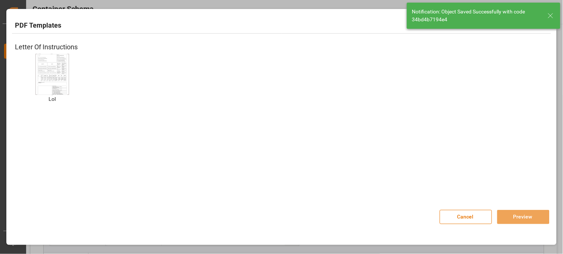
click at [47, 84] on img at bounding box center [52, 74] width 30 height 42
click at [64, 78] on div "[PERSON_NAME]" at bounding box center [52, 84] width 75 height 60
click at [40, 73] on img at bounding box center [52, 74] width 30 height 42
click at [516, 218] on button "Preview" at bounding box center [523, 217] width 52 height 14
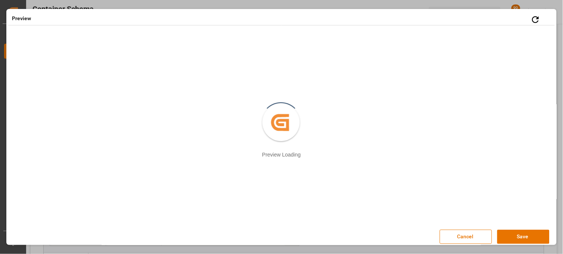
click at [512, 237] on button "Save" at bounding box center [523, 237] width 52 height 14
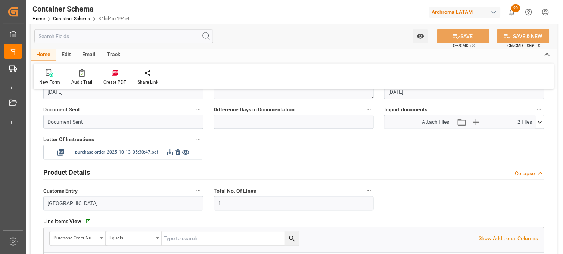
click at [171, 152] on icon at bounding box center [170, 153] width 6 height 6
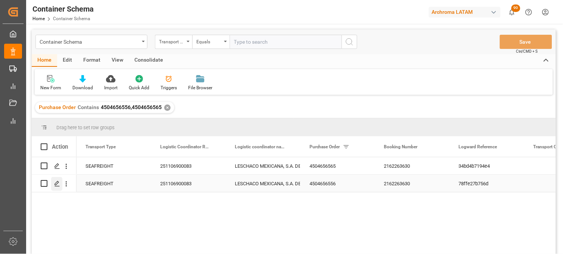
click at [53, 185] on div "Press SPACE to select this row." at bounding box center [56, 184] width 11 height 14
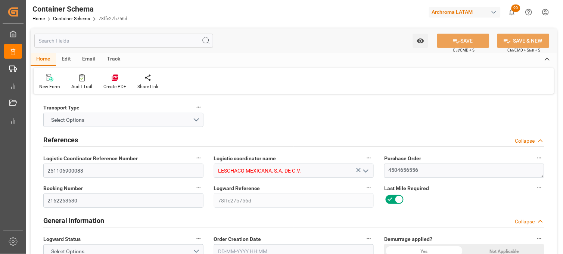
type input "10"
type input "7"
type input "1"
type input "18"
type input "17640"
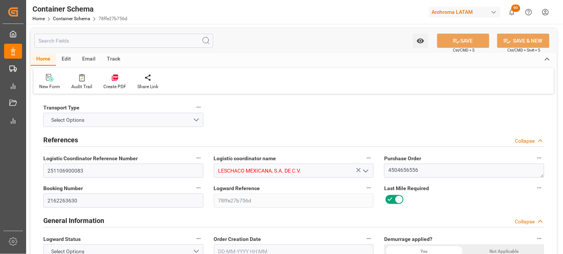
type input "18666"
type input "OOCL"
type input "Orient Overseas Container Line Ltd"
type input "GBBLB"
type input "MXVER"
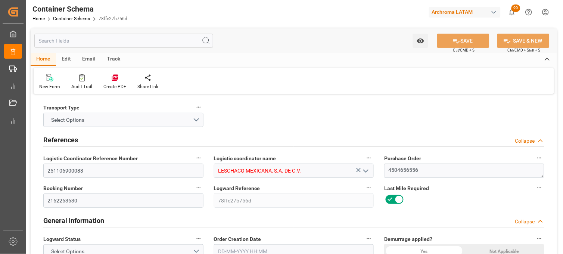
type input "9350018"
type input "[DATE] 00:00"
type input "[DATE]"
type input "[DATE] 00:00"
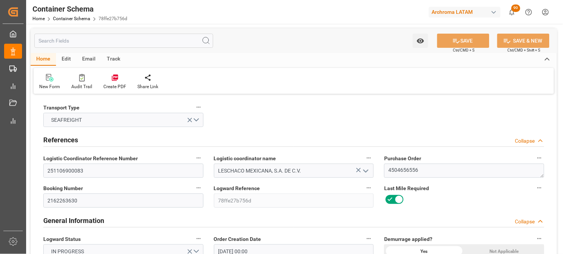
type input "[DATE] 00:00"
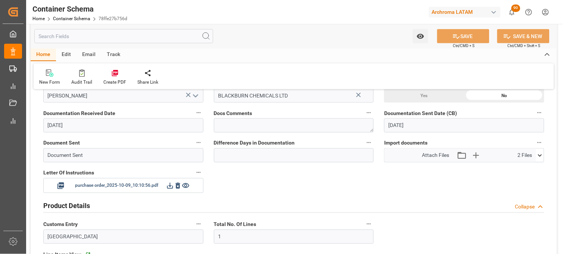
scroll to position [249, 0]
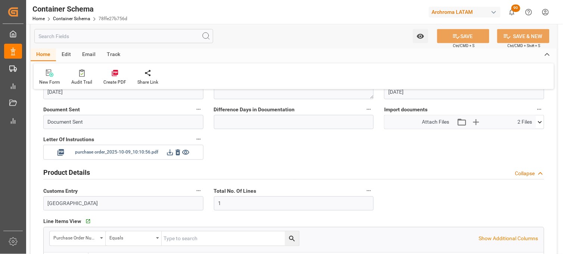
click at [179, 151] on icon at bounding box center [178, 153] width 4 height 6
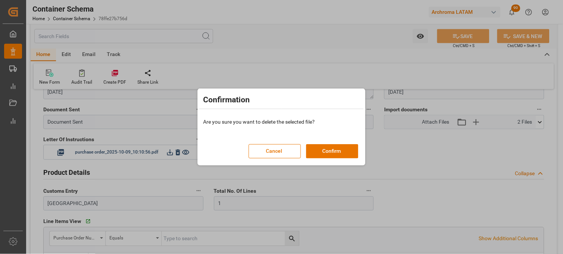
click at [320, 153] on button "Confirm" at bounding box center [332, 151] width 52 height 14
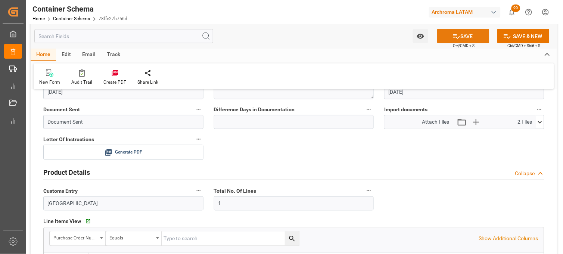
click at [459, 35] on button "SAVE" at bounding box center [463, 36] width 52 height 14
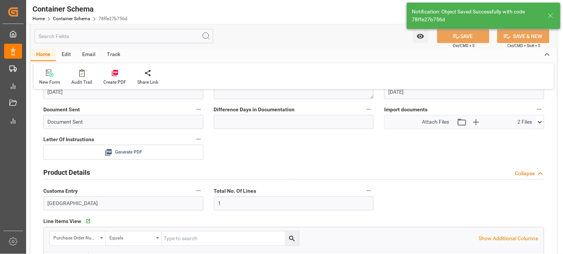
click at [106, 149] on icon at bounding box center [108, 152] width 7 height 7
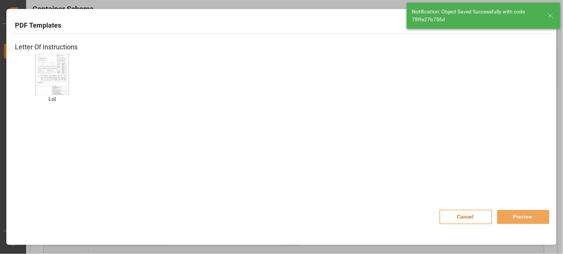
click at [66, 79] on img at bounding box center [52, 74] width 30 height 42
click at [519, 218] on button "Preview" at bounding box center [523, 217] width 52 height 14
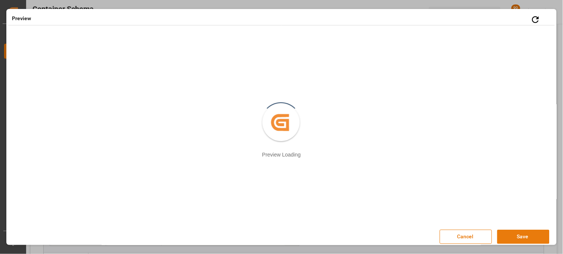
click at [512, 237] on button "Save" at bounding box center [523, 237] width 52 height 14
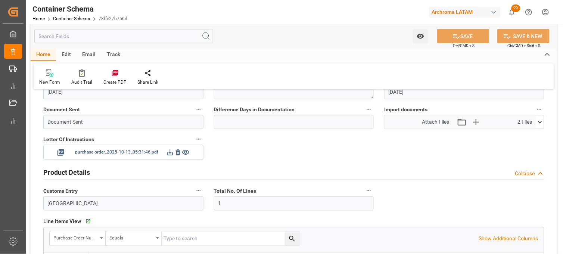
click at [170, 151] on icon at bounding box center [170, 153] width 6 height 6
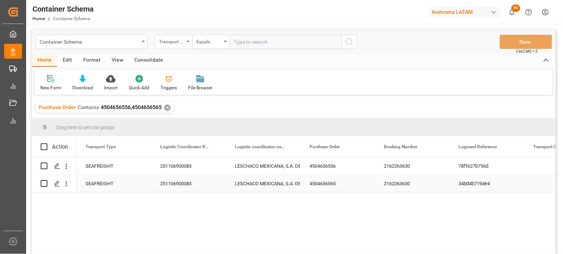
click at [330, 184] on div "4504656565" at bounding box center [338, 183] width 75 height 17
click at [93, 43] on div "Container Schema" at bounding box center [90, 41] width 100 height 9
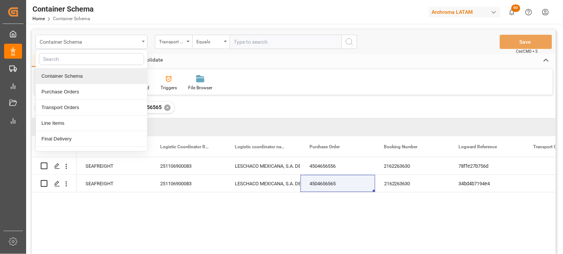
click at [141, 40] on div "Container Schema" at bounding box center [91, 42] width 112 height 14
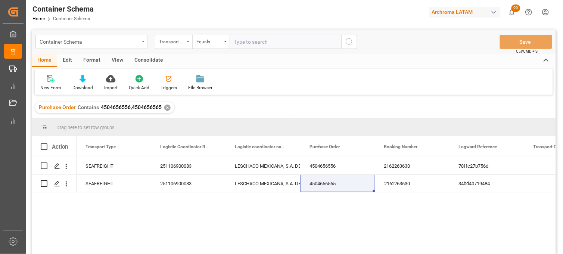
click at [118, 43] on div "Container Schema" at bounding box center [90, 41] width 100 height 9
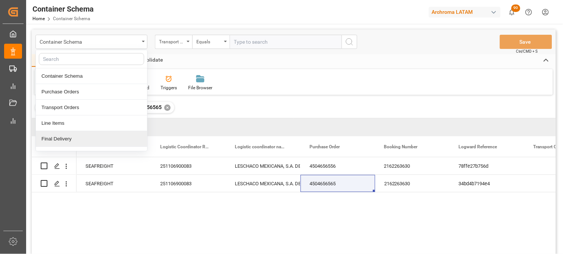
click at [93, 139] on div "Final Delivery" at bounding box center [91, 139] width 111 height 16
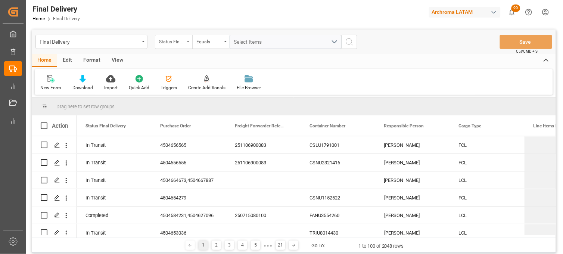
click at [181, 39] on div "Status Final Delivery" at bounding box center [171, 41] width 25 height 9
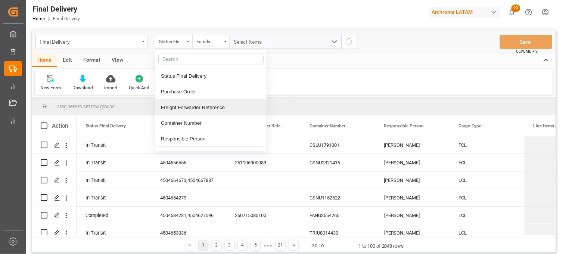
click at [203, 104] on div "Freight Forwarder Reference" at bounding box center [210, 108] width 111 height 16
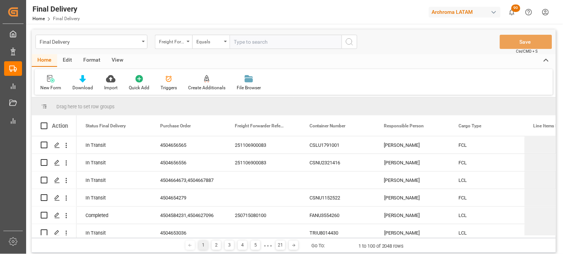
click at [240, 45] on input "text" at bounding box center [286, 42] width 112 height 14
type input "251006900030"
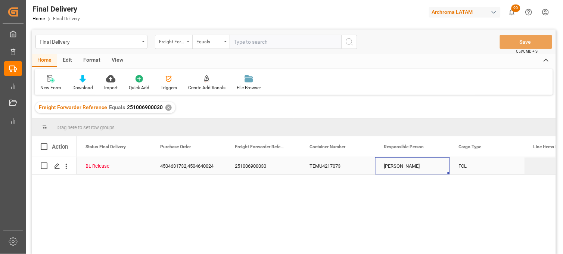
click at [398, 167] on div "[PERSON_NAME]" at bounding box center [412, 165] width 75 height 17
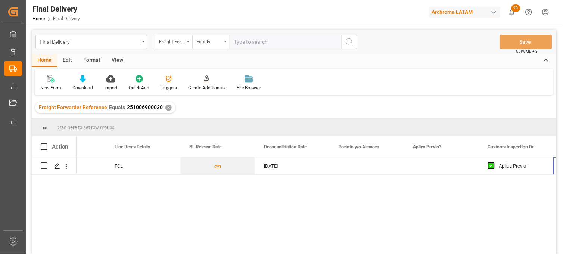
scroll to position [0, 419]
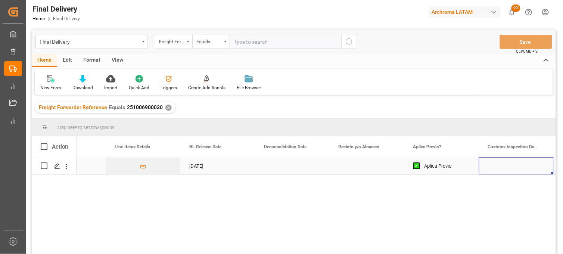
click at [358, 164] on div "Press SPACE to select this row." at bounding box center [367, 165] width 75 height 17
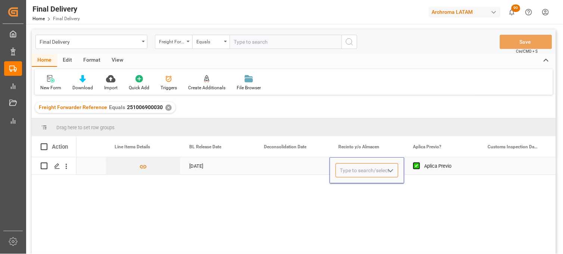
click at [358, 164] on input "Press SPACE to select this row." at bounding box center [367, 170] width 63 height 14
click at [355, 187] on div "ICAVE" at bounding box center [367, 192] width 62 height 26
type input "ICAVE"
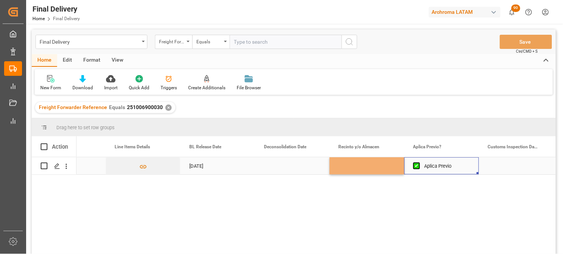
click at [440, 166] on div "Aplica Previo" at bounding box center [448, 166] width 46 height 17
click at [355, 164] on div "ICAVE" at bounding box center [367, 166] width 57 height 17
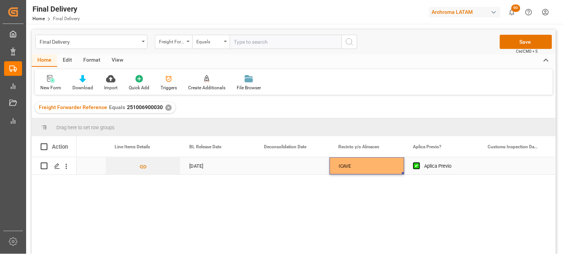
click at [355, 164] on div "ICAVE" at bounding box center [367, 166] width 57 height 17
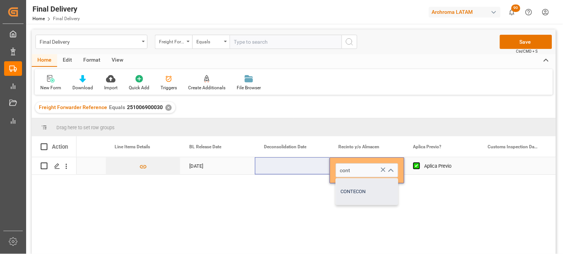
click at [342, 186] on div "CONTECON" at bounding box center [367, 192] width 62 height 26
type input "CONTECON"
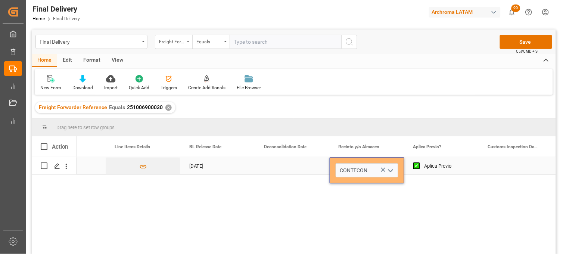
click at [506, 167] on div "Press SPACE to select this row." at bounding box center [516, 165] width 75 height 17
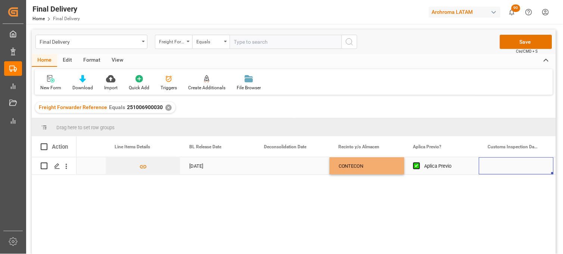
click at [506, 167] on div "Press SPACE to select this row." at bounding box center [516, 165] width 75 height 17
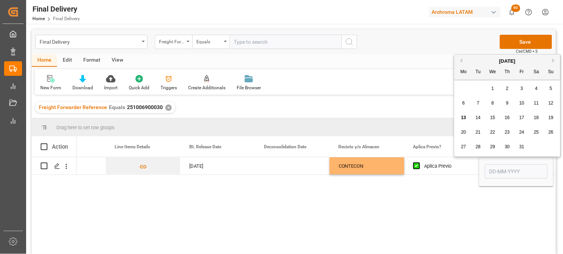
click at [479, 117] on span "14" at bounding box center [478, 117] width 5 height 5
type input "[DATE]"
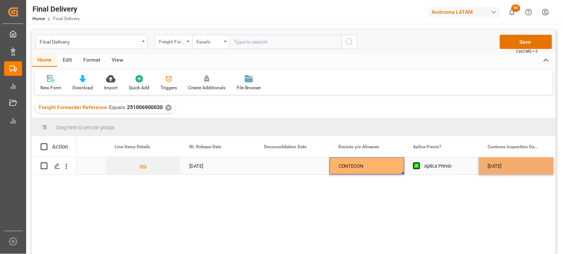
click at [372, 165] on div "CONTECON" at bounding box center [367, 166] width 57 height 17
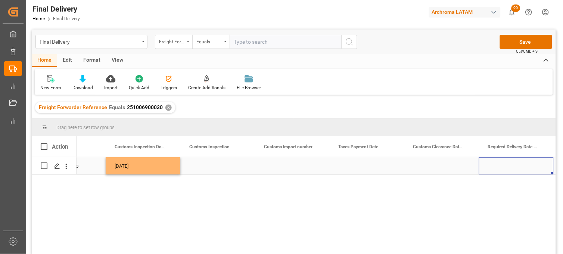
scroll to position [0, 867]
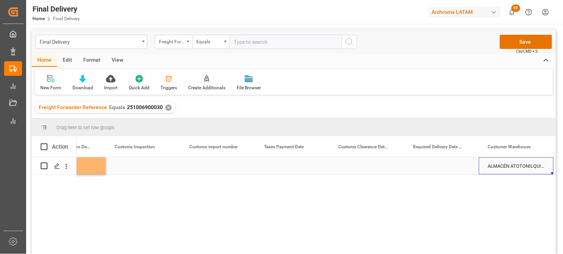
click at [435, 165] on div "Press SPACE to select this row." at bounding box center [441, 165] width 75 height 17
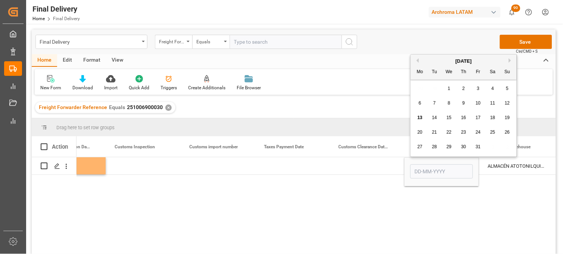
click at [421, 132] on span "20" at bounding box center [420, 132] width 5 height 5
type input "[DATE]"
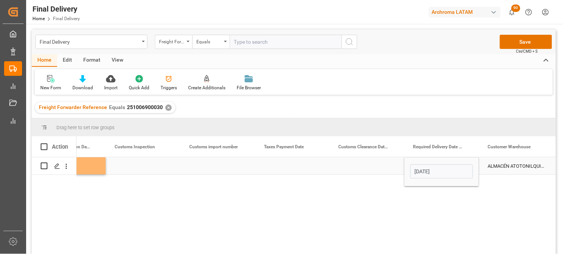
click at [359, 162] on div "Press SPACE to select this row." at bounding box center [367, 165] width 75 height 17
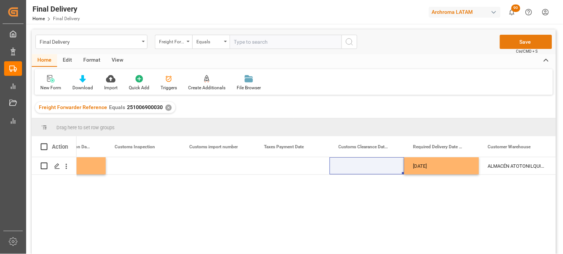
click at [524, 40] on button "Save" at bounding box center [526, 42] width 52 height 14
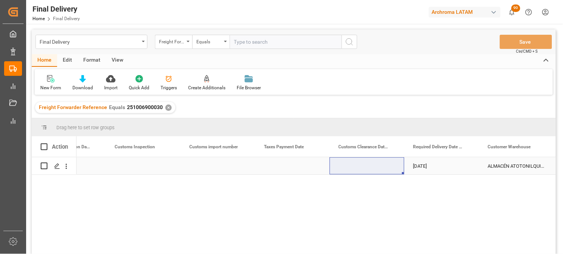
click at [297, 168] on div "Press SPACE to select this row." at bounding box center [292, 165] width 75 height 17
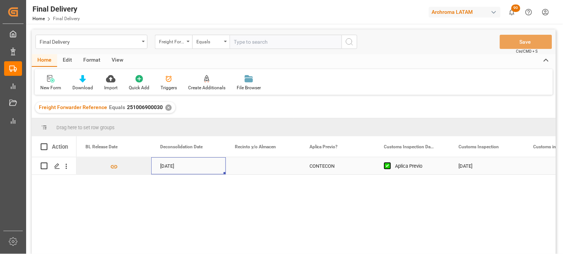
scroll to position [0, 448]
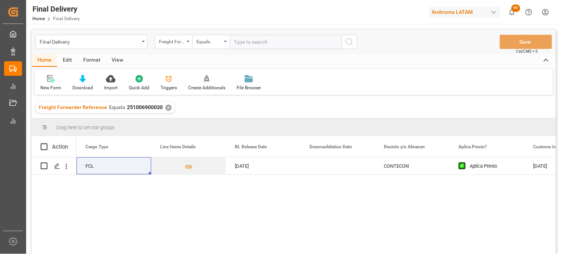
click at [165, 108] on div "✕" at bounding box center [168, 108] width 6 height 6
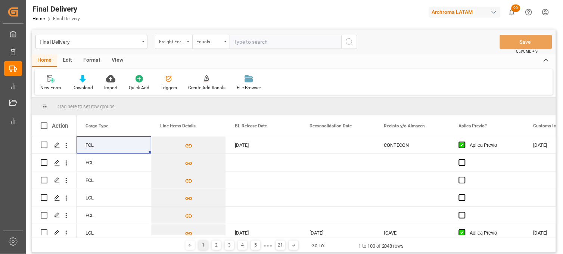
click at [243, 41] on input "text" at bounding box center [286, 42] width 112 height 14
paste input "251006900612"
type input "251006900612"
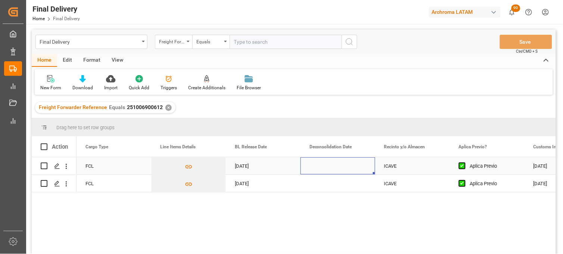
click at [324, 166] on div "Press SPACE to select this row." at bounding box center [338, 165] width 75 height 17
click at [245, 169] on div "[DATE]" at bounding box center [263, 165] width 75 height 17
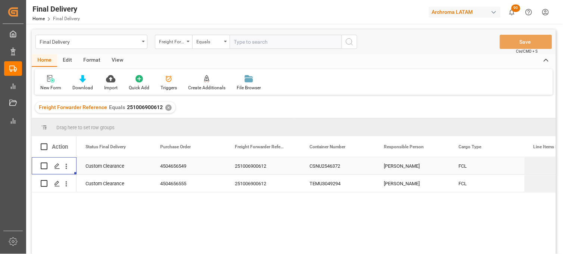
click at [324, 167] on div "CSNU2546372" at bounding box center [338, 165] width 75 height 17
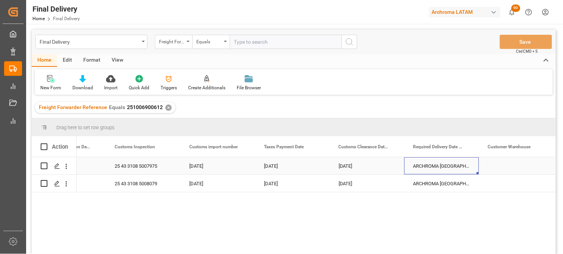
scroll to position [0, 942]
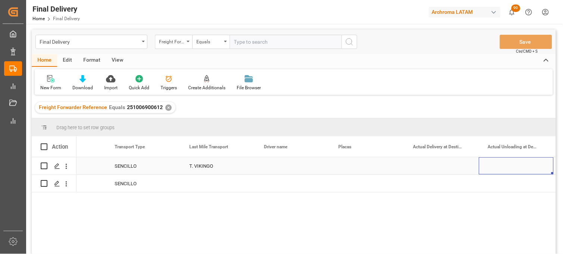
click at [279, 165] on div "Press SPACE to select this row." at bounding box center [292, 165] width 75 height 17
click at [280, 165] on div "Press SPACE to select this row." at bounding box center [292, 165] width 75 height 17
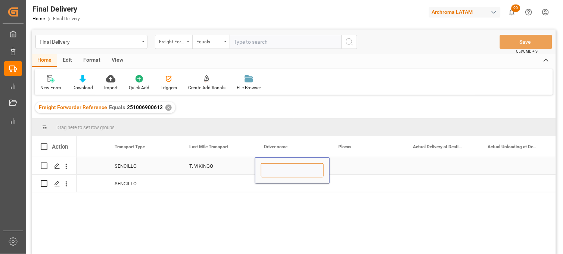
click at [281, 165] on input "Press SPACE to select this row." at bounding box center [292, 170] width 63 height 14
paste input "[PERSON_NAME] [PERSON_NAME]"
type input "[PERSON_NAME] [PERSON_NAME]"
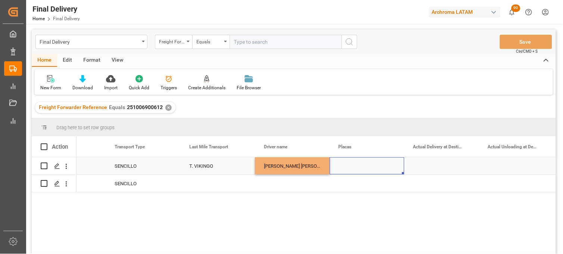
click at [353, 166] on div "Press SPACE to select this row." at bounding box center [367, 165] width 75 height 17
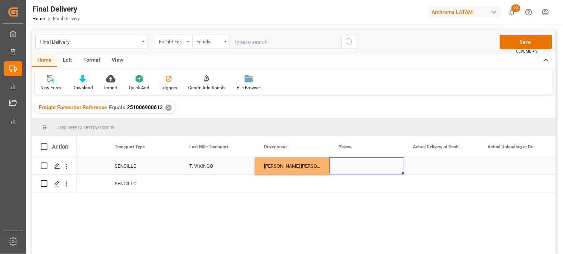
click at [347, 168] on div "Press SPACE to select this row." at bounding box center [367, 165] width 75 height 17
click at [347, 168] on input "Press SPACE to select this row." at bounding box center [367, 170] width 63 height 14
type input "72BG7H"
drag, startPoint x: 428, startPoint y: 164, endPoint x: 420, endPoint y: 161, distance: 8.4
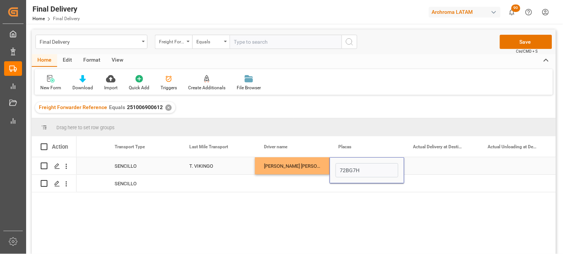
click at [429, 164] on div "Press SPACE to select this row." at bounding box center [441, 165] width 75 height 17
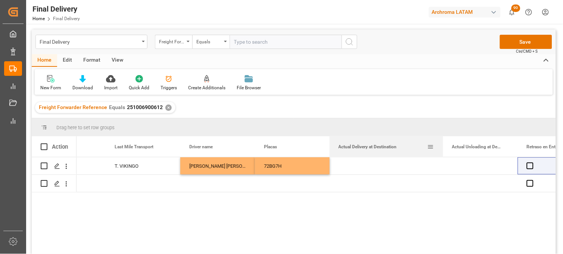
drag, startPoint x: 405, startPoint y: 139, endPoint x: 443, endPoint y: 140, distance: 38.1
click at [443, 140] on div at bounding box center [443, 146] width 3 height 21
drag, startPoint x: 443, startPoint y: 138, endPoint x: 422, endPoint y: 138, distance: 20.5
click at [422, 138] on div at bounding box center [422, 146] width 3 height 21
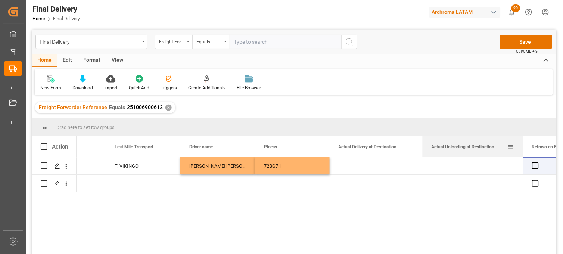
drag, startPoint x: 497, startPoint y: 140, endPoint x: 523, endPoint y: 140, distance: 25.8
click at [523, 140] on div at bounding box center [523, 146] width 3 height 21
click at [364, 165] on div "Press SPACE to select this row." at bounding box center [376, 165] width 93 height 17
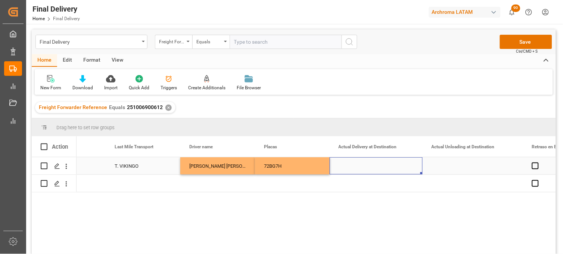
click at [364, 165] on div "Press SPACE to select this row." at bounding box center [376, 165] width 93 height 17
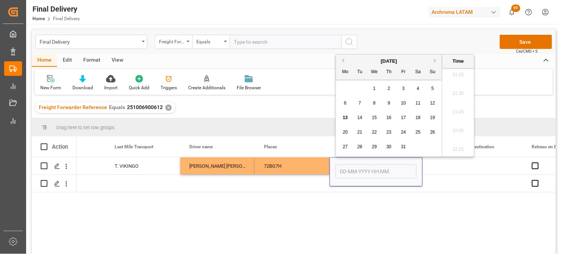
click at [346, 118] on span "13" at bounding box center [345, 117] width 5 height 5
click at [457, 83] on li "08:00" at bounding box center [459, 81] width 32 height 19
type input "13-10-2025 08:00"
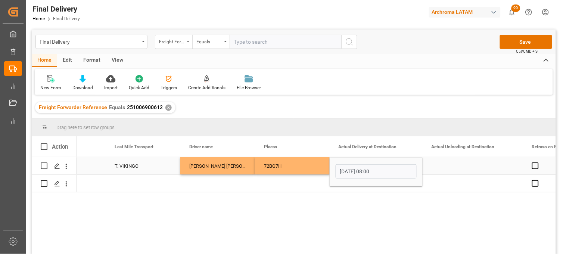
click at [460, 167] on div "Press SPACE to select this row." at bounding box center [473, 165] width 100 height 17
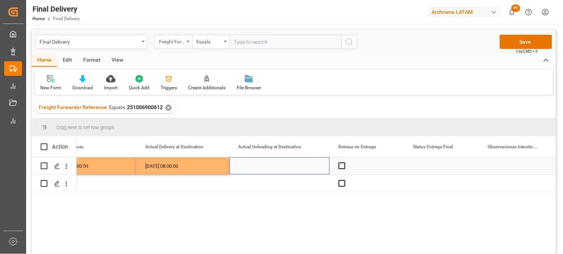
click at [260, 166] on div "Press SPACE to select this row." at bounding box center [279, 165] width 100 height 17
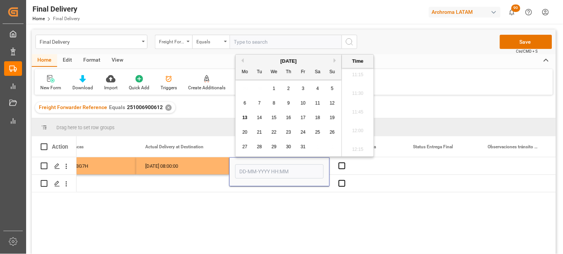
click at [245, 118] on span "13" at bounding box center [244, 117] width 5 height 5
click at [356, 132] on li "11:30" at bounding box center [358, 135] width 32 height 19
type input "13-10-2025 11:30"
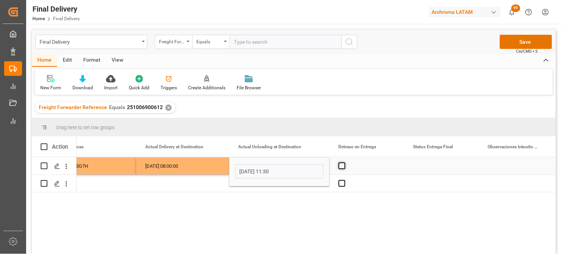
click at [340, 166] on span "Press SPACE to select this row." at bounding box center [342, 165] width 7 height 7
click at [344, 162] on input "Press SPACE to select this row." at bounding box center [344, 162] width 0 height 0
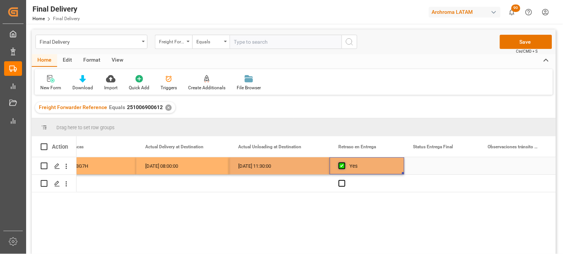
click at [340, 166] on span "Press SPACE to select this row." at bounding box center [342, 165] width 7 height 7
click at [344, 162] on input "Press SPACE to select this row." at bounding box center [344, 162] width 0 height 0
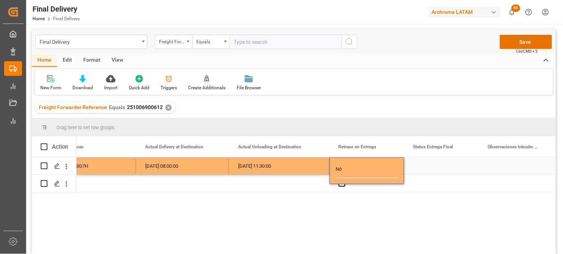
click at [427, 165] on div "Press SPACE to select this row." at bounding box center [441, 165] width 75 height 17
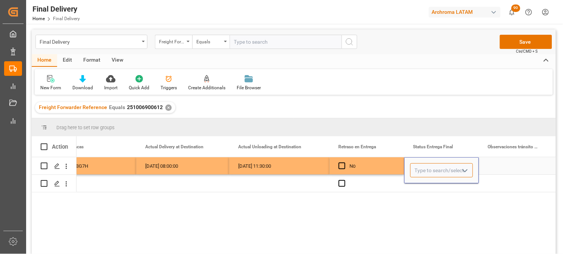
click at [427, 165] on input "Press SPACE to select this row." at bounding box center [441, 170] width 63 height 14
drag, startPoint x: 429, startPoint y: 189, endPoint x: 437, endPoint y: 187, distance: 8.8
click at [429, 189] on div "PLANTA" at bounding box center [442, 192] width 62 height 26
type input "PLANTA"
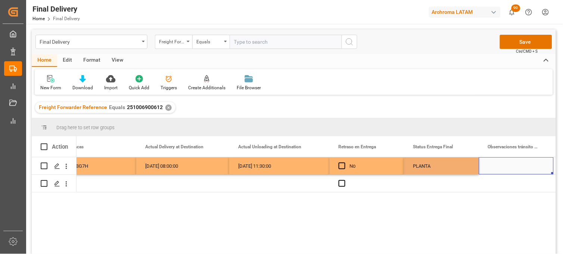
click at [512, 166] on div "Press SPACE to select this row." at bounding box center [516, 165] width 75 height 17
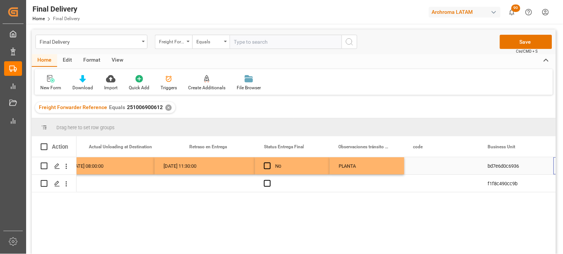
scroll to position [0, 2330]
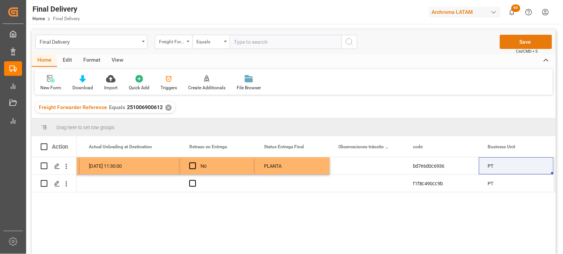
click at [521, 45] on button "Save" at bounding box center [526, 42] width 52 height 14
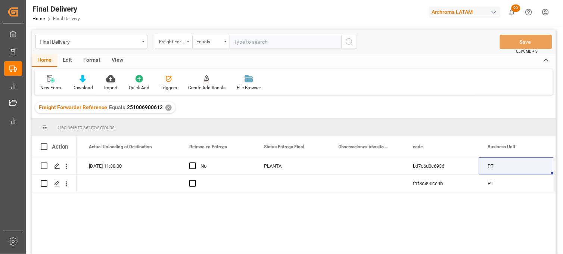
click at [165, 107] on div "✕" at bounding box center [168, 108] width 6 height 6
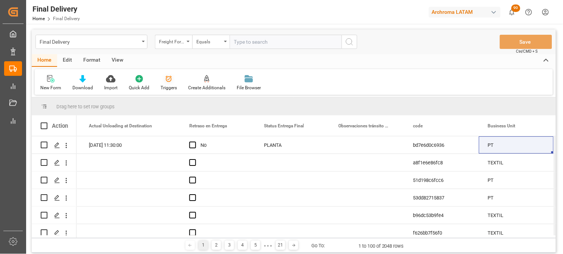
click at [169, 81] on icon at bounding box center [168, 78] width 7 height 7
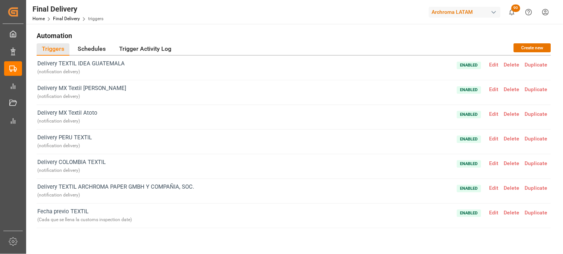
scroll to position [0, 0]
click at [488, 211] on span "Edit" at bounding box center [494, 212] width 15 height 6
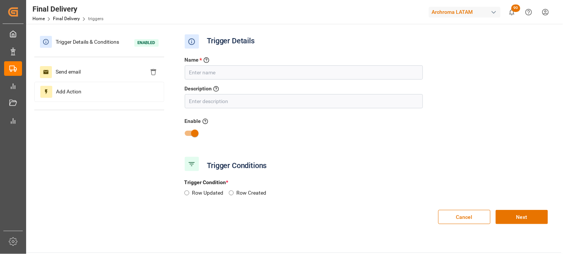
type input "Fecha previo TEXTIL"
type input "Cada que se llena la customs inspection date"
radio input "true"
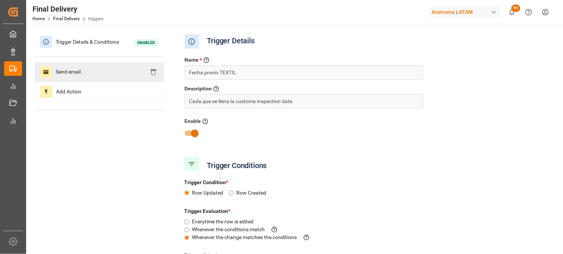
click at [66, 71] on span "Send email" at bounding box center [68, 72] width 32 height 12
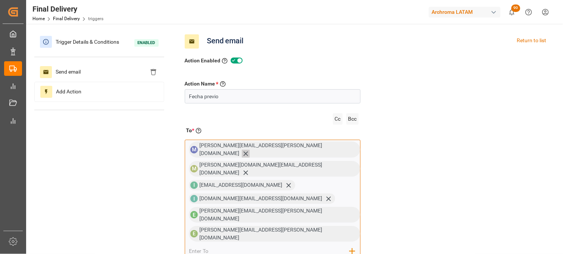
click at [250, 150] on icon at bounding box center [246, 154] width 8 height 8
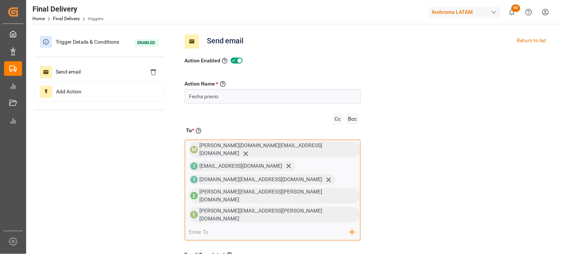
click at [250, 150] on icon at bounding box center [246, 154] width 8 height 8
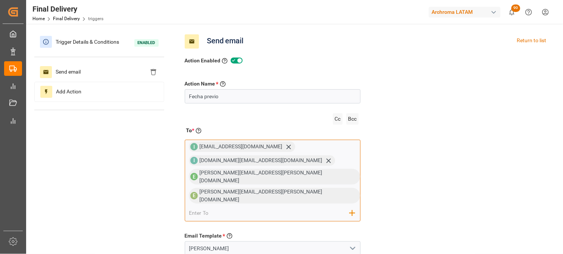
click at [273, 189] on span "elsie.sanchez@leschaco.com" at bounding box center [260, 196] width 123 height 14
click at [265, 189] on span "elsie.sanchez@leschaco.com" at bounding box center [260, 196] width 123 height 14
click at [275, 188] on div "I impex.dos@archroma.com I immex.uno@archroma.com E erika.cervantes@leschaco.co…" at bounding box center [273, 181] width 176 height 82
click at [267, 189] on span "elsie.sanchez@leschaco.com" at bounding box center [260, 196] width 123 height 14
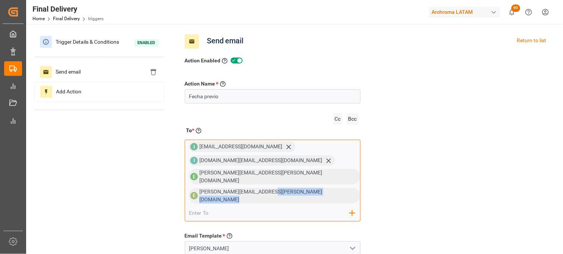
scroll to position [41, 0]
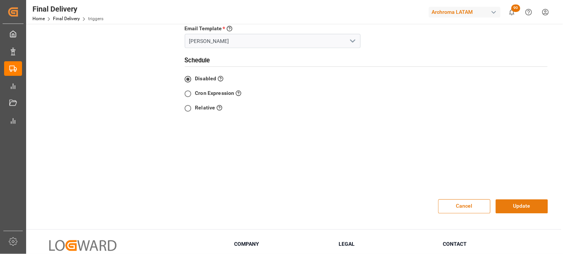
click at [518, 199] on button "Update" at bounding box center [522, 206] width 52 height 14
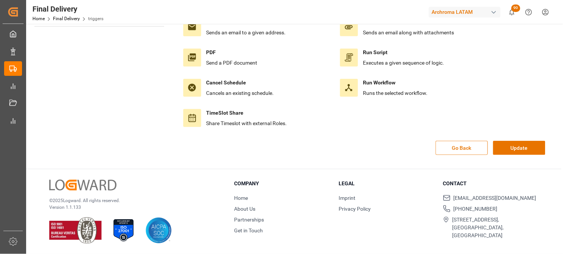
scroll to position [84, 0]
click at [516, 152] on button "Update" at bounding box center [519, 148] width 52 height 14
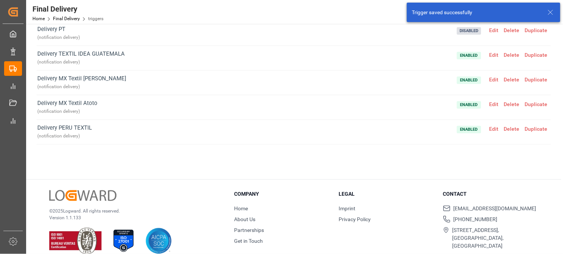
scroll to position [87, 0]
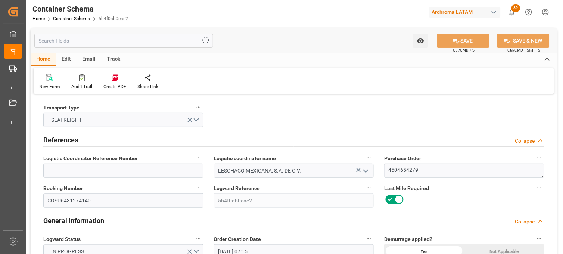
scroll to position [830, 0]
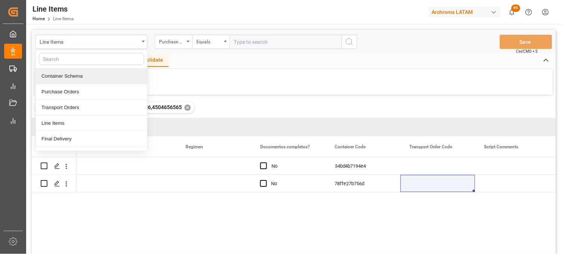
scroll to position [0, 2738]
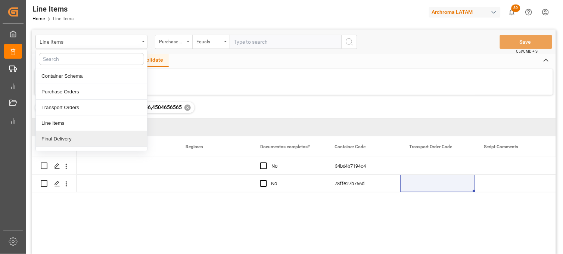
click at [83, 137] on div "Final Delivery" at bounding box center [91, 139] width 111 height 16
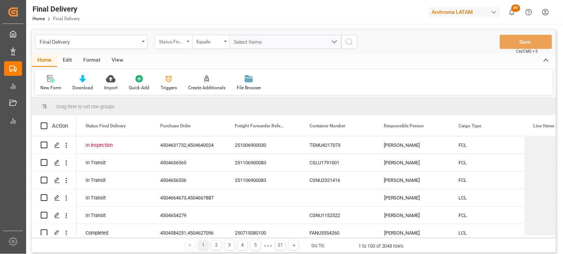
click at [172, 44] on div "Status Final Delivery" at bounding box center [171, 41] width 25 height 9
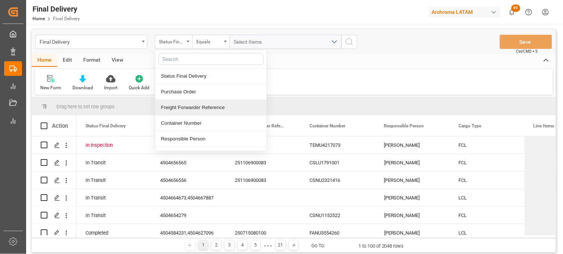
drag, startPoint x: 192, startPoint y: 108, endPoint x: 202, endPoint y: 91, distance: 20.1
click at [192, 108] on div "Freight Forwarder Reference" at bounding box center [210, 108] width 111 height 16
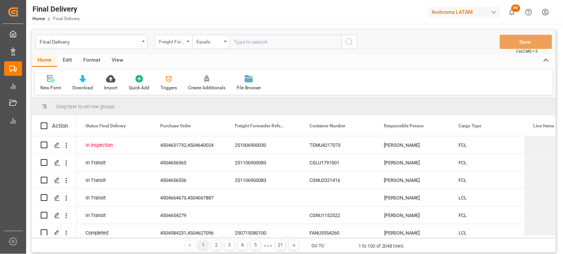
click at [245, 42] on input "text" at bounding box center [286, 42] width 112 height 14
type input "251006900395"
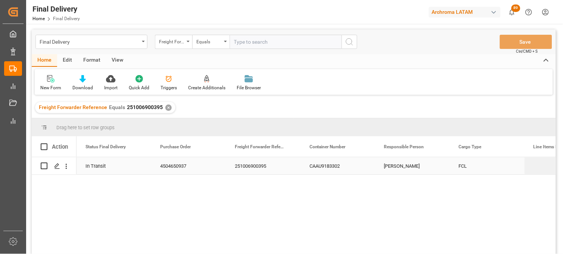
click at [395, 166] on div "[PERSON_NAME]" at bounding box center [412, 165] width 75 height 17
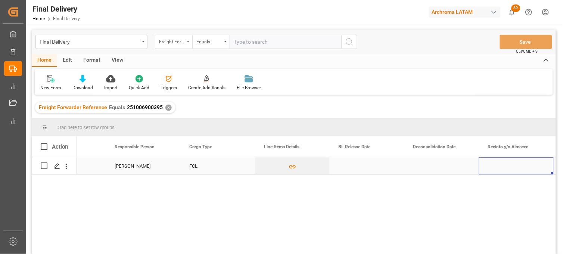
scroll to position [0, 344]
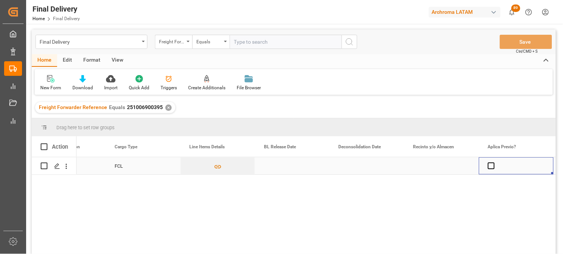
click at [435, 167] on div "Press SPACE to select this row." at bounding box center [441, 165] width 75 height 17
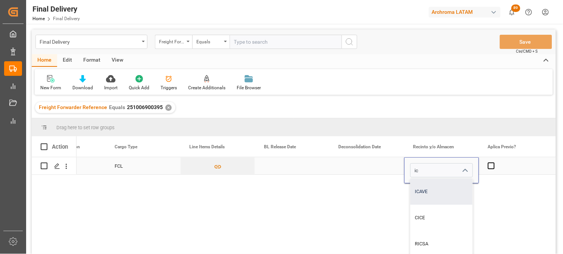
click at [436, 189] on div "ICAVE" at bounding box center [450, 192] width 79 height 26
type input "ICAVE"
click at [356, 165] on div "Press SPACE to select this row." at bounding box center [367, 165] width 75 height 17
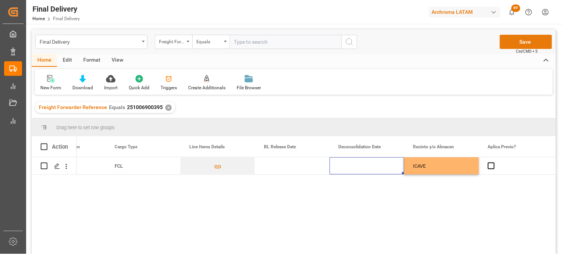
click at [510, 42] on button "Save" at bounding box center [526, 42] width 52 height 14
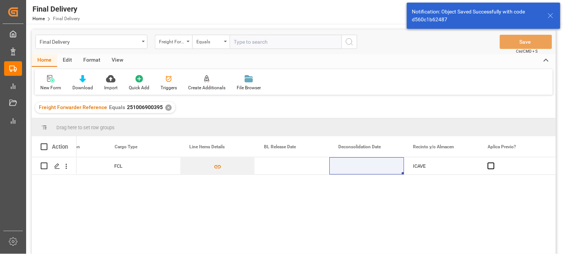
click at [166, 107] on div "✕" at bounding box center [168, 108] width 6 height 6
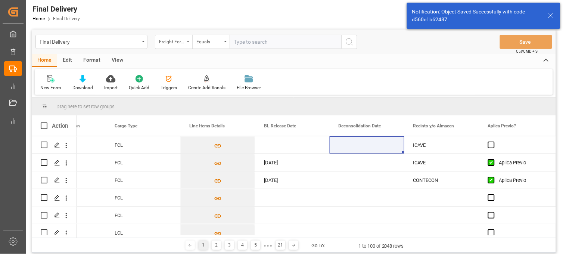
click at [244, 43] on input "text" at bounding box center [286, 42] width 112 height 14
paste input "251006900366"
type input "251006900366"
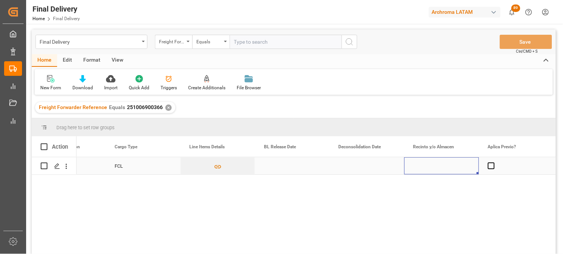
click at [423, 168] on div "Press SPACE to select this row." at bounding box center [441, 165] width 75 height 17
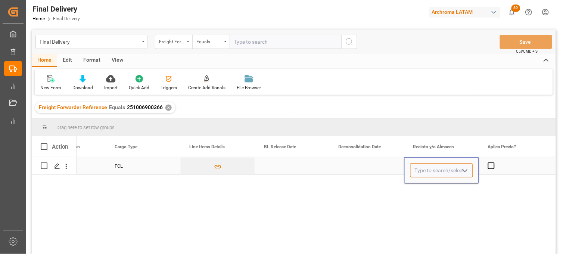
click at [423, 168] on input "Press SPACE to select this row." at bounding box center [441, 170] width 63 height 14
click at [431, 190] on div "OCUPA" at bounding box center [442, 192] width 62 height 26
type input "OCUPA"
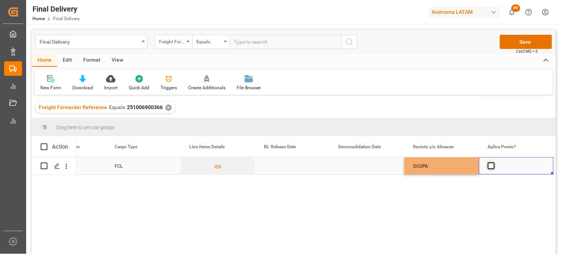
click at [490, 166] on span "Press SPACE to select this row." at bounding box center [491, 165] width 7 height 7
click at [494, 162] on input "Press SPACE to select this row." at bounding box center [494, 162] width 0 height 0
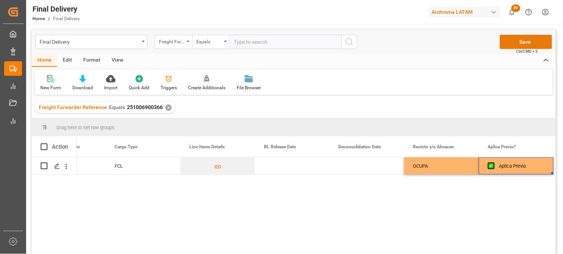
click at [516, 43] on button "Save" at bounding box center [526, 42] width 52 height 14
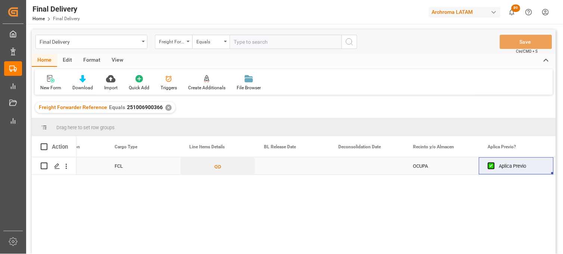
click at [282, 168] on div "Press SPACE to select this row." at bounding box center [292, 165] width 75 height 17
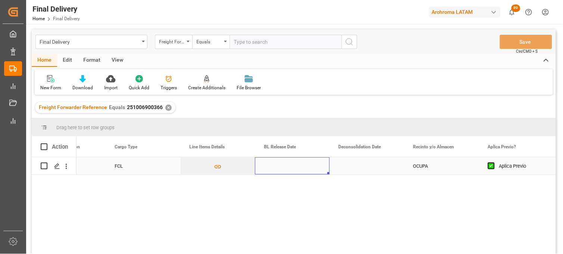
click at [282, 168] on div "Press SPACE to select this row." at bounding box center [292, 165] width 75 height 17
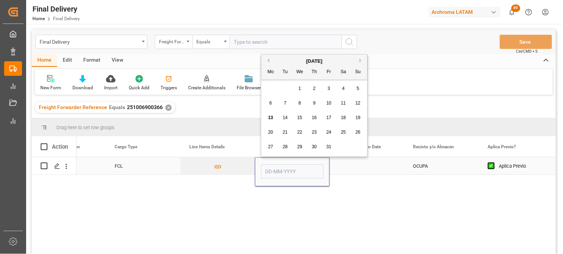
click at [282, 168] on input "Press SPACE to select this row." at bounding box center [292, 171] width 63 height 14
click at [270, 90] on div "29 30 1 2 3 4 5" at bounding box center [315, 88] width 102 height 15
click at [273, 116] on span "13" at bounding box center [270, 117] width 5 height 5
type input "[DATE]"
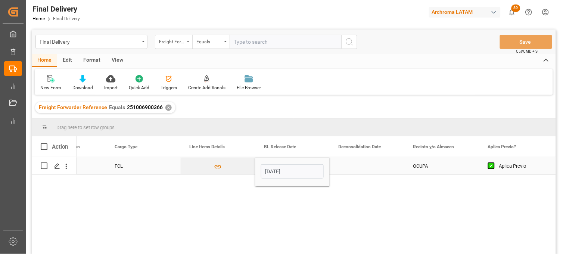
drag, startPoint x: 353, startPoint y: 163, endPoint x: 376, endPoint y: 156, distance: 23.9
click at [354, 163] on div "Press SPACE to select this row." at bounding box center [367, 165] width 75 height 17
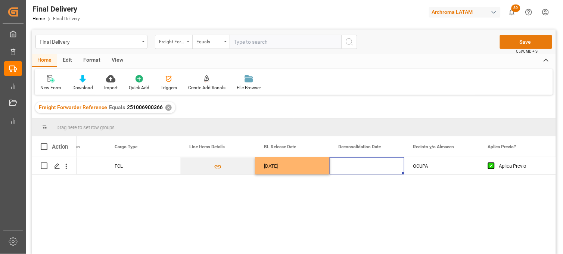
click at [520, 42] on button "Save" at bounding box center [526, 42] width 52 height 14
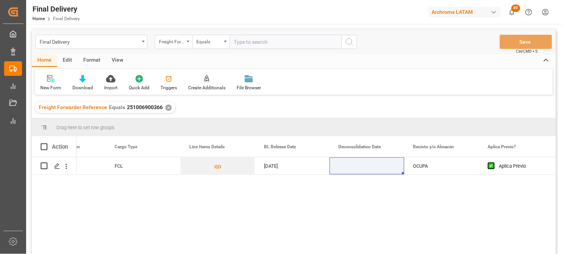
click at [165, 106] on div "✕" at bounding box center [168, 108] width 6 height 6
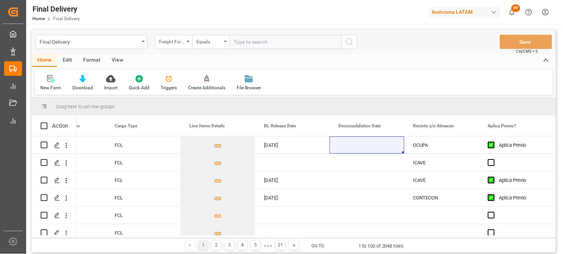
click at [255, 43] on input "text" at bounding box center [286, 42] width 112 height 14
paste input "251006900516"
type input "251006900516"
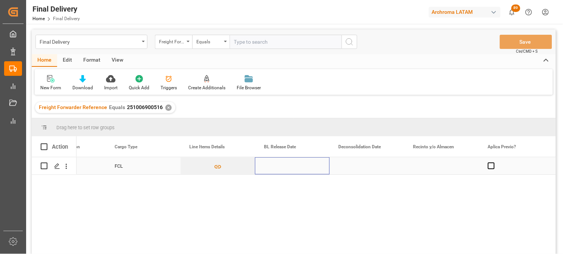
click at [273, 164] on div "Press SPACE to select this row." at bounding box center [292, 165] width 75 height 17
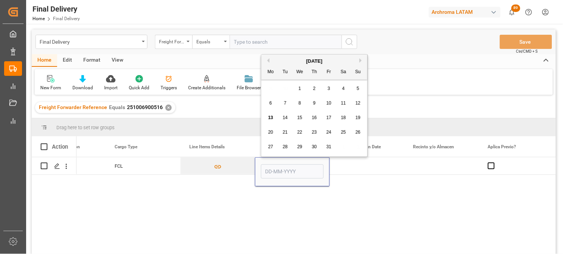
click at [271, 119] on span "13" at bounding box center [270, 117] width 5 height 5
type input "[DATE]"
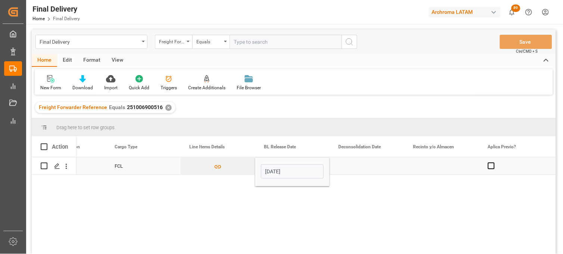
click at [357, 168] on div "Press SPACE to select this row." at bounding box center [367, 165] width 75 height 17
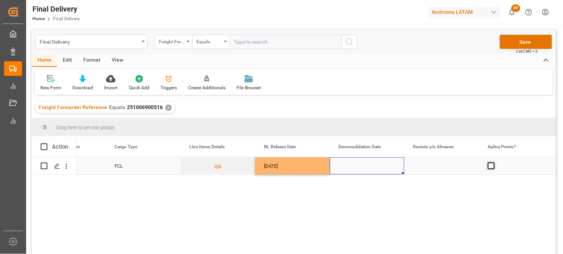
click at [488, 167] on span "Press SPACE to select this row." at bounding box center [491, 165] width 7 height 7
click at [494, 162] on input "Press SPACE to select this row." at bounding box center [494, 162] width 0 height 0
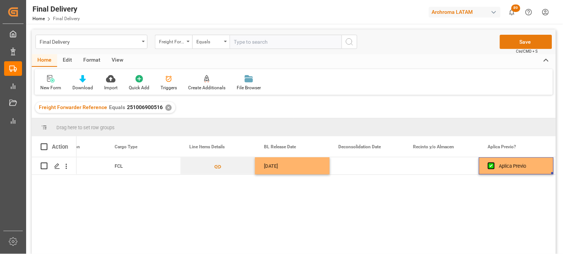
click at [507, 44] on button "Save" at bounding box center [526, 42] width 52 height 14
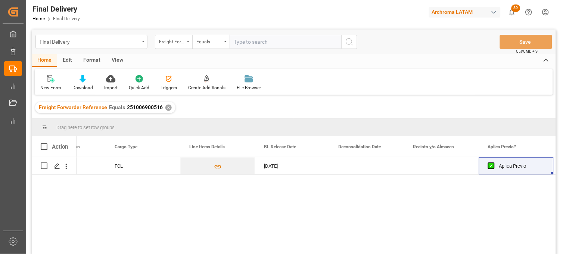
click at [106, 47] on div "Final Delivery" at bounding box center [91, 42] width 112 height 14
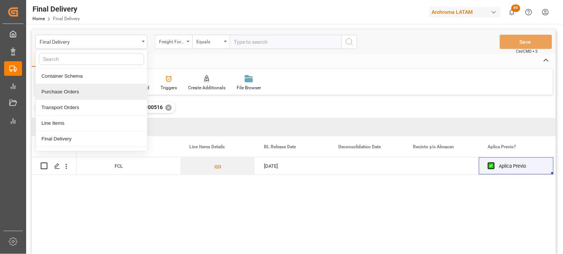
click at [71, 94] on div "Purchase Orders" at bounding box center [91, 92] width 111 height 16
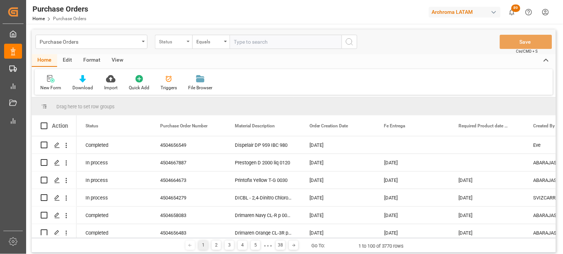
click at [161, 43] on div "Status" at bounding box center [171, 41] width 25 height 9
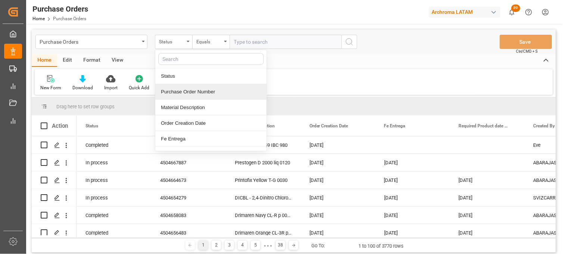
click at [188, 94] on div "Purchase Order Number" at bounding box center [210, 92] width 111 height 16
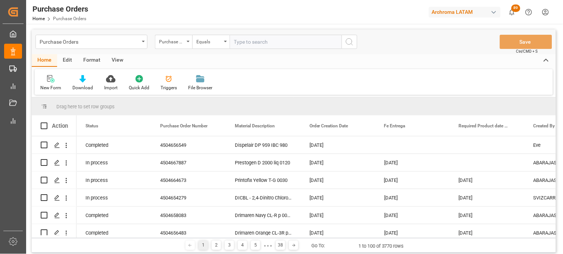
click at [251, 38] on input "text" at bounding box center [286, 42] width 112 height 14
paste input "4504634197"
click at [325, 43] on input "4504634197," at bounding box center [286, 42] width 112 height 14
type input "4504634197"
click at [348, 44] on circle "search button" at bounding box center [349, 41] width 6 height 6
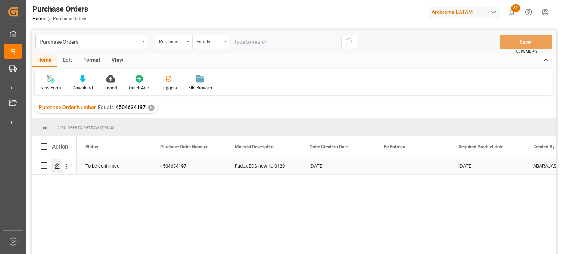
click at [57, 166] on polygon "Press SPACE to select this row." at bounding box center [57, 166] width 4 height 4
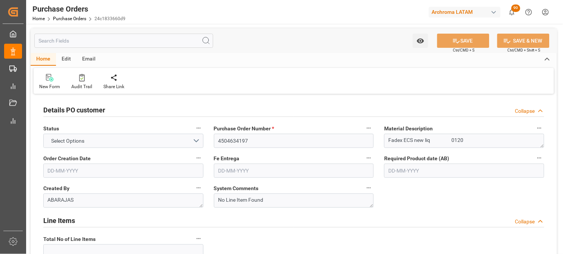
type input "1"
type input "[DATE]"
